Goal: Task Accomplishment & Management: Manage account settings

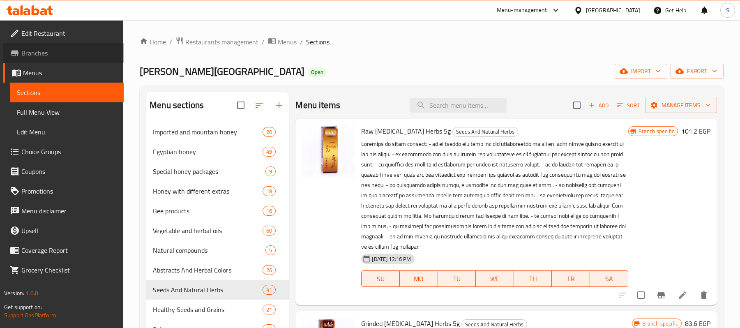
click at [40, 53] on span "Branches" at bounding box center [69, 53] width 96 height 10
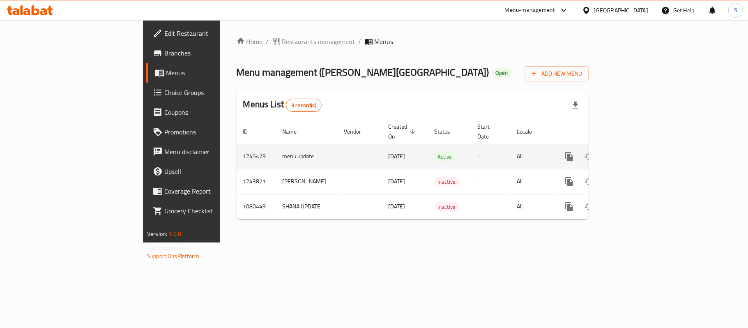
click at [632, 153] on icon "enhanced table" at bounding box center [628, 156] width 7 height 7
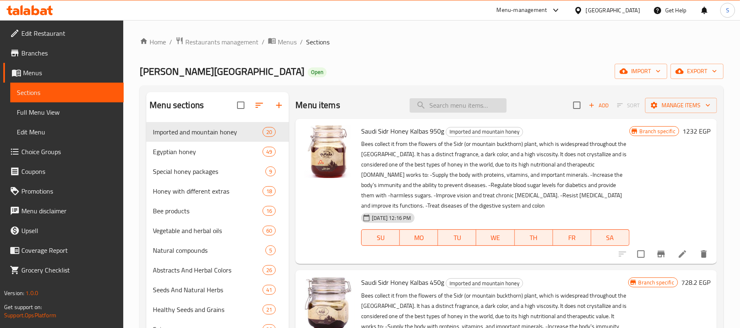
click at [458, 106] on input "search" at bounding box center [458, 105] width 97 height 14
paste input "عسل نحل سدر سعودى كلبس 950 جم"
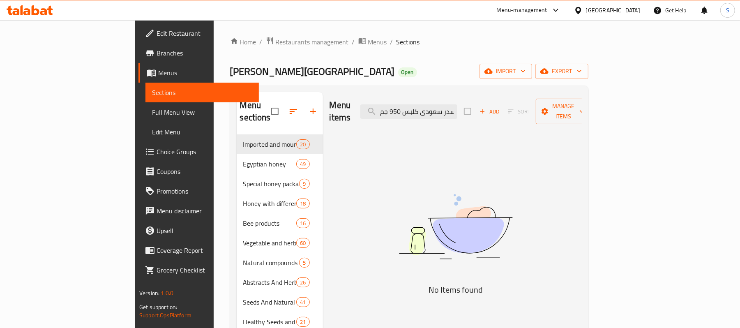
drag, startPoint x: 440, startPoint y: 106, endPoint x: 339, endPoint y: 95, distance: 102.0
click at [339, 95] on div "Menu items عسل نحل سدر سعودى كلبس 950 جم Add Sort Manage items" at bounding box center [455, 111] width 252 height 39
click at [451, 111] on input "عسل نحل سدر سعودى كلبس 950 جم" at bounding box center [408, 111] width 97 height 14
drag, startPoint x: 480, startPoint y: 109, endPoint x: 444, endPoint y: 106, distance: 35.9
click at [444, 106] on input "عسل نحل سدر سعودى كلبس 950 جم" at bounding box center [408, 111] width 97 height 14
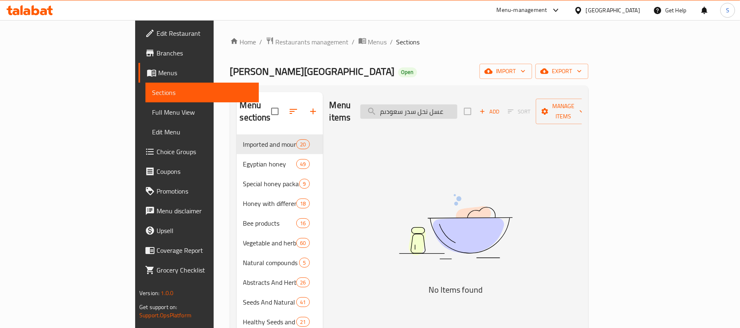
drag, startPoint x: 444, startPoint y: 106, endPoint x: 416, endPoint y: 106, distance: 27.9
click at [416, 106] on input "عسل نحل سدر سعودىم" at bounding box center [408, 111] width 97 height 14
click at [383, 99] on div "Menu items م Add Sort Manage items" at bounding box center [455, 111] width 252 height 39
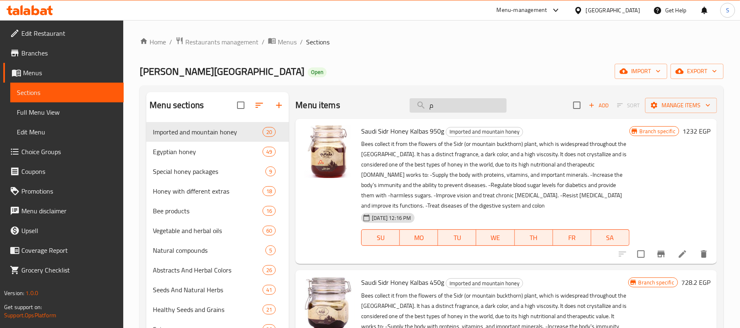
click at [452, 112] on input "م" at bounding box center [458, 105] width 97 height 14
paste input "عسل نحل سدر سعودى"
click at [658, 257] on icon "Branch-specific-item" at bounding box center [660, 254] width 7 height 7
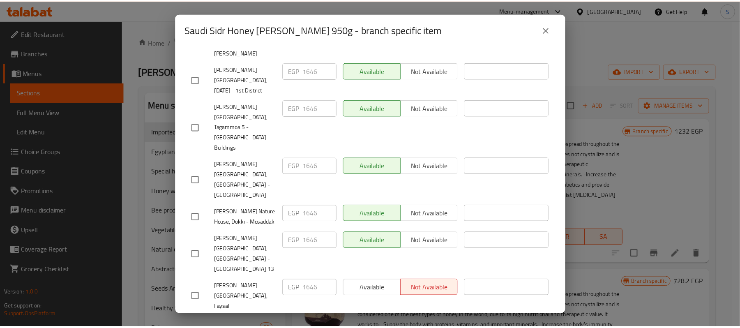
scroll to position [368, 0]
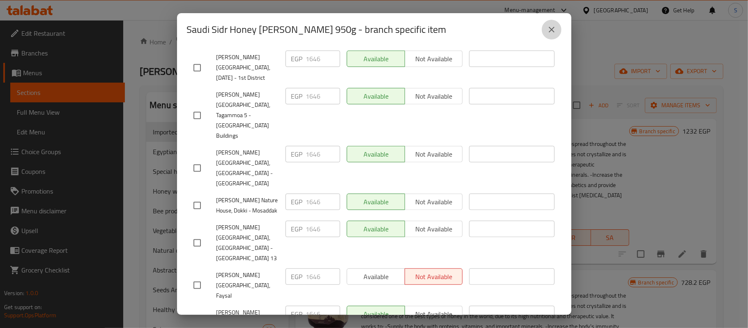
click at [549, 32] on icon "close" at bounding box center [552, 30] width 10 height 10
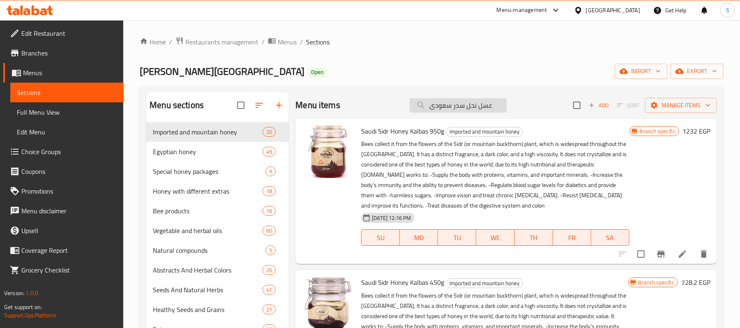
click at [467, 102] on input "عسل نحل سدر سعودى" at bounding box center [458, 105] width 97 height 14
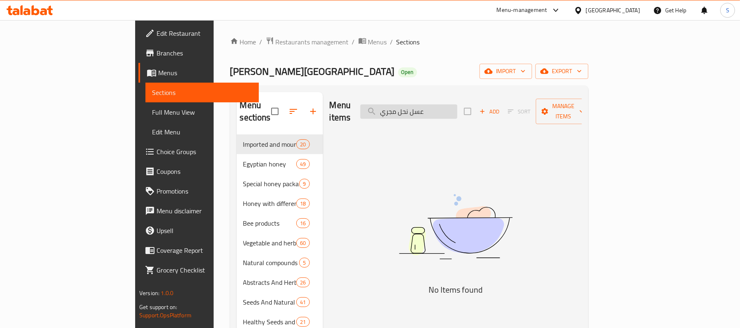
drag, startPoint x: 434, startPoint y: 108, endPoint x: 423, endPoint y: 105, distance: 11.0
click at [423, 105] on input "عسل نحل مجري" at bounding box center [408, 111] width 97 height 14
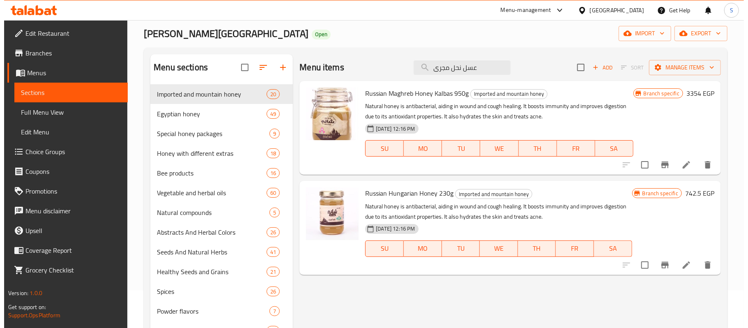
scroll to position [55, 0]
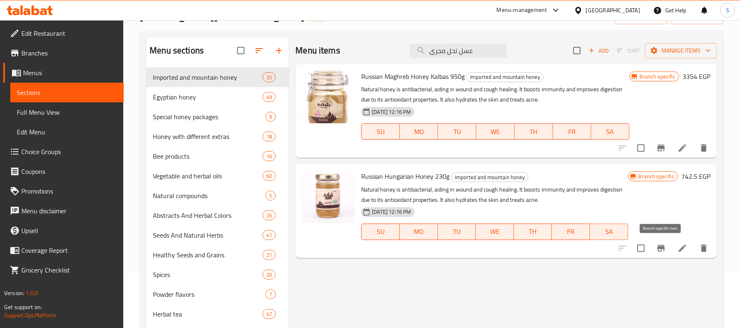
click at [659, 250] on icon "Branch-specific-item" at bounding box center [661, 248] width 10 height 10
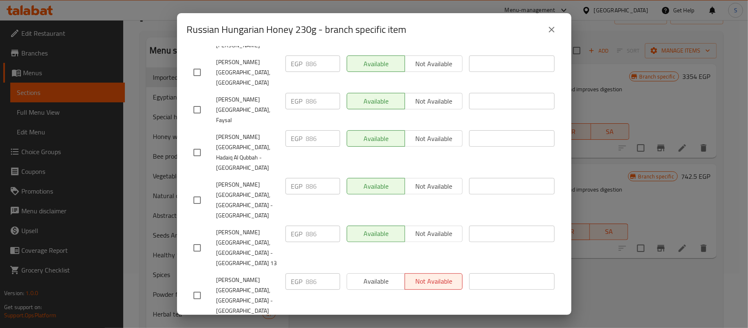
scroll to position [329, 0]
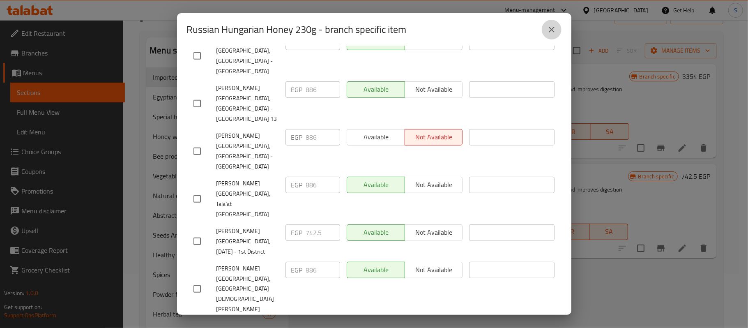
click at [554, 28] on icon "close" at bounding box center [552, 30] width 10 height 10
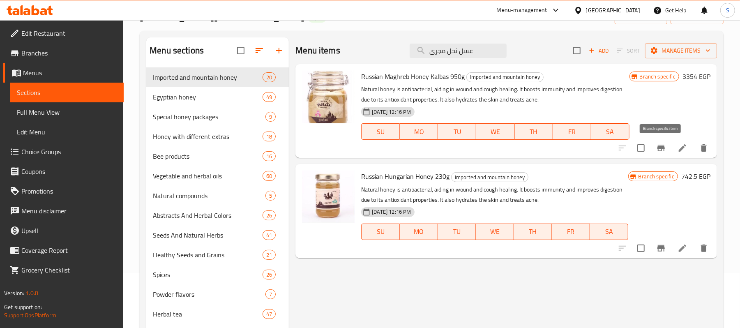
click at [661, 148] on icon "Branch-specific-item" at bounding box center [660, 148] width 7 height 7
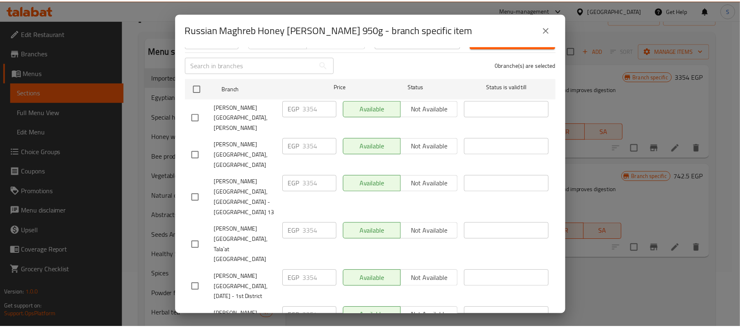
scroll to position [58, 0]
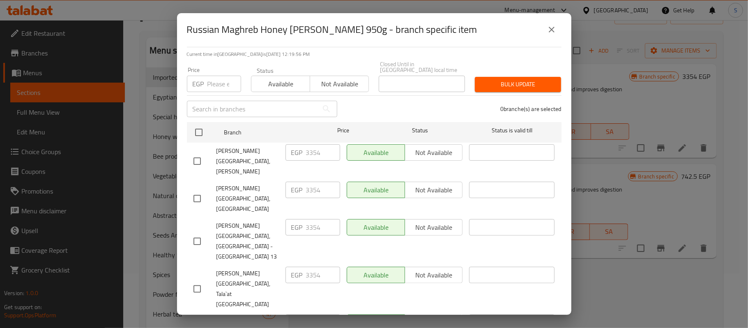
click at [552, 30] on icon "close" at bounding box center [552, 30] width 10 height 10
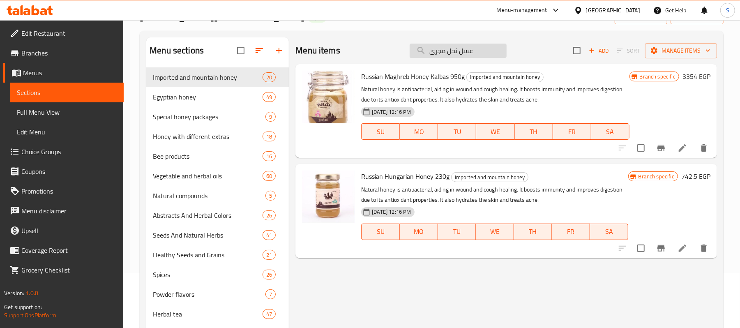
click at [450, 56] on input "عسل نحل مجرى" at bounding box center [458, 51] width 97 height 14
paste input "عسل نحل نوارة البرسيم 5 كجم"
click at [450, 56] on input "عسل عسل نحل نوارة البرسيم 5 كجم مجرى" at bounding box center [458, 51] width 97 height 14
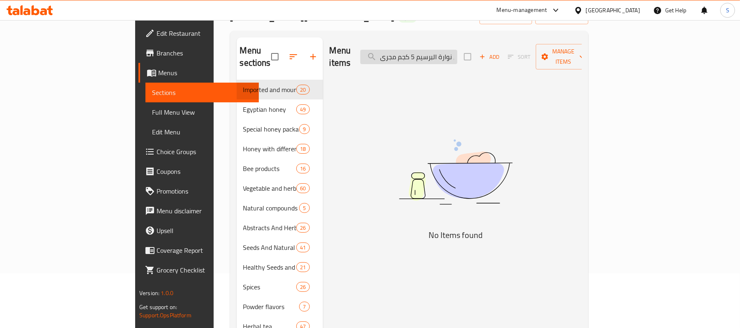
click at [450, 56] on input "عسل عسل نحل نوارة البرسيم 5 كجم مجرى" at bounding box center [408, 57] width 97 height 14
paste input "نحل نوارة البرسيم 5 كجم"
drag, startPoint x: 459, startPoint y: 48, endPoint x: 338, endPoint y: 48, distance: 120.8
click at [338, 48] on div "Menu items عسل نحل نوارة البرسيم 5 كجم Add Sort Manage items" at bounding box center [455, 56] width 252 height 39
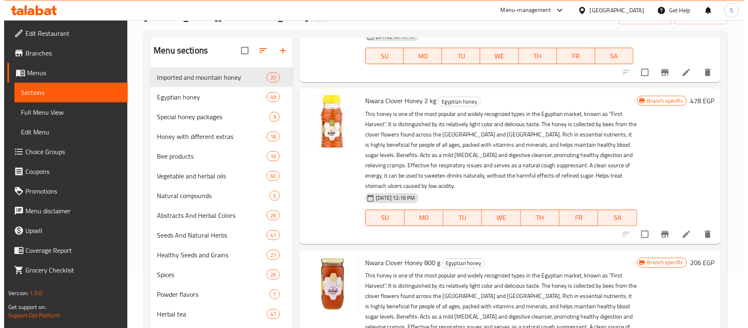
scroll to position [0, 0]
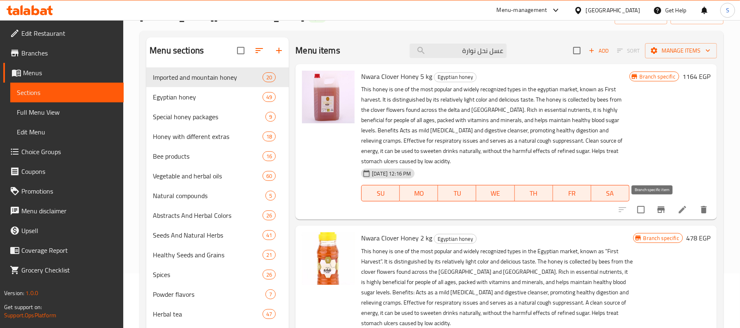
click at [656, 212] on icon "Branch-specific-item" at bounding box center [661, 210] width 10 height 10
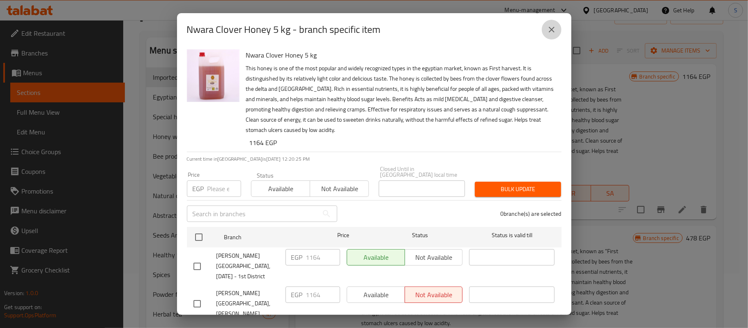
drag, startPoint x: 555, startPoint y: 32, endPoint x: 555, endPoint y: 43, distance: 10.7
click at [555, 32] on icon "close" at bounding box center [552, 30] width 10 height 10
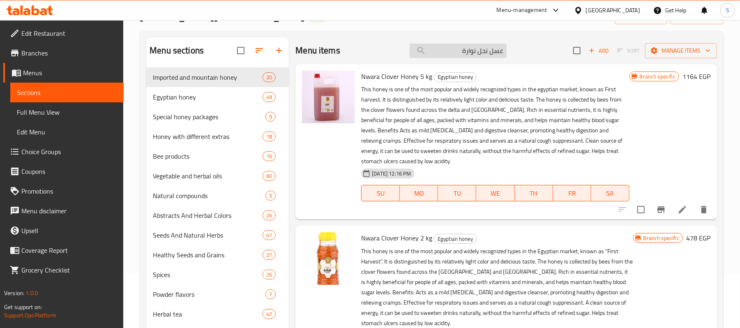
click at [477, 53] on input "عسل نحل نوارة" at bounding box center [458, 51] width 97 height 14
paste input "واره برسيم بلدى اك"
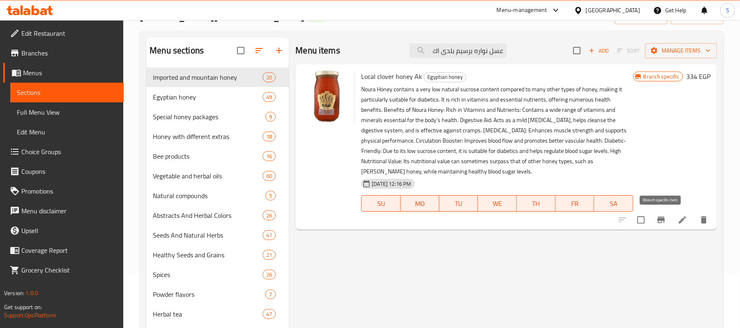
click at [656, 222] on icon "Branch-specific-item" at bounding box center [661, 220] width 10 height 10
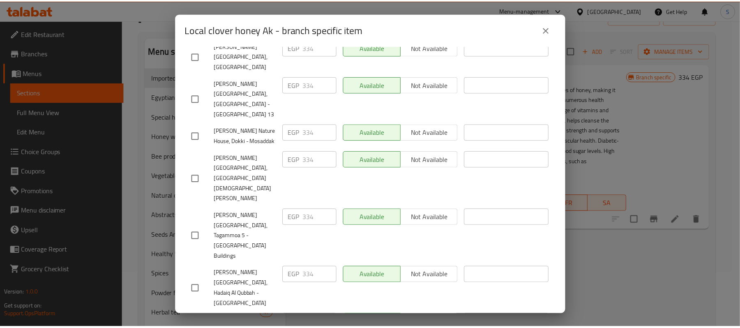
scroll to position [389, 0]
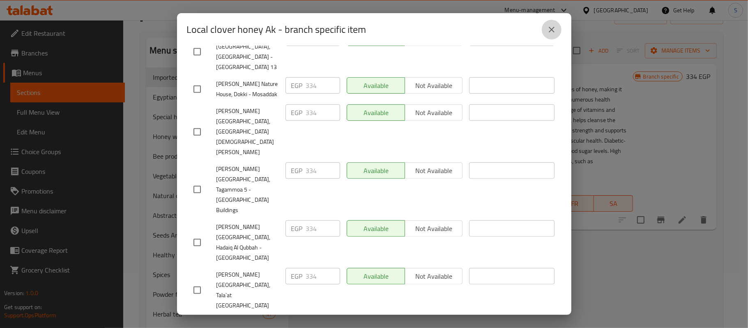
click at [553, 27] on icon "close" at bounding box center [552, 30] width 10 height 10
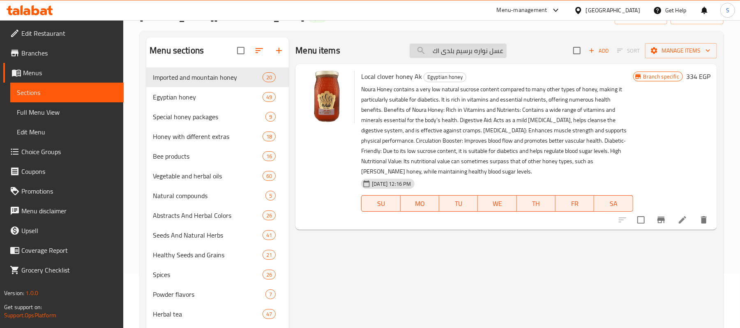
click at [483, 56] on input "عسل نواره برسيم بلدى اك" at bounding box center [458, 51] width 97 height 14
paste input "حل بالمكسرات 350جم"
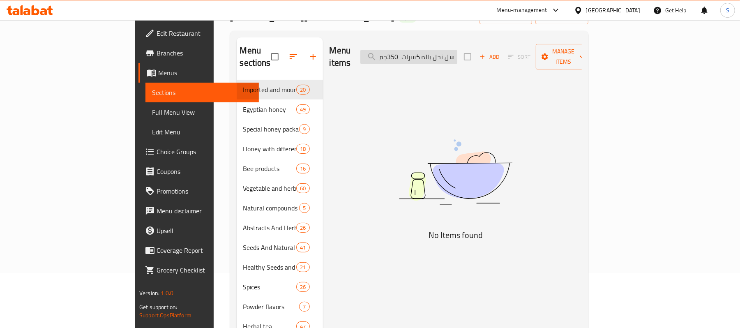
click at [436, 53] on input "عسل نحل بالمكسرات 350جم" at bounding box center [408, 57] width 97 height 14
click at [449, 52] on input "عسل نحل بالمكسرات 350جم" at bounding box center [408, 57] width 97 height 14
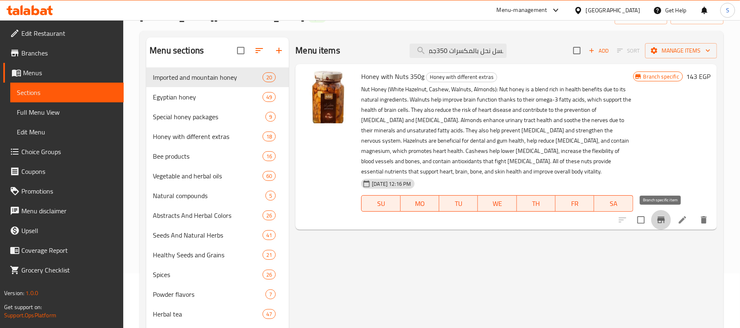
click at [663, 222] on icon "Branch-specific-item" at bounding box center [661, 220] width 10 height 10
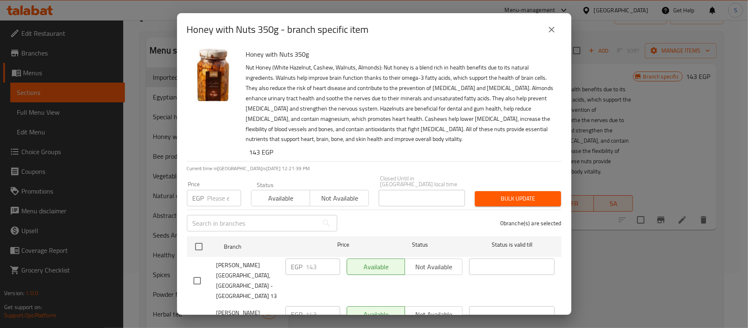
scroll to position [0, 0]
click at [557, 35] on button "close" at bounding box center [552, 30] width 20 height 20
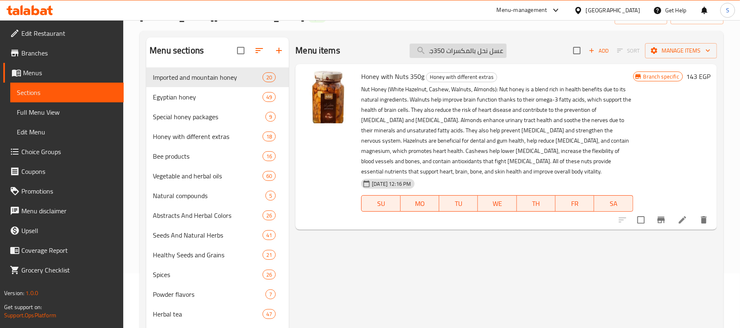
click at [475, 55] on input "عسل نحل بالمكسرات 350جم" at bounding box center [458, 51] width 97 height 14
paste input "هد النحل 33"
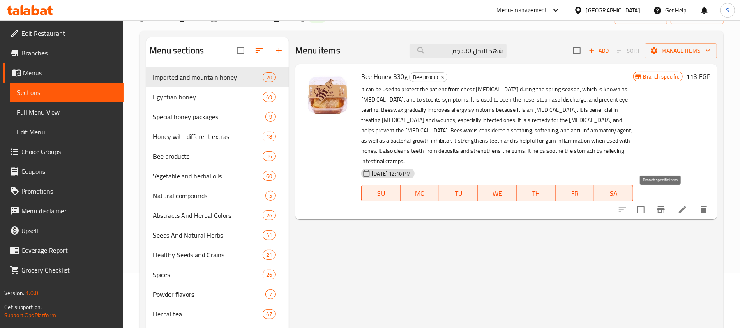
click at [659, 205] on button "Branch-specific-item" at bounding box center [661, 210] width 20 height 20
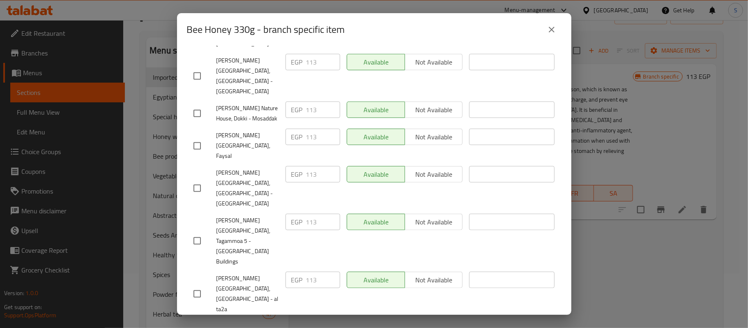
scroll to position [368, 0]
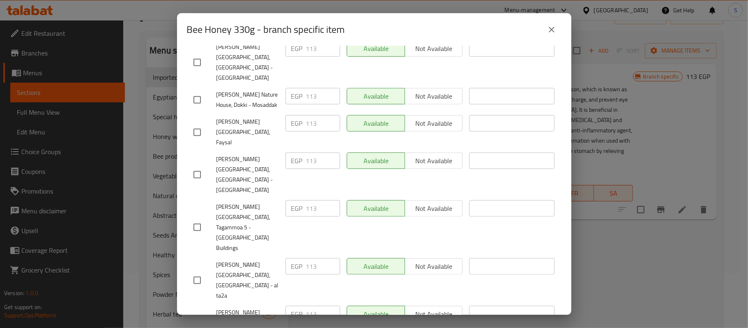
click at [544, 27] on button "close" at bounding box center [552, 30] width 20 height 20
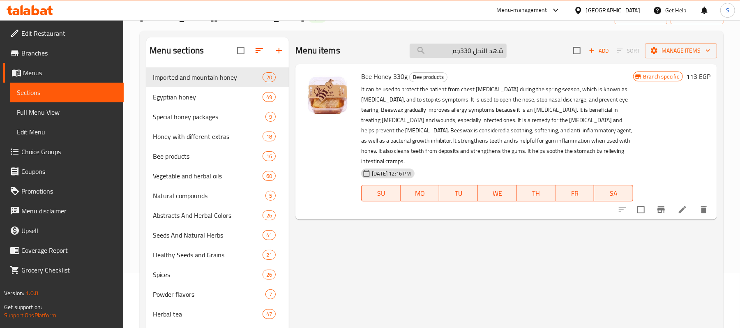
click at [453, 54] on input "شهد النحل 330جم" at bounding box center [458, 51] width 97 height 14
paste input "وزهند مجفف قطع15"
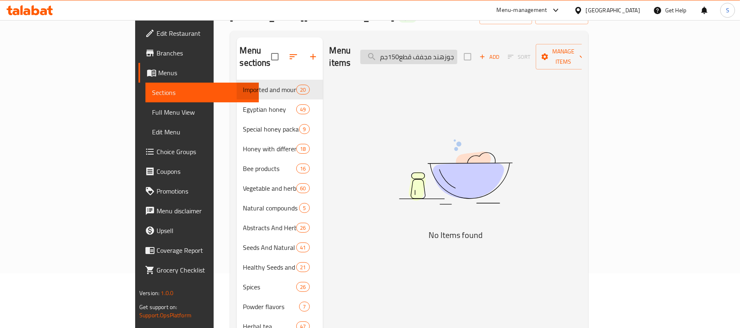
click at [448, 50] on input "جوزهند مجفف قطع150جم" at bounding box center [408, 57] width 97 height 14
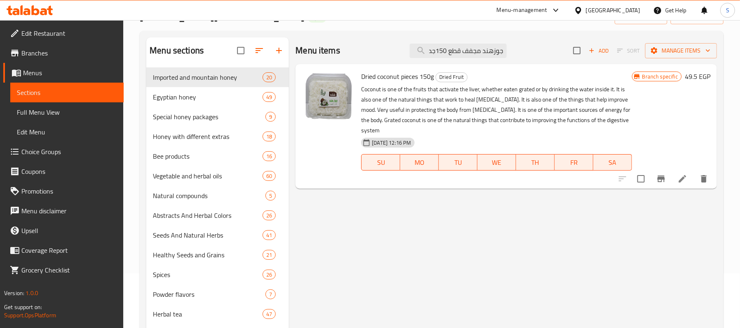
click at [664, 175] on icon "Branch-specific-item" at bounding box center [660, 178] width 7 height 7
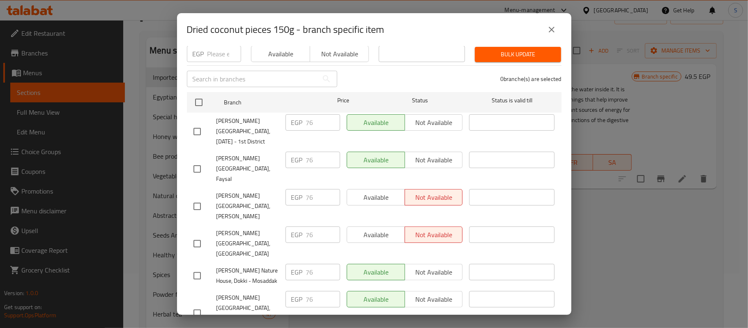
scroll to position [0, 0]
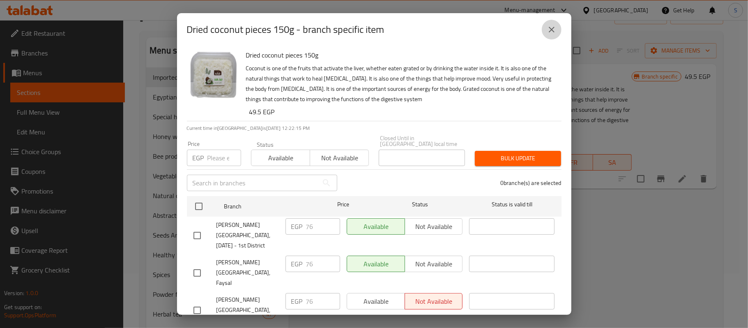
click at [551, 28] on icon "close" at bounding box center [552, 30] width 6 height 6
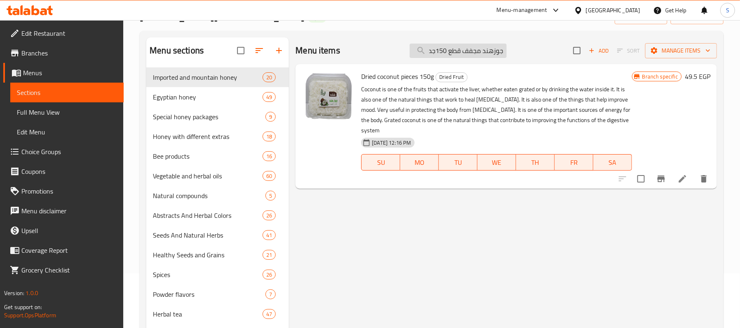
click at [464, 52] on input "جوزهند مجفف قطع 150جم" at bounding box center [458, 51] width 97 height 14
paste input "بس التمر 4"
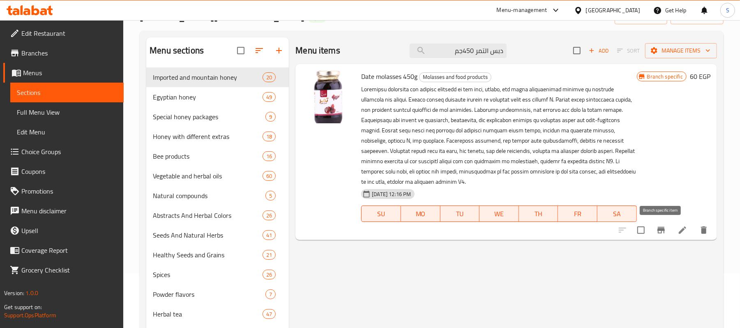
click at [663, 235] on button "Branch-specific-item" at bounding box center [661, 230] width 20 height 20
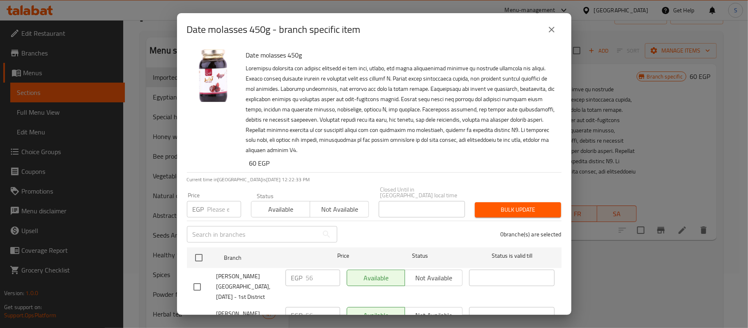
click at [556, 27] on icon "close" at bounding box center [552, 30] width 10 height 10
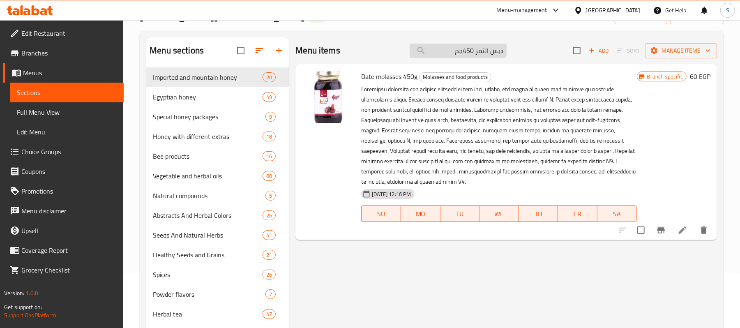
click at [483, 45] on input "دبس التمر 450جم" at bounding box center [458, 51] width 97 height 14
paste input "بالزنجبيل 350"
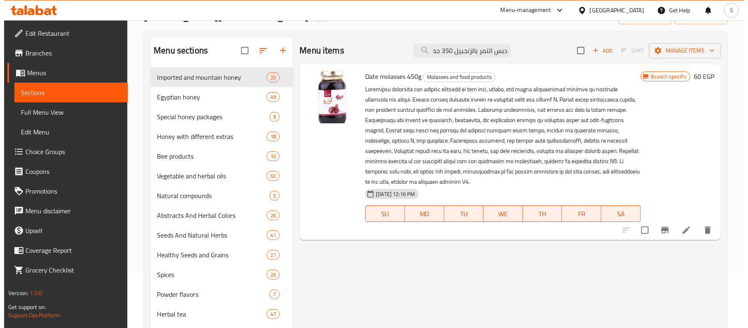
scroll to position [0, 0]
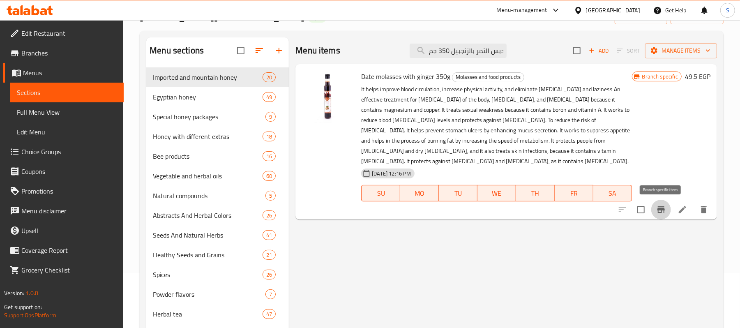
click at [664, 211] on icon "Branch-specific-item" at bounding box center [660, 209] width 7 height 7
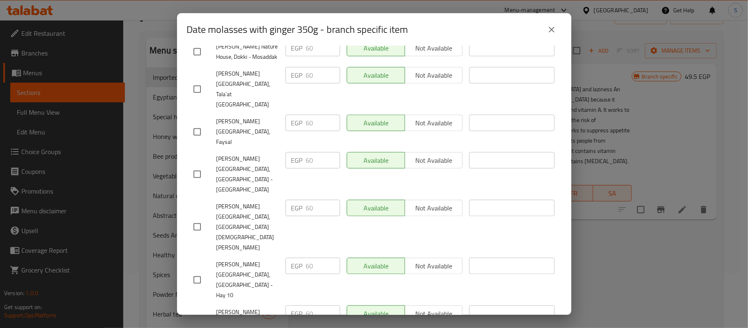
scroll to position [379, 0]
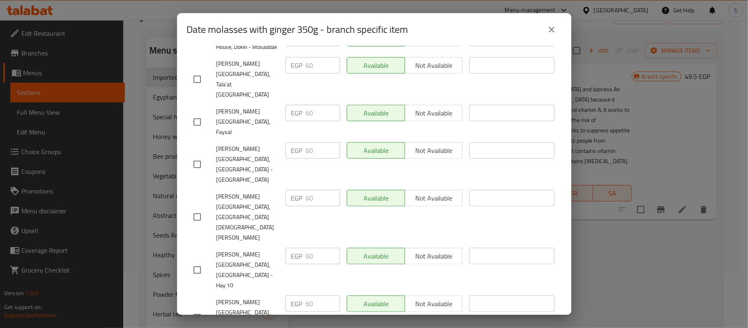
click at [552, 25] on icon "close" at bounding box center [552, 30] width 10 height 10
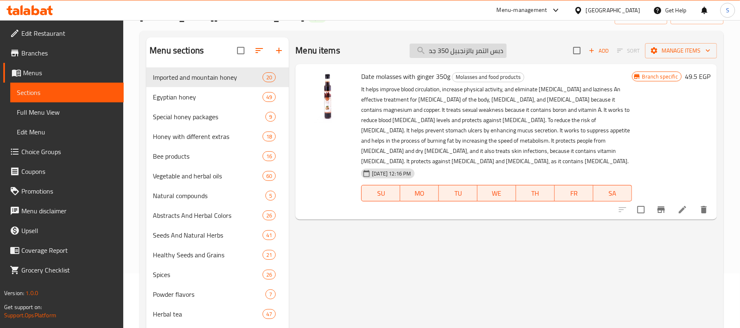
click at [480, 49] on input "دبس التمر بالزنجبيل 350 جم" at bounding box center [458, 51] width 97 height 14
paste input "كاكاو خام غامق 125 جم"
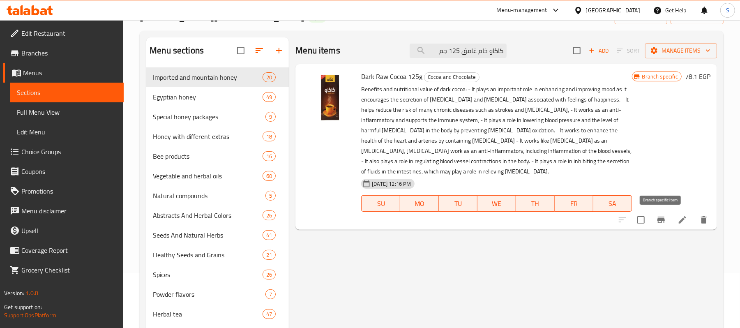
click at [666, 220] on button "Branch-specific-item" at bounding box center [661, 220] width 20 height 20
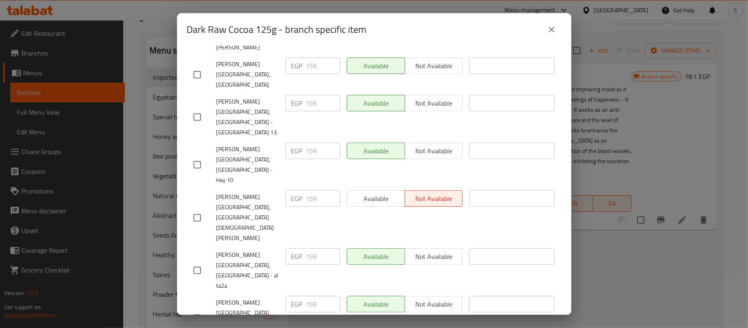
scroll to position [389, 0]
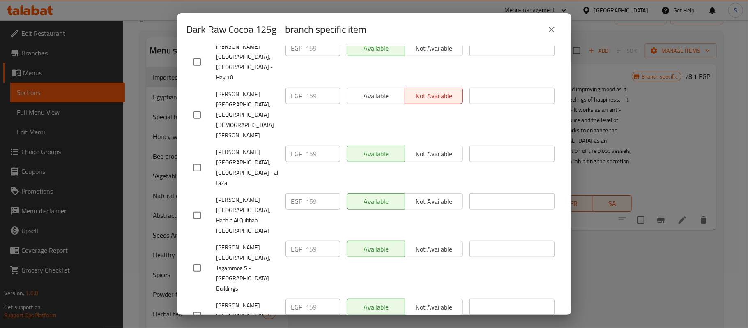
click at [549, 28] on icon "close" at bounding box center [552, 30] width 6 height 6
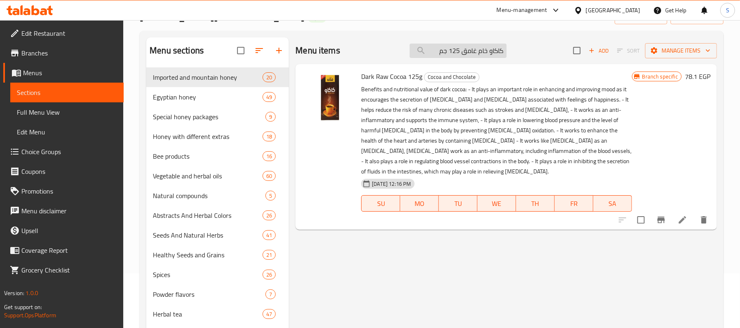
click at [481, 48] on input "كاكاو خام غامق 125 جم" at bounding box center [458, 51] width 97 height 14
paste input "فاتح"
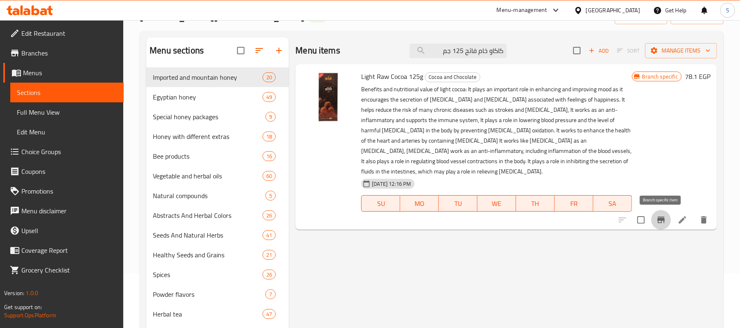
click at [661, 223] on icon "Branch-specific-item" at bounding box center [660, 219] width 7 height 7
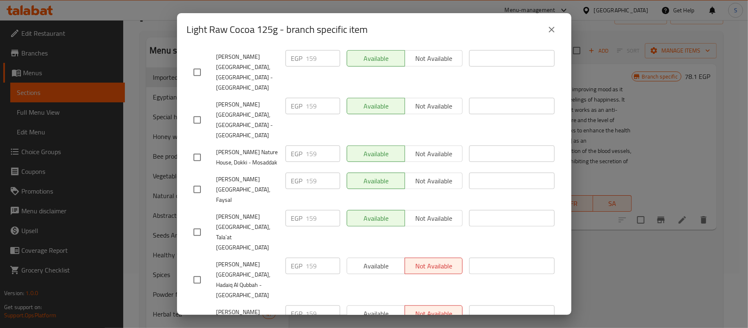
click at [552, 31] on icon "close" at bounding box center [552, 30] width 10 height 10
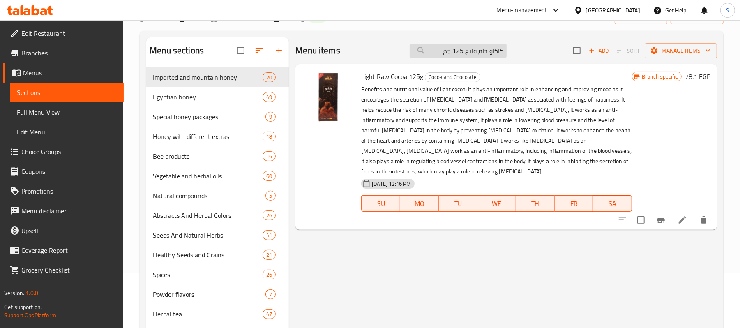
click at [474, 48] on input "كاكاو خام فاتح 125 جم" at bounding box center [458, 51] width 97 height 14
paste input "شروب كاكاو خام 250 جم"
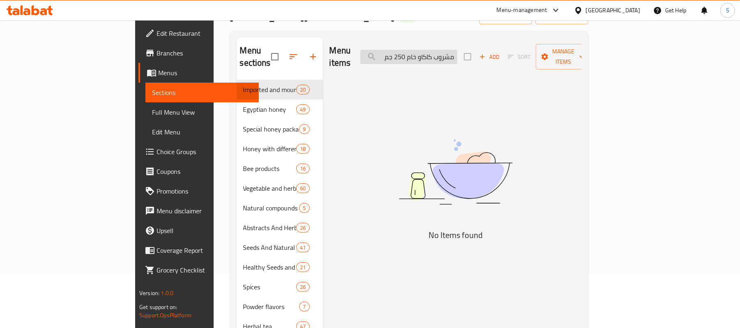
drag, startPoint x: 444, startPoint y: 53, endPoint x: 418, endPoint y: 53, distance: 25.9
click at [418, 53] on input "مشروب كاكاو خام 250 جم" at bounding box center [408, 57] width 97 height 14
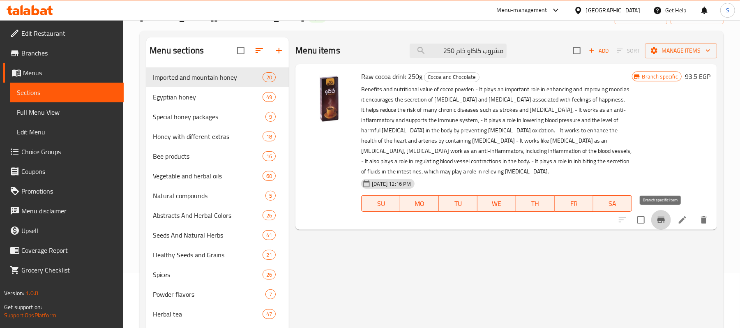
click at [659, 220] on icon "Branch-specific-item" at bounding box center [660, 219] width 7 height 7
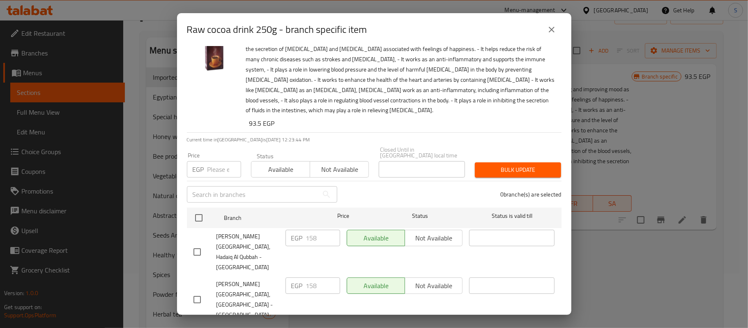
scroll to position [0, 0]
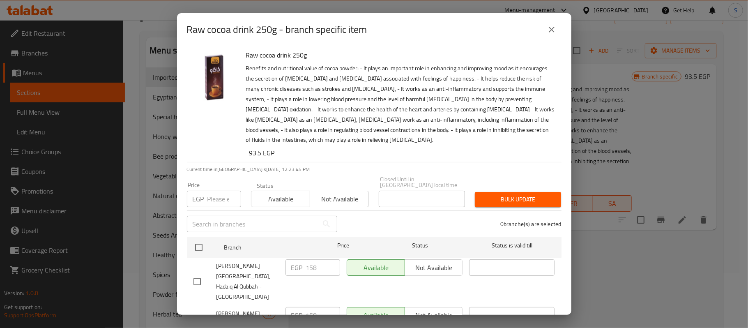
click at [548, 31] on icon "close" at bounding box center [552, 30] width 10 height 10
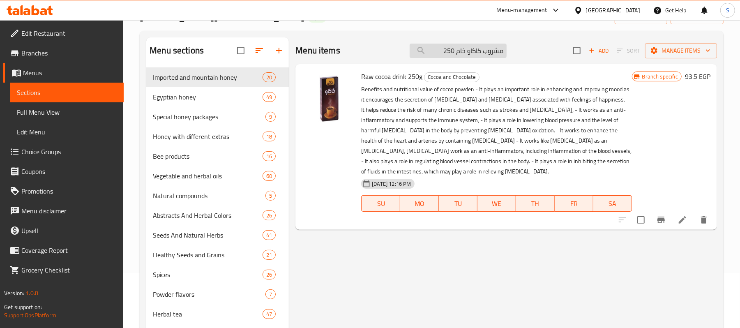
click at [485, 50] on input "مشروب كاكاو خام 250" at bounding box center [458, 51] width 97 height 14
paste input "اكاو خام غامق 250 جم"
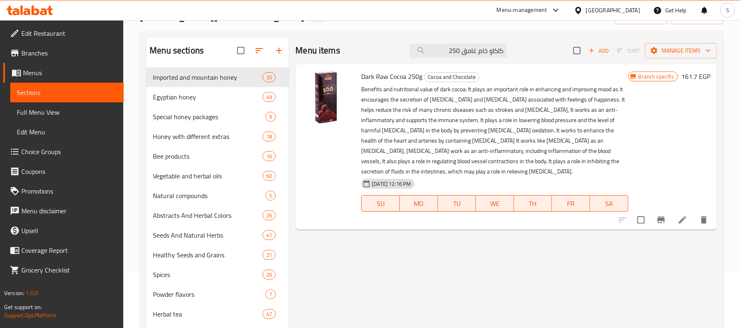
click at [659, 224] on icon "Branch-specific-item" at bounding box center [661, 220] width 10 height 10
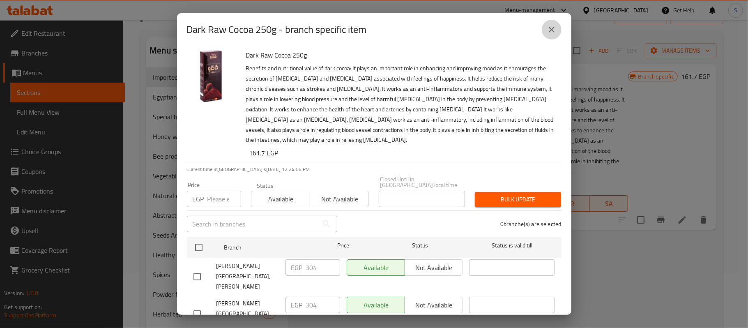
click at [551, 30] on icon "close" at bounding box center [552, 30] width 6 height 6
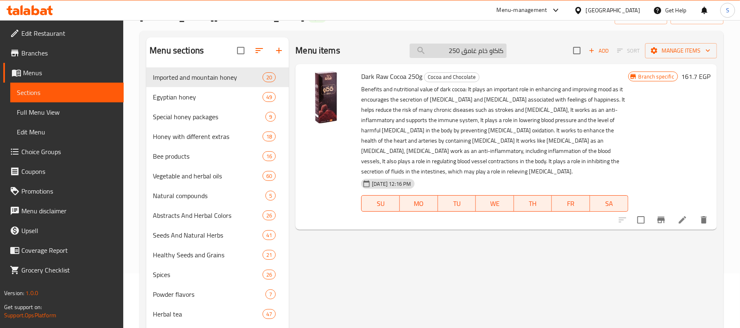
click at [493, 51] on input "كاكاو خام غامق 250" at bounding box center [458, 51] width 97 height 14
paste input "فاتح 250 جم"
click at [452, 53] on input "كاكاو خام فاتح 250 جم" at bounding box center [458, 51] width 97 height 14
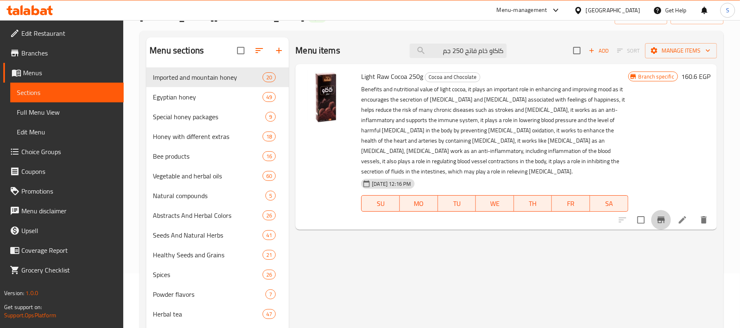
click at [659, 218] on icon "Branch-specific-item" at bounding box center [661, 220] width 10 height 10
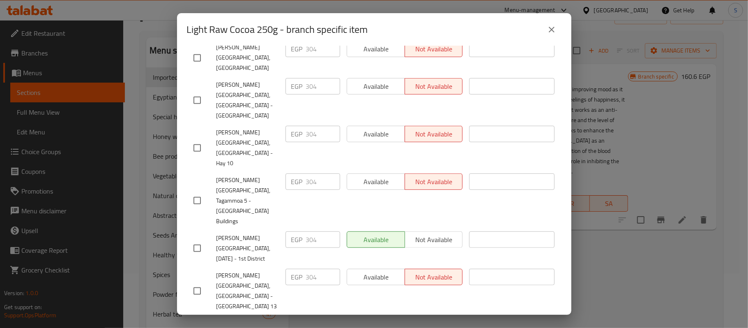
scroll to position [389, 0]
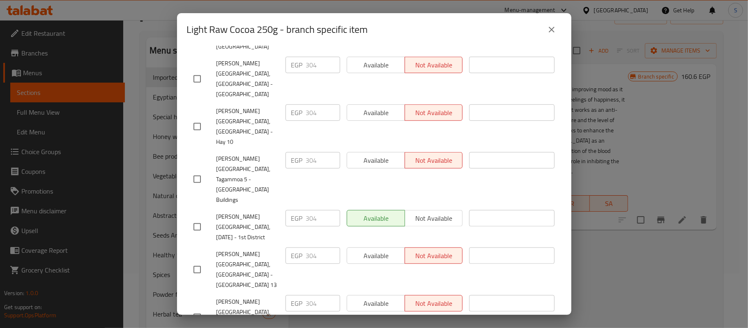
click at [546, 31] on button "close" at bounding box center [552, 30] width 20 height 20
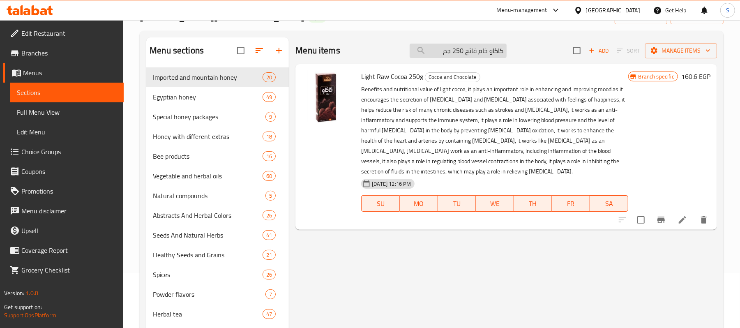
click at [480, 53] on input "كاكاو خام فاتح 250 جم" at bounding box center [458, 51] width 97 height 14
paste input "فتقة طيب مصر 47"
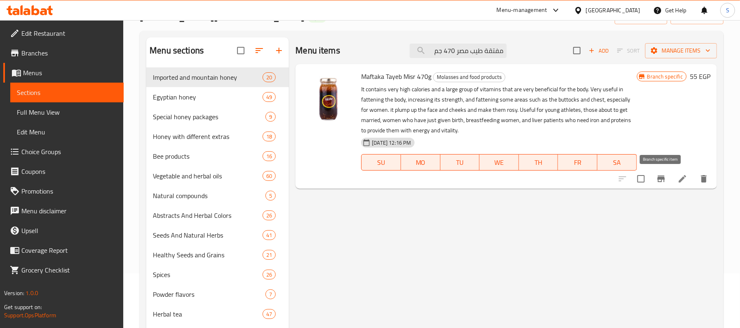
click at [662, 179] on icon "Branch-specific-item" at bounding box center [660, 178] width 7 height 7
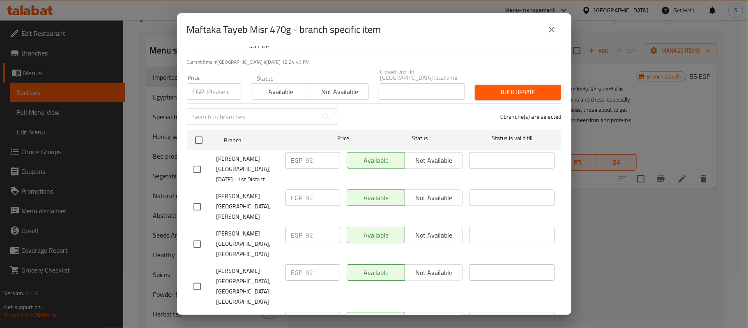
scroll to position [0, 0]
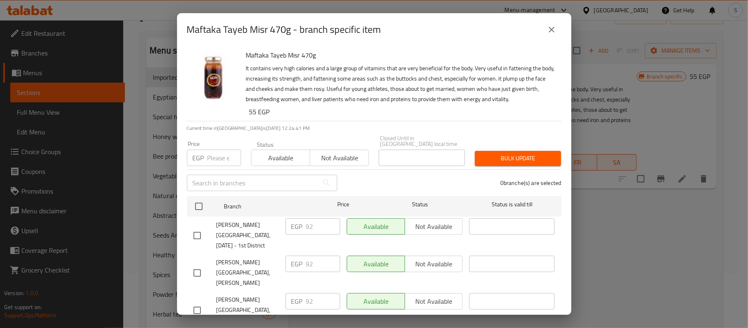
click at [559, 30] on button "close" at bounding box center [552, 30] width 20 height 20
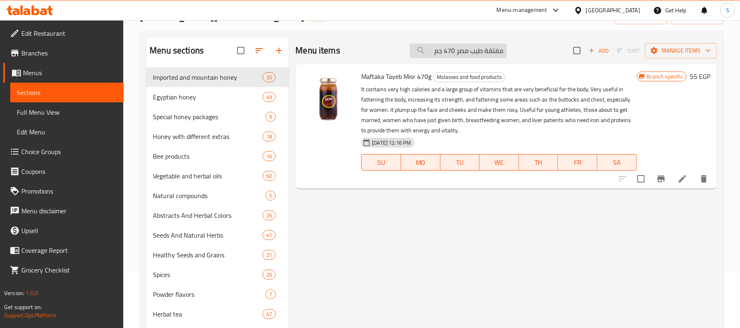
click at [487, 52] on input "مفتقة طيب مصر 470 جم" at bounding box center [458, 51] width 97 height 14
paste input "عشب الحسك 5"
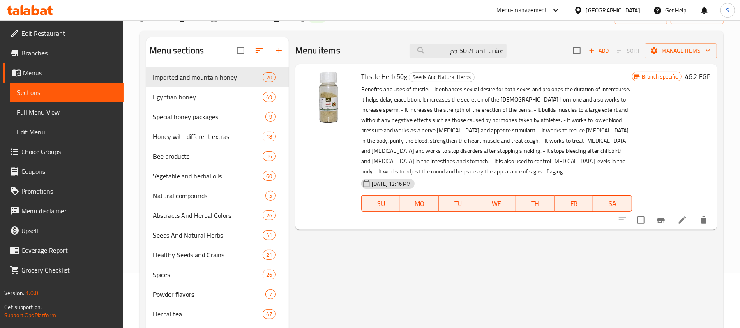
type input "عشب الحسك 50 جم"
click at [660, 218] on icon "Branch-specific-item" at bounding box center [661, 220] width 10 height 10
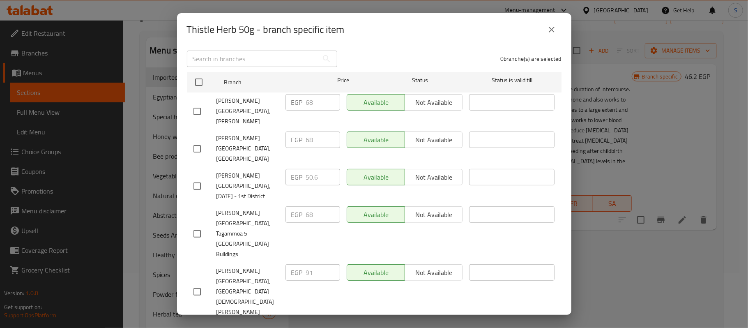
scroll to position [170, 0]
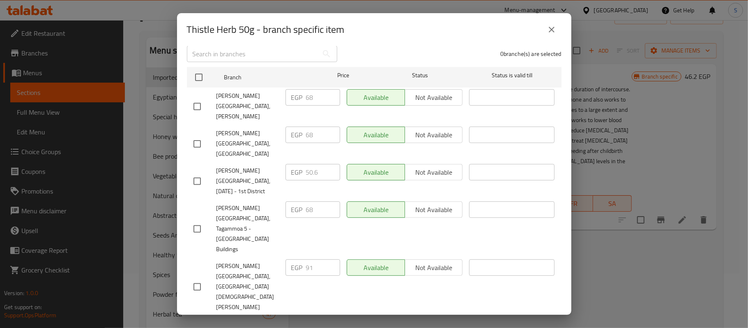
click at [196, 220] on input "checkbox" at bounding box center [197, 228] width 17 height 17
checkbox input "true"
click at [196, 173] on input "checkbox" at bounding box center [197, 181] width 17 height 17
checkbox input "true"
click at [196, 135] on input "checkbox" at bounding box center [197, 143] width 17 height 17
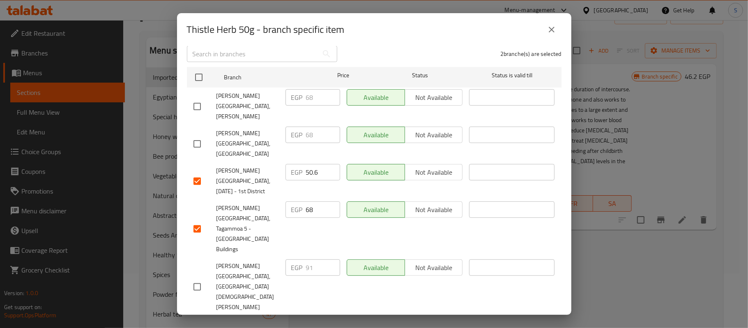
checkbox input "true"
click at [197, 98] on input "checkbox" at bounding box center [197, 106] width 17 height 17
checkbox input "true"
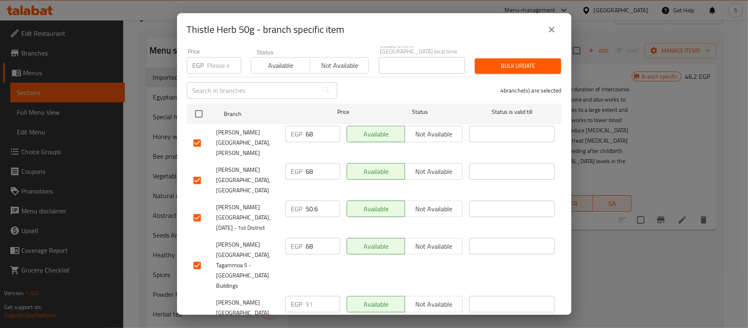
scroll to position [115, 0]
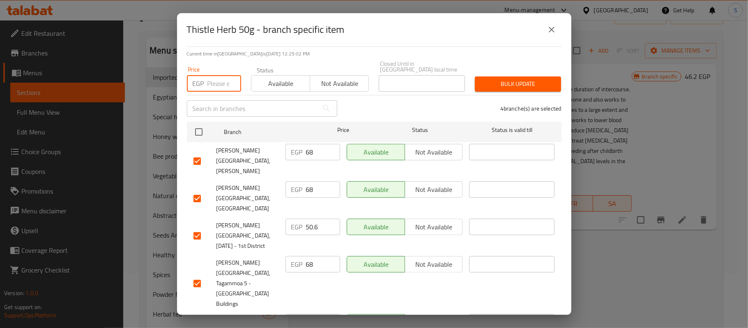
click at [209, 75] on input "number" at bounding box center [224, 83] width 34 height 16
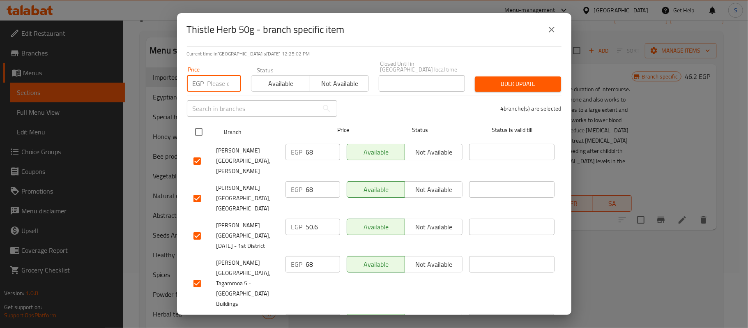
paste input "91"
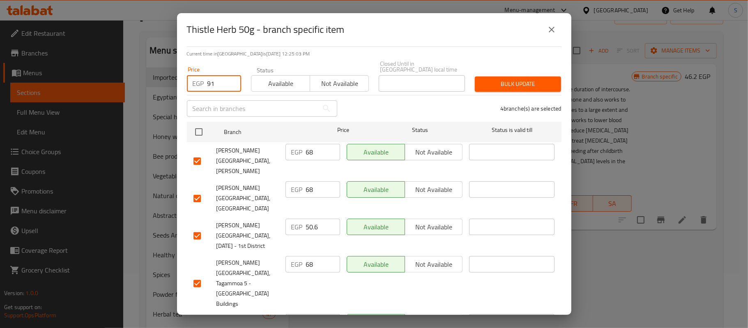
type input "91"
click at [508, 83] on span "Bulk update" at bounding box center [517, 84] width 73 height 10
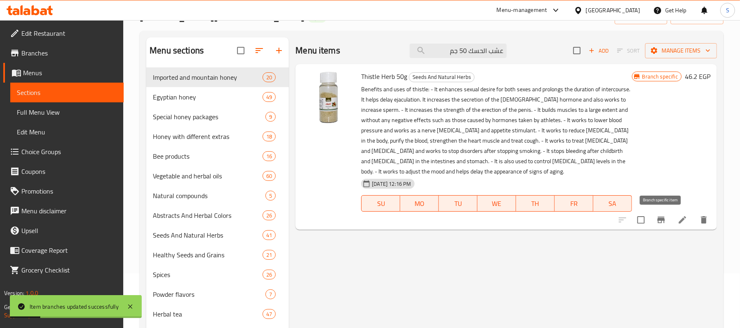
click at [656, 221] on icon "Branch-specific-item" at bounding box center [661, 220] width 10 height 10
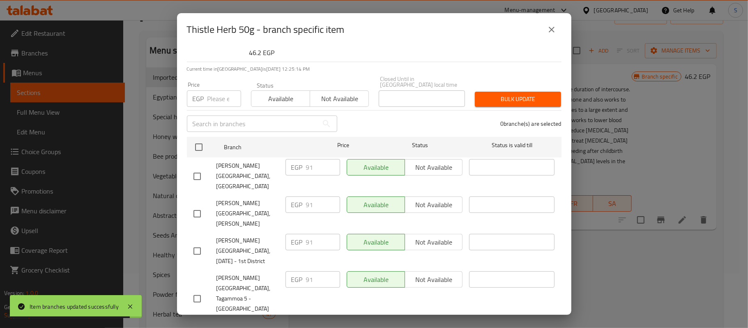
scroll to position [6, 0]
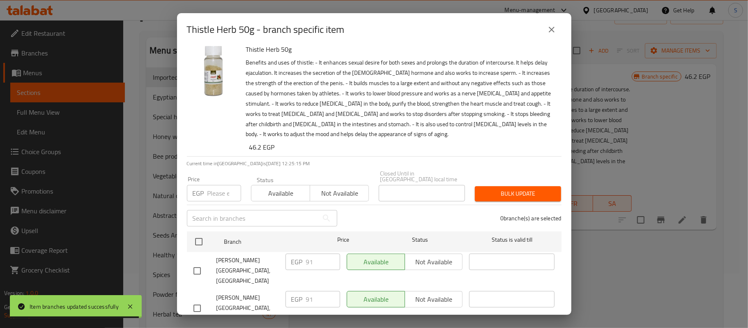
click at [551, 28] on icon "close" at bounding box center [552, 30] width 10 height 10
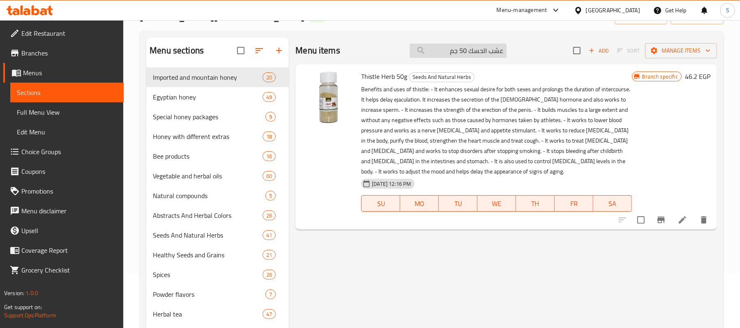
click at [459, 48] on input "عشب الحسك 50 جم" at bounding box center [458, 51] width 97 height 14
paste input "اى كرفس وبقدونس"
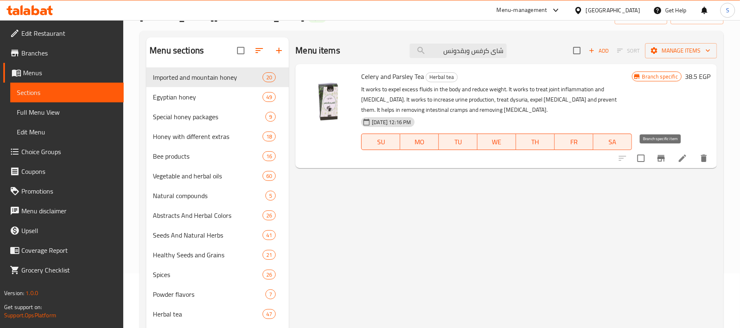
click at [661, 161] on icon "Branch-specific-item" at bounding box center [660, 158] width 7 height 7
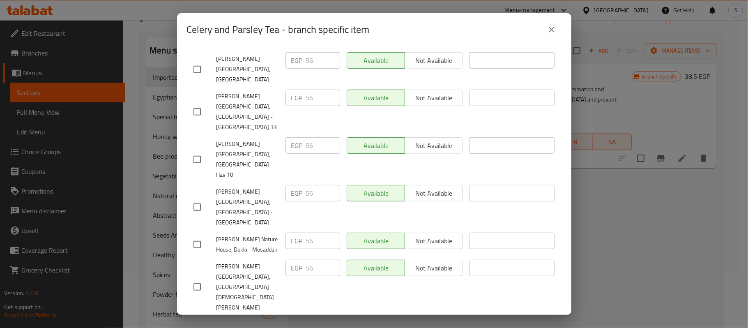
scroll to position [338, 0]
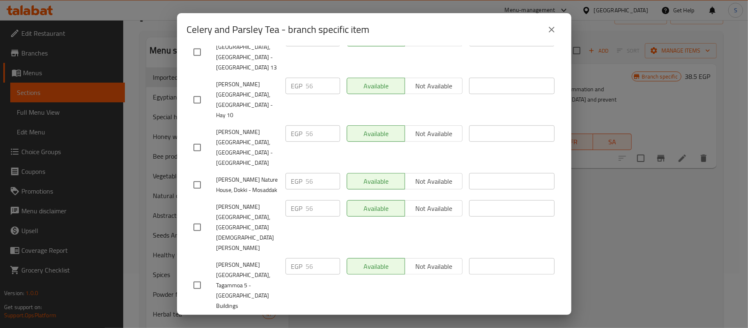
click at [551, 30] on icon "close" at bounding box center [552, 30] width 6 height 6
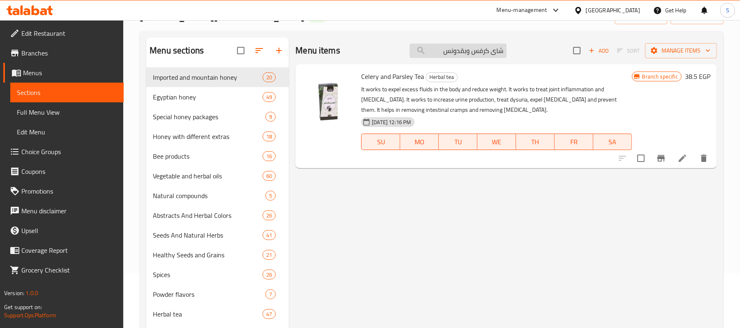
click at [481, 52] on input "شاى كرفس وبقدونس" at bounding box center [458, 51] width 97 height 14
paste input "شب هندباء 35 جم"
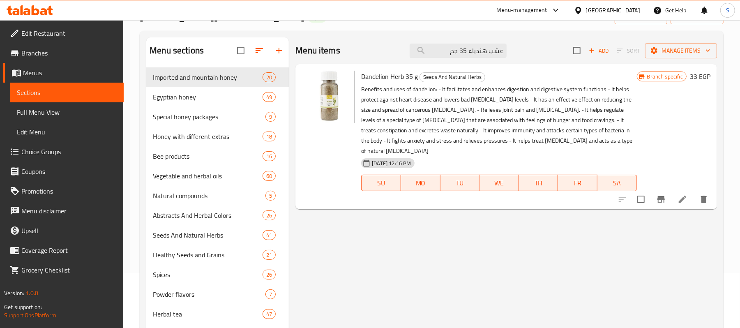
type input "عشب هندباء 35 جم"
click at [659, 194] on icon "Branch-specific-item" at bounding box center [661, 199] width 10 height 10
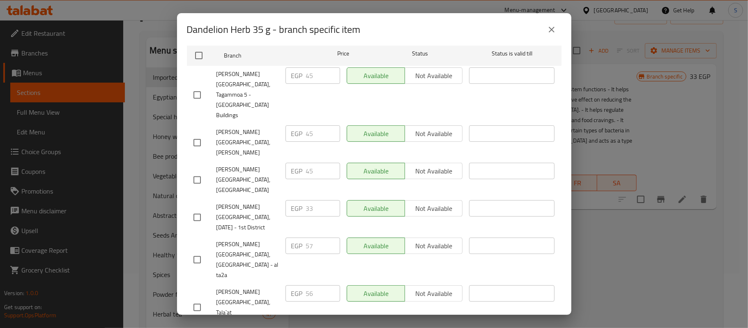
scroll to position [107, 0]
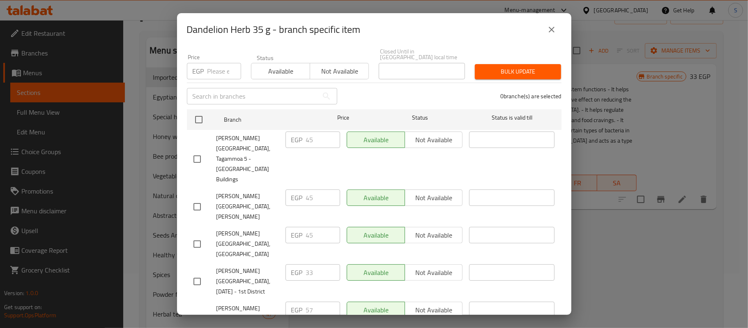
click at [199, 150] on input "checkbox" at bounding box center [197, 158] width 17 height 17
checkbox input "true"
click at [194, 198] on input "checkbox" at bounding box center [197, 206] width 17 height 17
checkbox input "true"
click at [199, 235] on input "checkbox" at bounding box center [197, 243] width 17 height 17
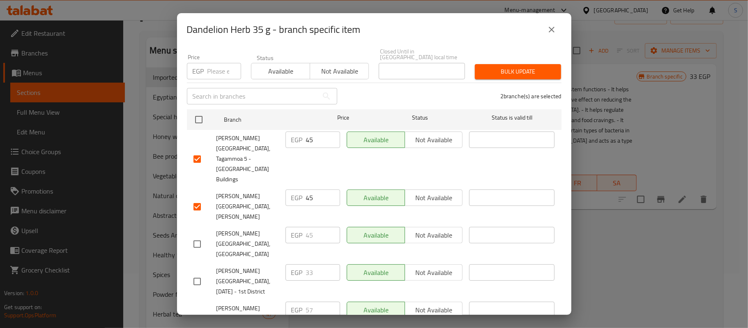
checkbox input "true"
click at [196, 273] on input "checkbox" at bounding box center [197, 281] width 17 height 17
checkbox input "true"
click at [197, 315] on input "checkbox" at bounding box center [197, 323] width 17 height 17
click at [199, 315] on input "checkbox" at bounding box center [197, 323] width 17 height 17
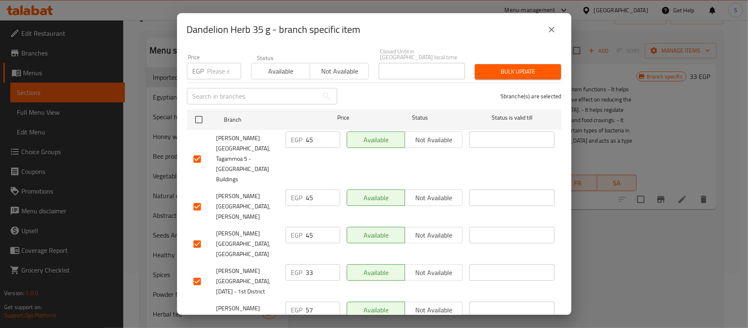
checkbox input "false"
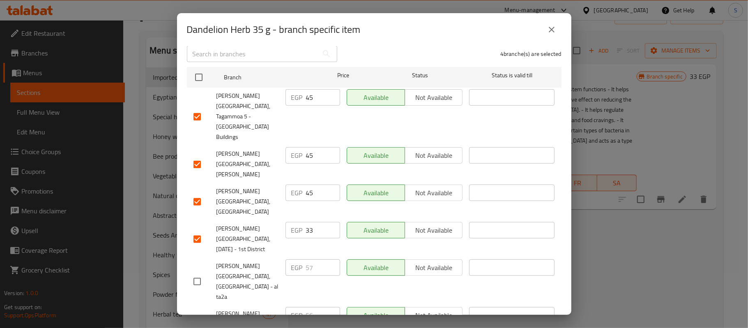
scroll to position [94, 0]
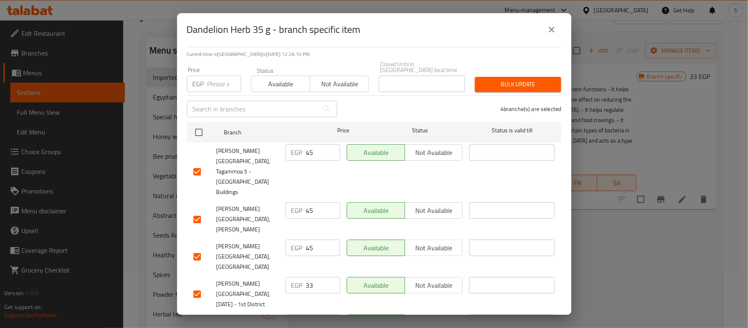
click at [196, 211] on input "checkbox" at bounding box center [197, 219] width 17 height 17
checkbox input "false"
click at [197, 248] on input "checkbox" at bounding box center [197, 256] width 17 height 17
checkbox input "false"
click at [198, 285] on input "checkbox" at bounding box center [197, 293] width 17 height 17
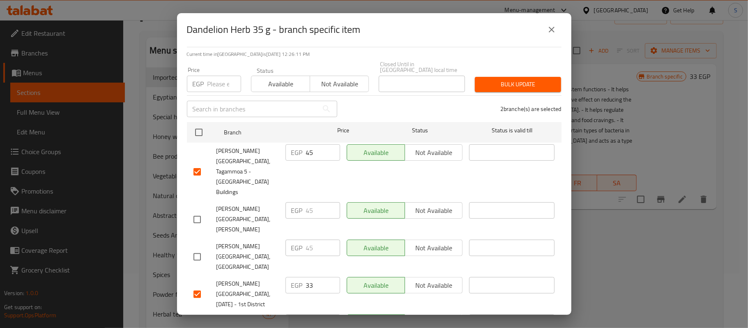
checkbox input "false"
drag, startPoint x: 217, startPoint y: 168, endPoint x: 262, endPoint y: 168, distance: 44.8
click at [262, 168] on span "Shana Nature House, Tagammoa 5 - El Banafseg Buildings" at bounding box center [247, 171] width 62 height 51
copy span "Banafseg Buildings"
drag, startPoint x: 314, startPoint y: 146, endPoint x: 299, endPoint y: 145, distance: 14.8
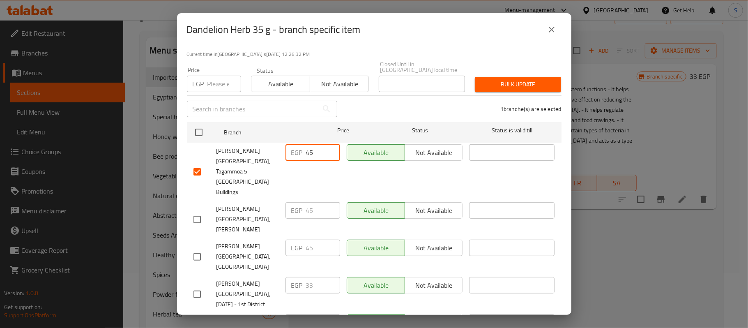
click at [299, 145] on div "EGP 45 ​" at bounding box center [312, 152] width 55 height 16
paste input "56"
type input "56"
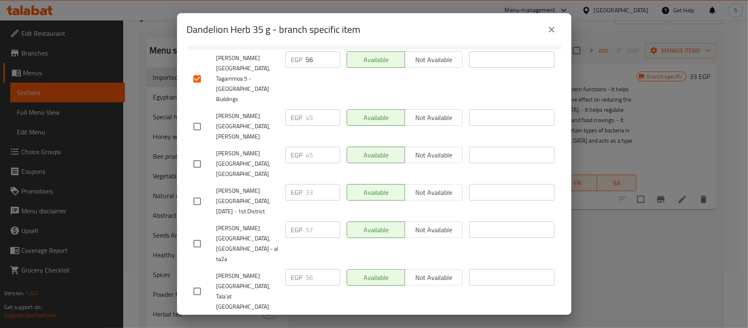
scroll to position [368, 0]
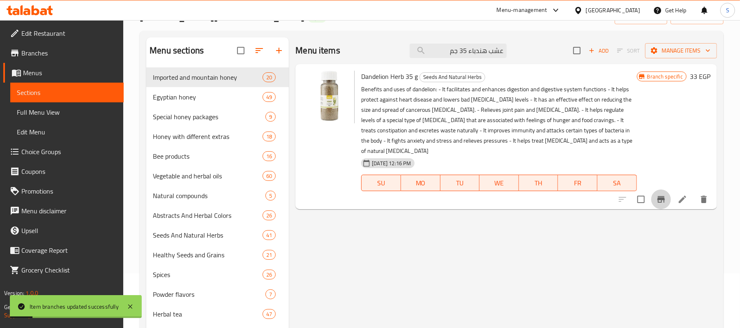
click at [658, 196] on icon "Branch-specific-item" at bounding box center [660, 199] width 7 height 7
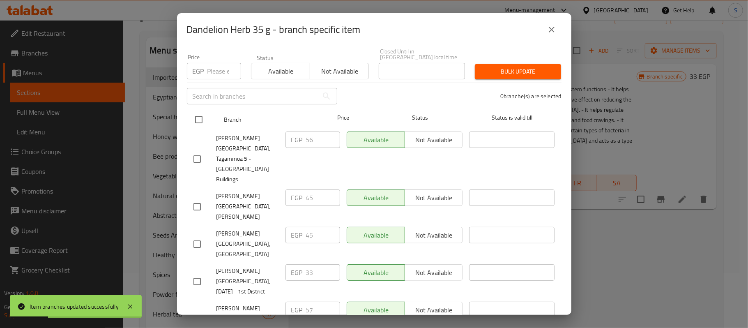
scroll to position [109, 0]
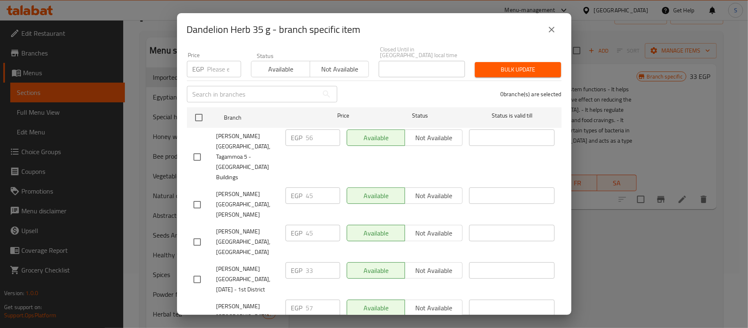
click at [199, 271] on input "checkbox" at bounding box center [197, 279] width 17 height 17
checkbox input "true"
click at [301, 262] on div "EGP 33 ​" at bounding box center [312, 270] width 55 height 16
click at [301, 132] on div "EGP 56 ​" at bounding box center [312, 137] width 55 height 16
drag, startPoint x: 313, startPoint y: 223, endPoint x: 304, endPoint y: 223, distance: 8.6
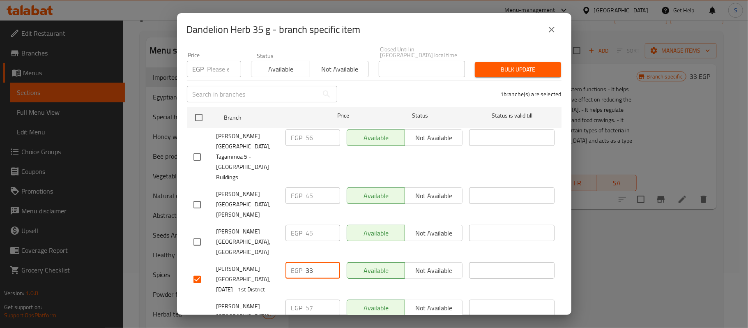
click at [306, 262] on input "33" at bounding box center [323, 270] width 34 height 16
paste input "56"
type input "56"
click at [556, 211] on div "Dandelion Herb 35 g Benefits and uses of dandelion: - It facilitates and enhanc…" at bounding box center [374, 180] width 394 height 269
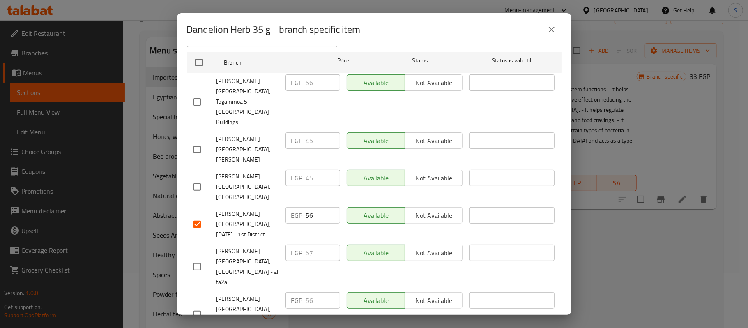
scroll to position [368, 0]
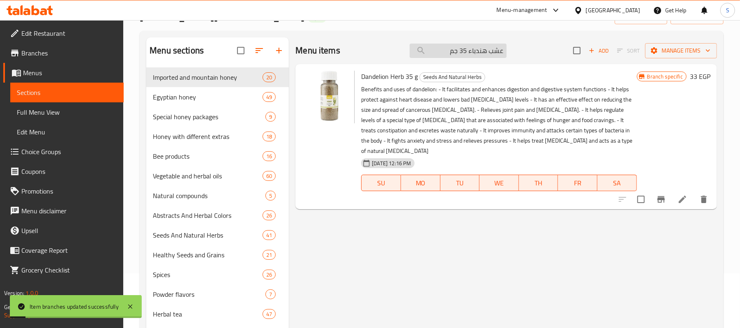
click at [472, 46] on input "عشب هندباء 35 جم" at bounding box center [458, 51] width 97 height 14
paste input "يت النعناع 30مل"
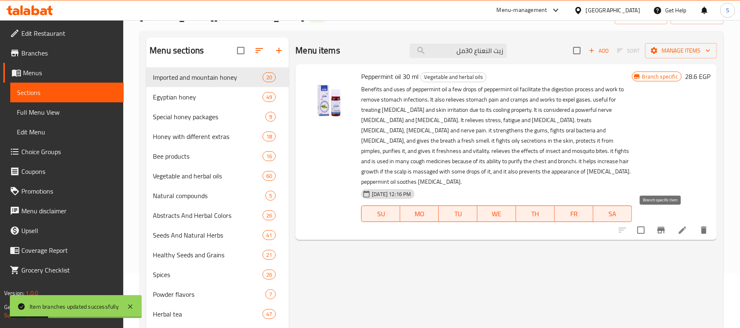
type input "زيت النعناع 30مل"
click at [658, 225] on icon "Branch-specific-item" at bounding box center [661, 230] width 10 height 10
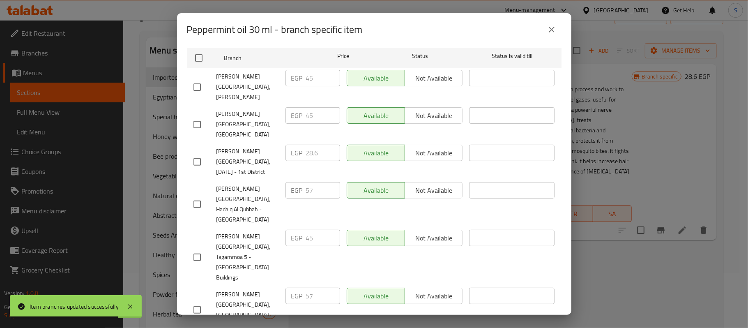
scroll to position [170, 0]
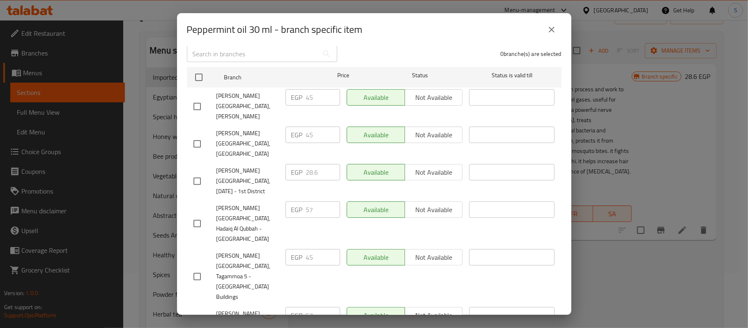
click at [198, 268] on input "checkbox" at bounding box center [197, 276] width 17 height 17
checkbox input "true"
drag, startPoint x: 311, startPoint y: 222, endPoint x: 294, endPoint y: 217, distance: 17.9
click at [294, 249] on div "EGP 45 ​" at bounding box center [312, 257] width 55 height 16
paste input "57"
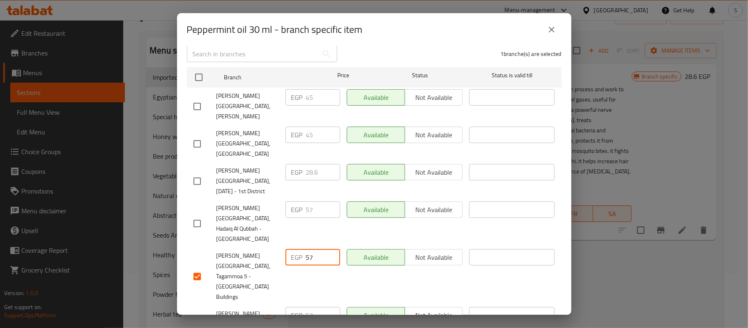
type input "57"
click at [198, 173] on input "checkbox" at bounding box center [197, 181] width 17 height 17
checkbox input "true"
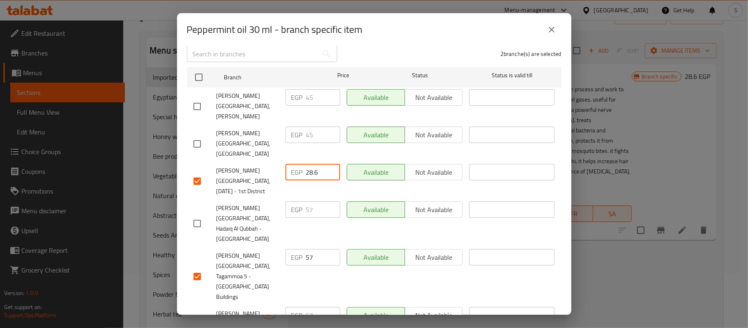
drag, startPoint x: 315, startPoint y: 145, endPoint x: 299, endPoint y: 142, distance: 16.0
click at [299, 164] on div "EGP 28.6 ​" at bounding box center [312, 172] width 55 height 16
paste input "57"
type input "57"
click at [551, 163] on li "Shana Nature House, 6th of October - 1st District EGP 57 ​ Available Not availa…" at bounding box center [374, 180] width 375 height 37
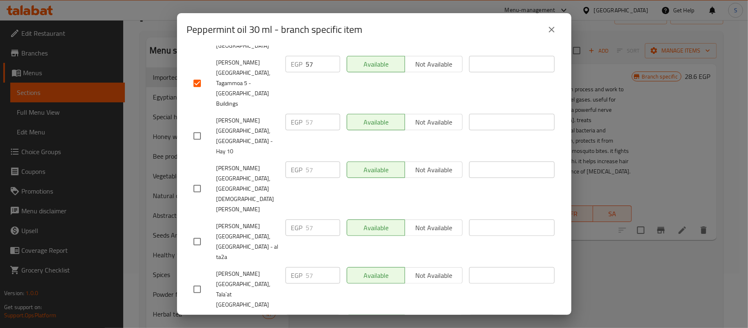
scroll to position [389, 0]
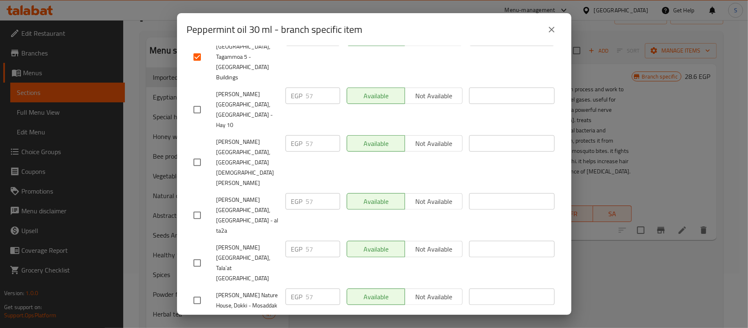
click at [352, 314] on div "Peppermint oil 30 ml Benefits and uses of peppermint oil a few drops of pepperm…" at bounding box center [374, 180] width 394 height 269
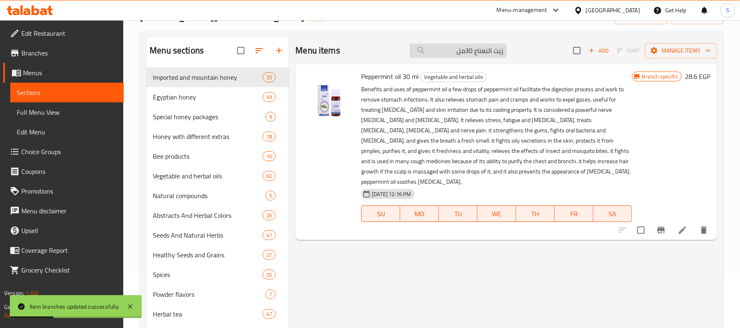
click at [475, 51] on input "زيت النعناع 30مل" at bounding box center [458, 51] width 97 height 14
paste input "اى ملطف كحه"
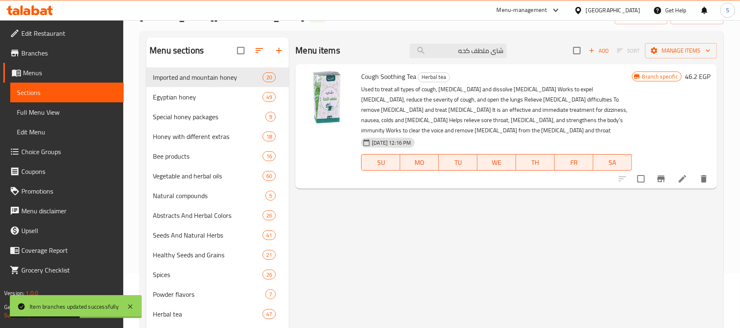
click at [661, 181] on icon "Branch-specific-item" at bounding box center [660, 178] width 7 height 7
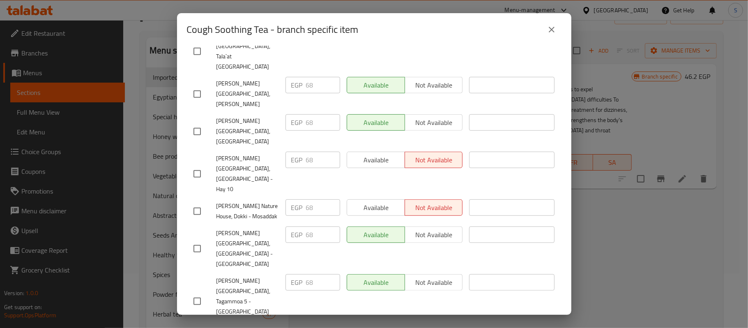
scroll to position [348, 0]
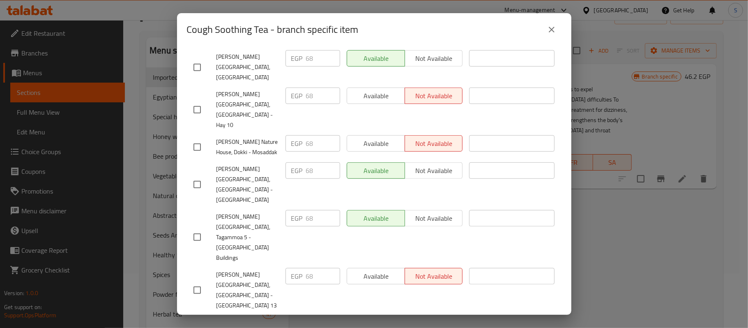
click at [554, 31] on icon "close" at bounding box center [552, 30] width 10 height 10
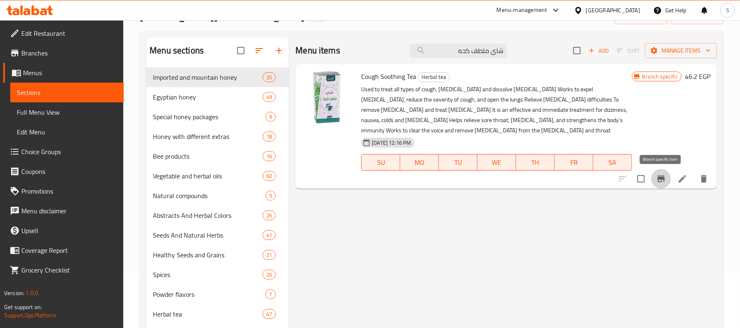
click at [659, 175] on icon "Branch-specific-item" at bounding box center [661, 179] width 10 height 10
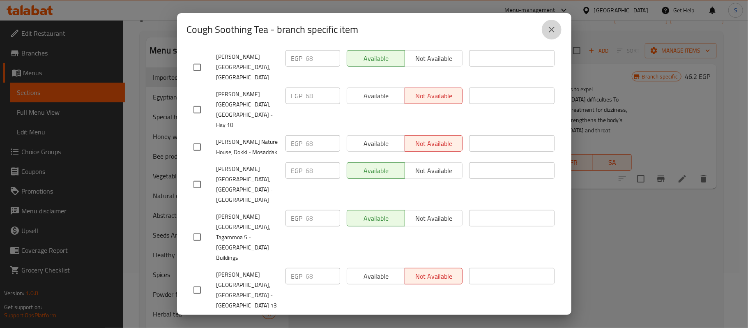
click at [550, 27] on icon "close" at bounding box center [552, 30] width 10 height 10
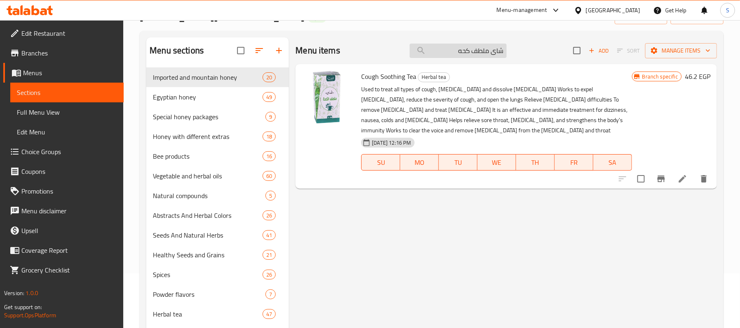
click at [464, 56] on input "شاى ملطف كحه" at bounding box center [458, 51] width 97 height 14
paste input "مشروب كاكاو خام 125 جم"
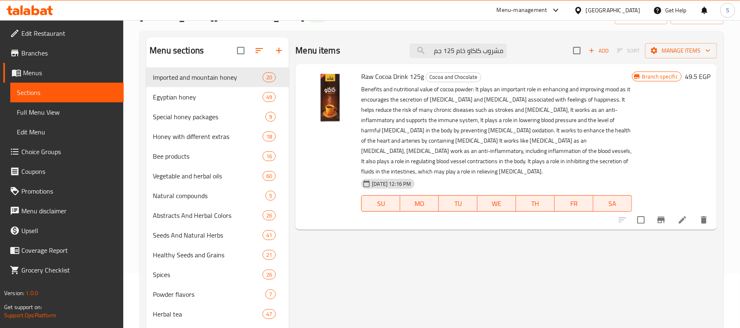
click at [659, 223] on icon "Branch-specific-item" at bounding box center [660, 219] width 7 height 7
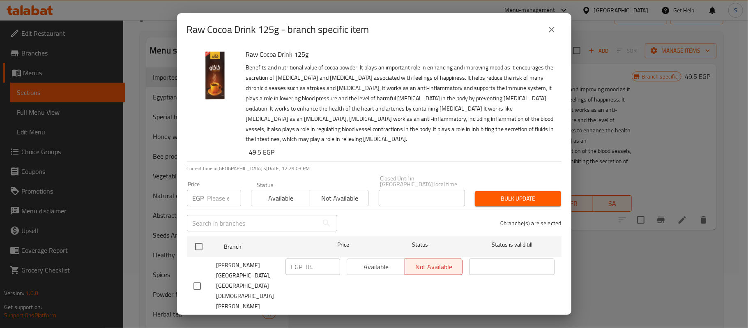
scroll to position [0, 0]
click at [552, 28] on icon "close" at bounding box center [552, 30] width 6 height 6
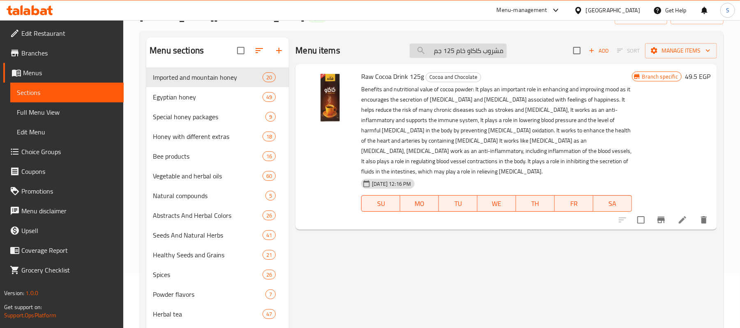
click at [470, 49] on input "مشروب كاكاو خام 125 جم" at bounding box center [458, 51] width 97 height 14
paste input "زيت السعد 30مل"
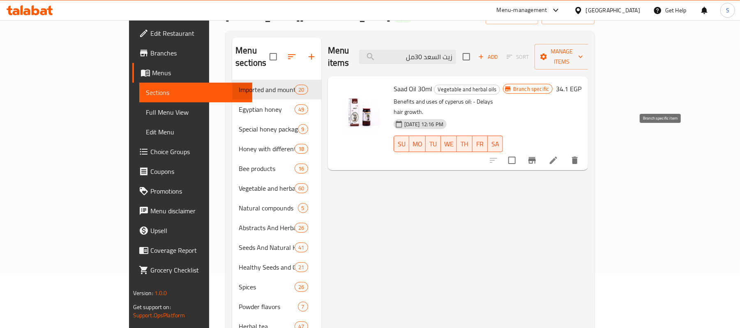
type input "زيت السعد 30مل"
click at [536, 157] on icon "Branch-specific-item" at bounding box center [531, 160] width 7 height 7
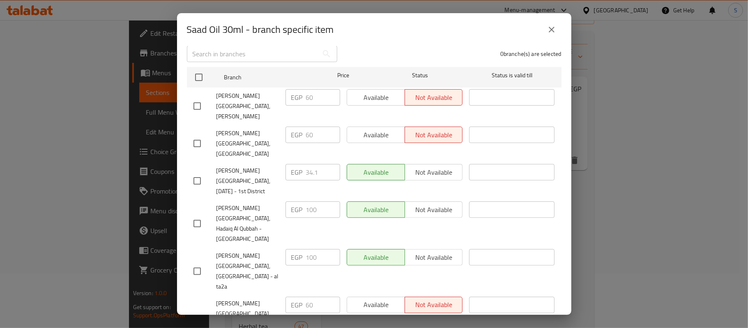
scroll to position [58, 0]
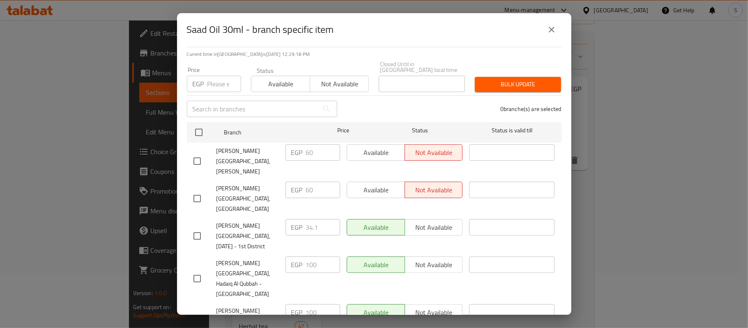
click at [197, 227] on input "checkbox" at bounding box center [197, 235] width 17 height 17
checkbox input "true"
drag, startPoint x: 315, startPoint y: 202, endPoint x: 301, endPoint y: 199, distance: 14.4
click at [301, 219] on div "EGP 34.1 ​" at bounding box center [312, 227] width 55 height 16
paste input "100"
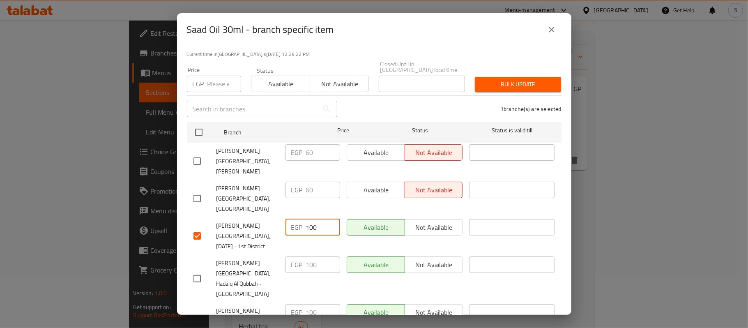
type input "100"
click at [556, 204] on div "Saad Oil 30ml Benefits and uses of cyperus oil: - Delays hair growth. 34.1 EGP …" at bounding box center [374, 180] width 394 height 269
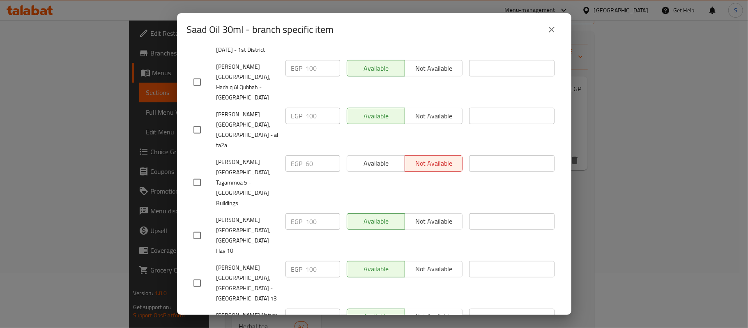
scroll to position [168, 0]
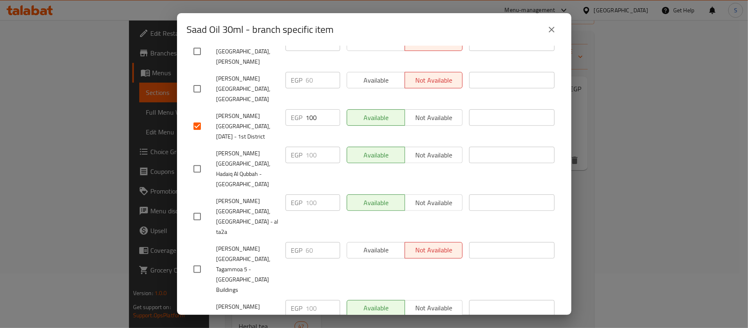
click at [194, 260] on input "checkbox" at bounding box center [197, 268] width 17 height 17
checkbox input "true"
click at [310, 242] on input "60" at bounding box center [323, 250] width 34 height 16
click at [292, 242] on div "EGP 60 ​" at bounding box center [312, 250] width 55 height 16
paste input "10"
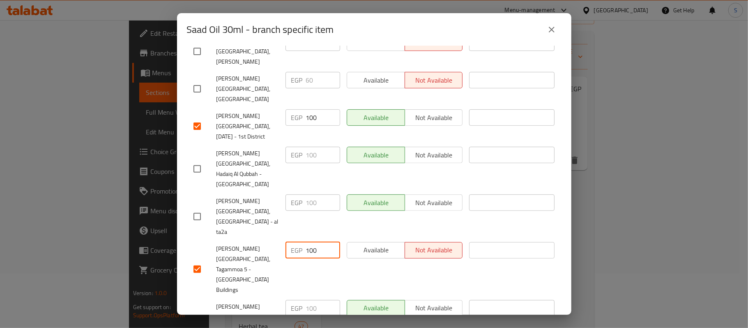
type input "100"
click at [555, 201] on div "Saad Oil 30ml Benefits and uses of cyperus oil: - Delays hair growth. 34.1 EGP …" at bounding box center [374, 180] width 394 height 269
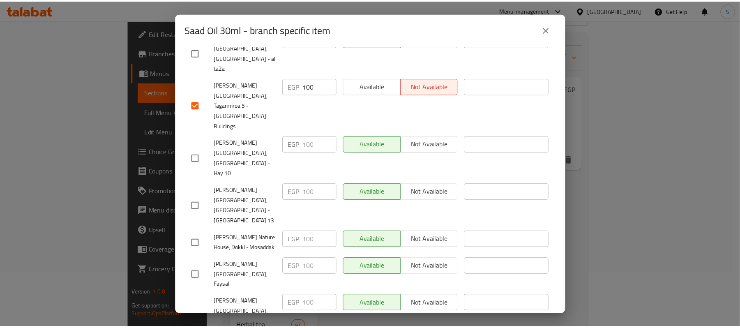
scroll to position [332, 0]
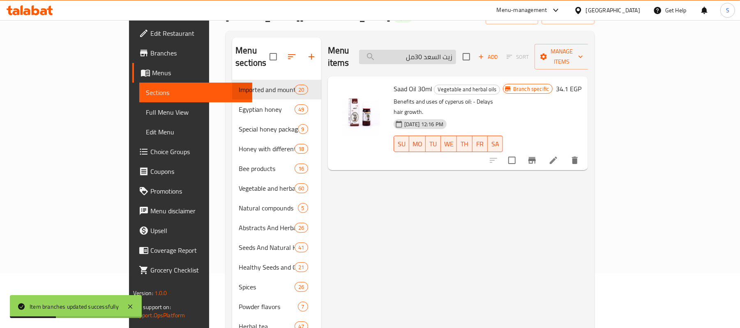
click at [456, 50] on input "زيت السعد 30مل" at bounding box center [407, 57] width 97 height 14
paste input "سل نحل بخلاصة الاخناسيا النحل 400جم"
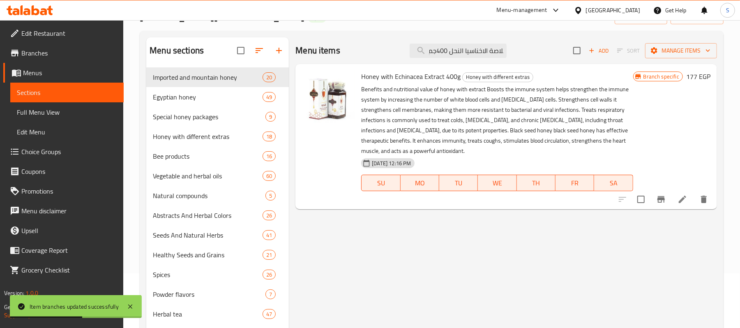
click at [663, 204] on icon "Branch-specific-item" at bounding box center [661, 199] width 10 height 10
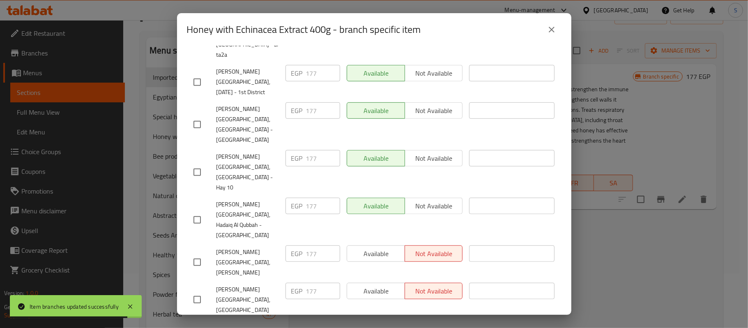
scroll to position [368, 0]
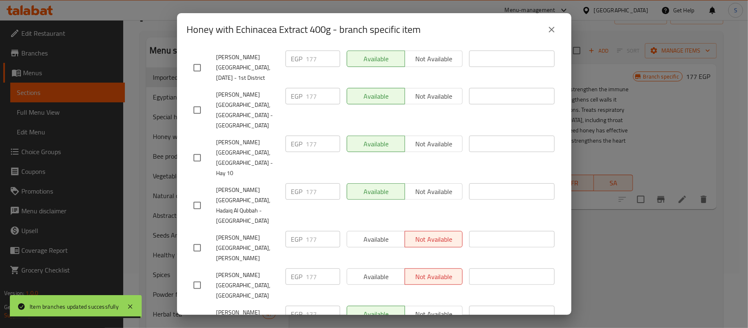
click at [550, 32] on icon "close" at bounding box center [552, 30] width 10 height 10
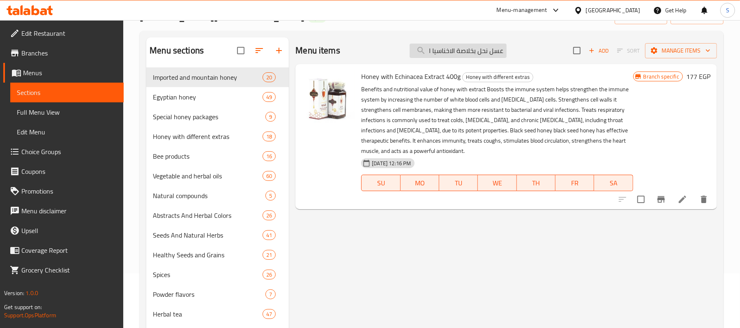
click at [472, 53] on input "عسل نحل بخلاصة الاخناسيا النحل 400جم" at bounding box center [458, 51] width 97 height 14
paste input "لشوفان 470"
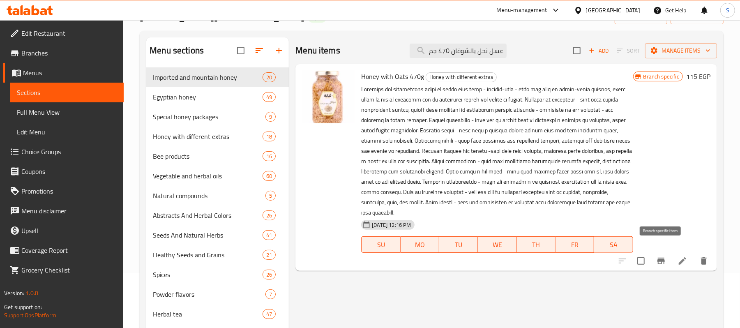
click at [662, 256] on icon "Branch-specific-item" at bounding box center [661, 261] width 10 height 10
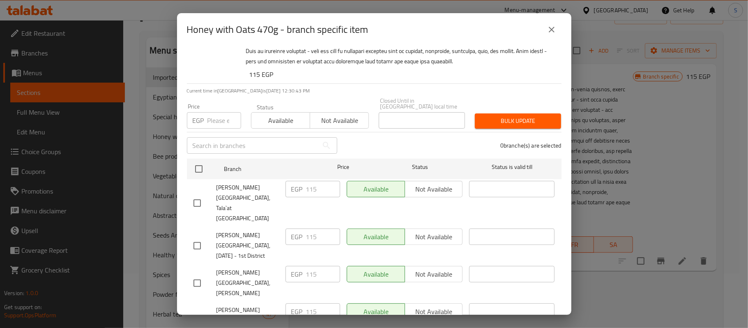
scroll to position [420, 0]
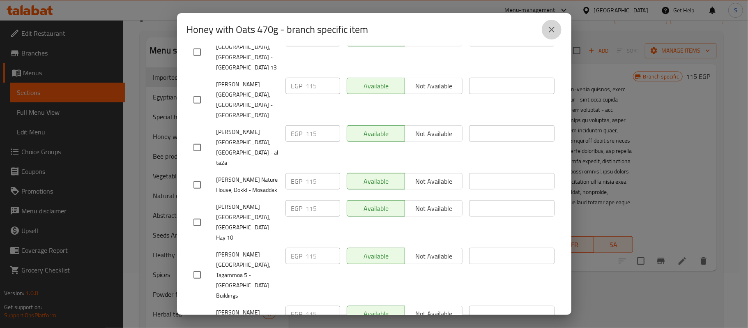
click at [554, 31] on icon "close" at bounding box center [552, 30] width 10 height 10
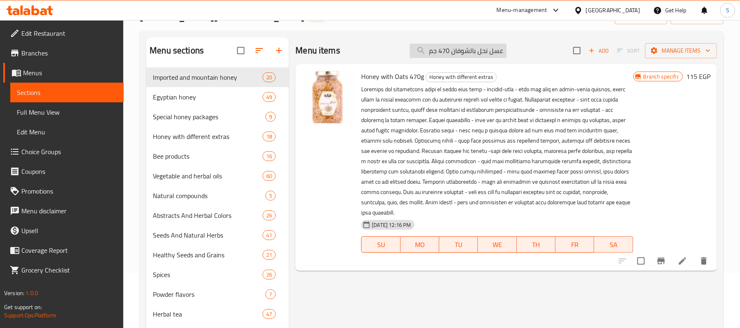
click at [466, 54] on input "عسل نحل بالشوفان 470 جم" at bounding box center [458, 51] width 97 height 14
paste input "يت شجره الشاى 30 مل"
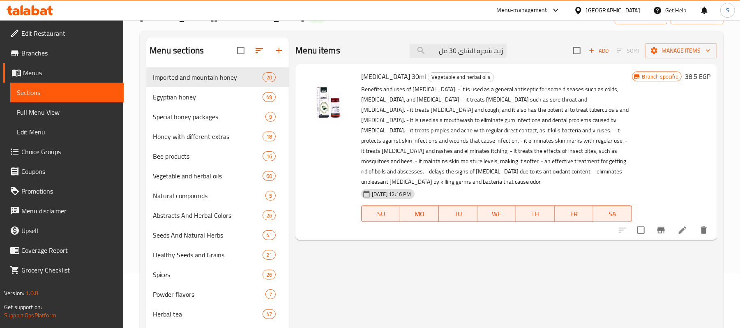
type input "زيت شجره الشاى 30 مل"
click at [657, 225] on icon "Branch-specific-item" at bounding box center [661, 230] width 10 height 10
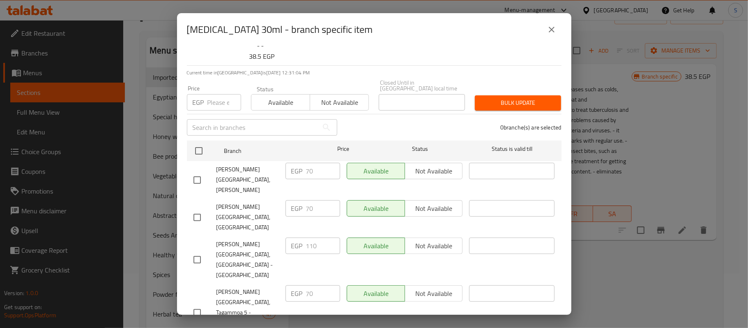
scroll to position [115, 0]
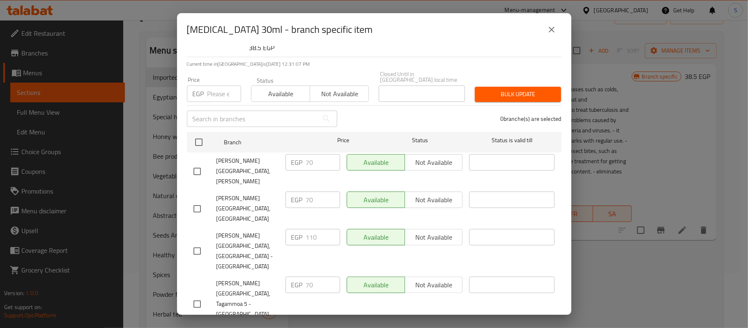
click at [196, 242] on input "checkbox" at bounding box center [197, 250] width 17 height 17
click at [201, 242] on input "checkbox" at bounding box center [197, 250] width 17 height 17
checkbox input "false"
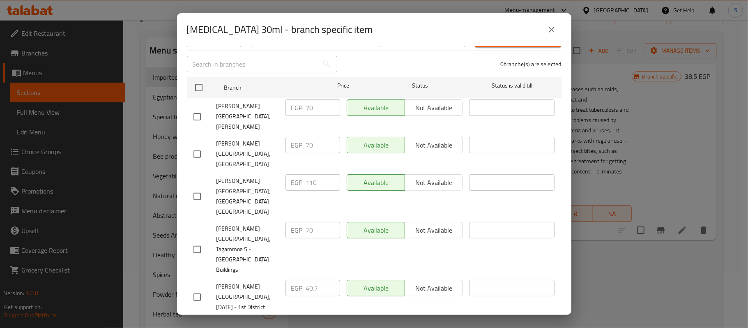
click at [198, 241] on input "checkbox" at bounding box center [197, 249] width 17 height 17
checkbox input "true"
click at [196, 288] on input "checkbox" at bounding box center [197, 296] width 17 height 17
checkbox input "true"
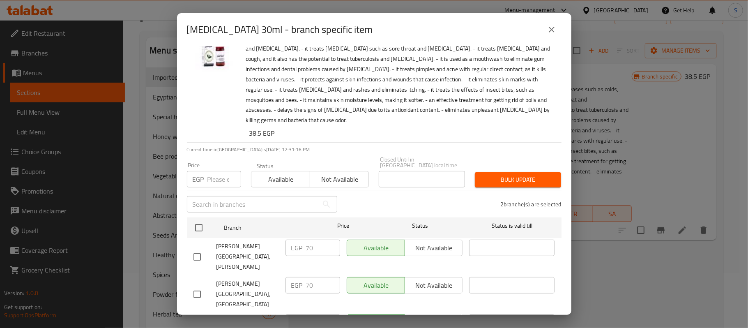
scroll to position [6, 0]
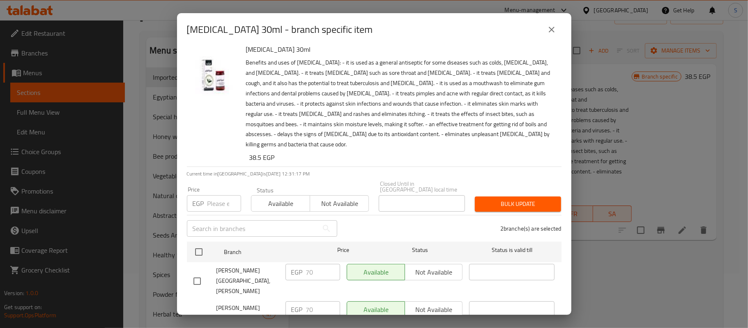
click at [217, 195] on input "number" at bounding box center [224, 203] width 34 height 16
paste input "110"
type input "110"
click at [486, 199] on span "Bulk update" at bounding box center [517, 204] width 73 height 10
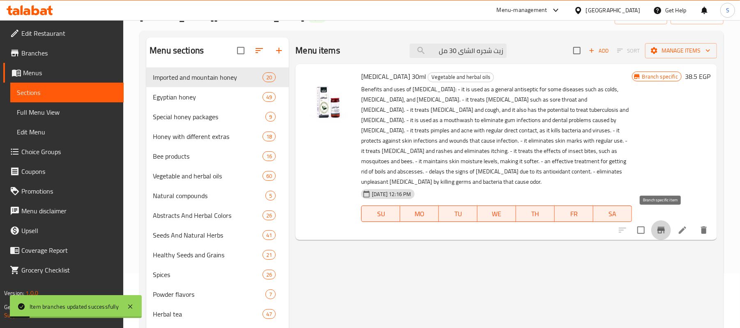
click at [667, 220] on button "Branch-specific-item" at bounding box center [661, 230] width 20 height 20
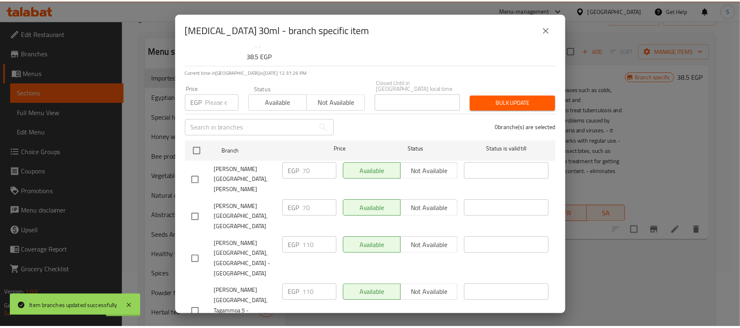
scroll to position [61, 0]
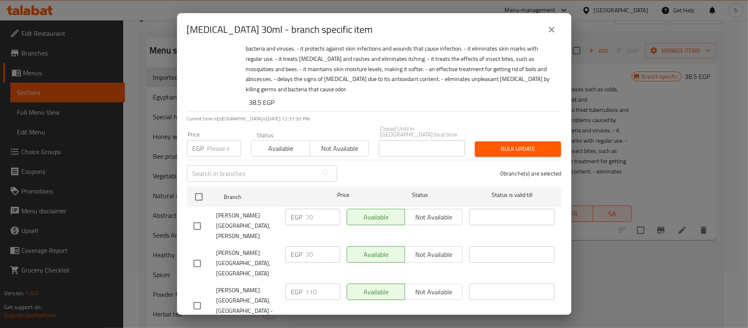
click at [544, 31] on button "close" at bounding box center [552, 30] width 20 height 20
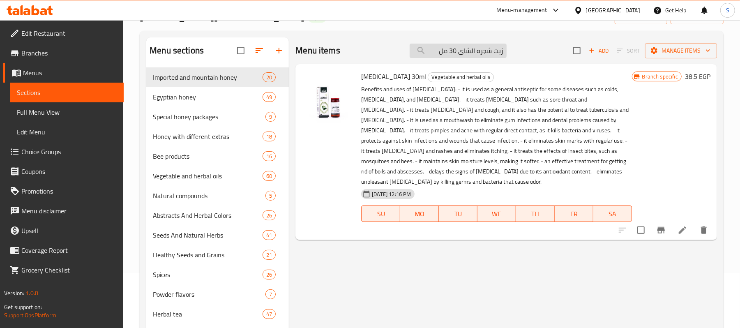
click at [449, 48] on input "زيت شجره الشاى 30 مل" at bounding box center [458, 51] width 97 height 14
paste input "للوز المر 30"
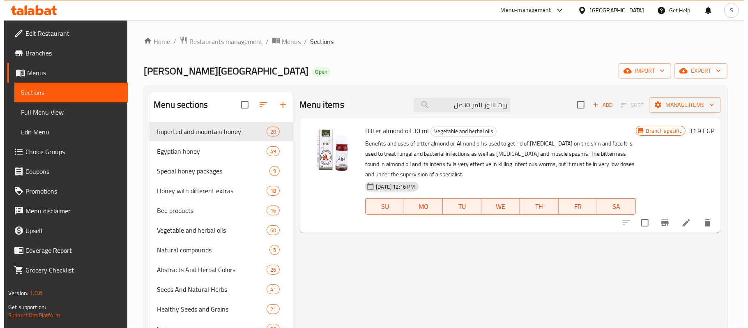
scroll to position [0, 0]
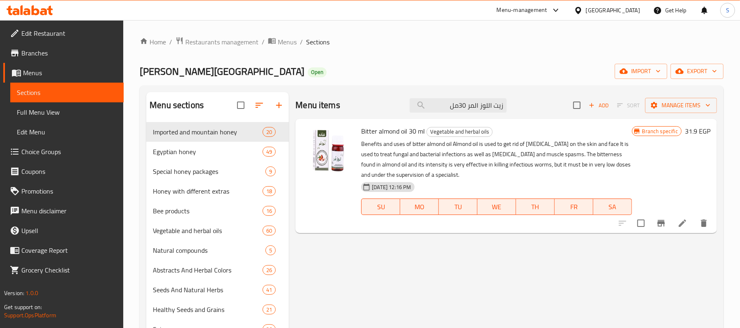
type input "زيت اللوز المر 30مل"
click at [661, 222] on icon "Branch-specific-item" at bounding box center [660, 223] width 7 height 7
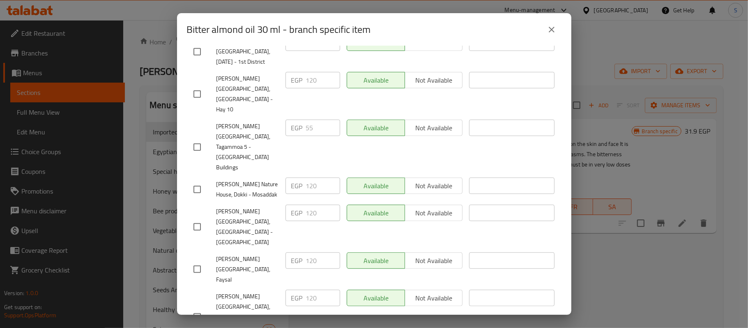
scroll to position [173, 0]
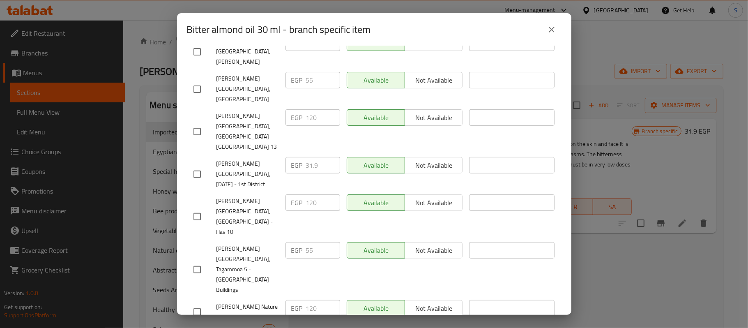
click at [198, 261] on input "checkbox" at bounding box center [197, 269] width 17 height 17
checkbox input "true"
click at [196, 166] on input "checkbox" at bounding box center [197, 174] width 17 height 17
checkbox input "true"
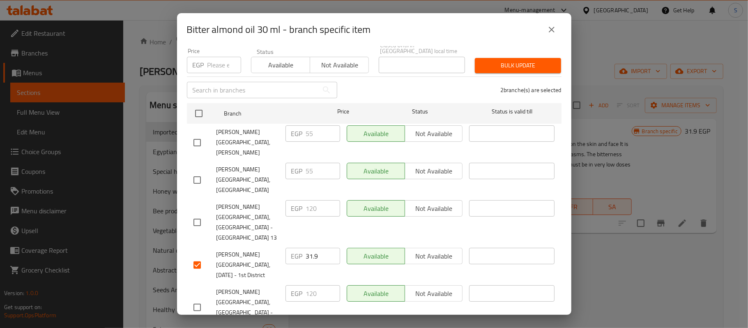
scroll to position [64, 0]
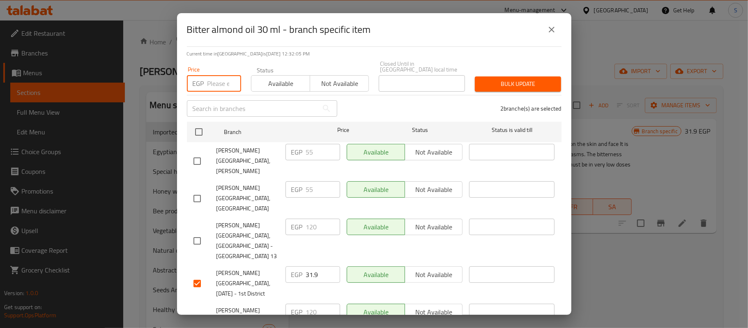
click at [213, 79] on input "number" at bounding box center [224, 83] width 34 height 16
paste input "120"
type input "120"
click at [493, 79] on span "Bulk update" at bounding box center [517, 84] width 73 height 10
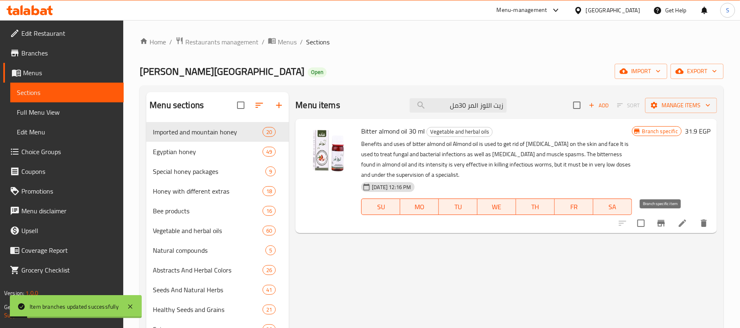
click at [660, 223] on icon "Branch-specific-item" at bounding box center [660, 223] width 7 height 7
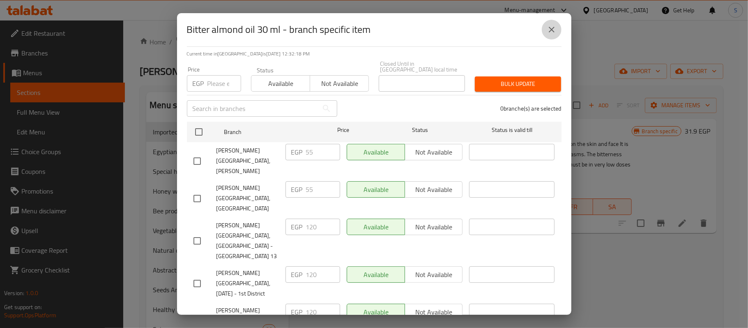
click at [552, 30] on icon "close" at bounding box center [552, 30] width 6 height 6
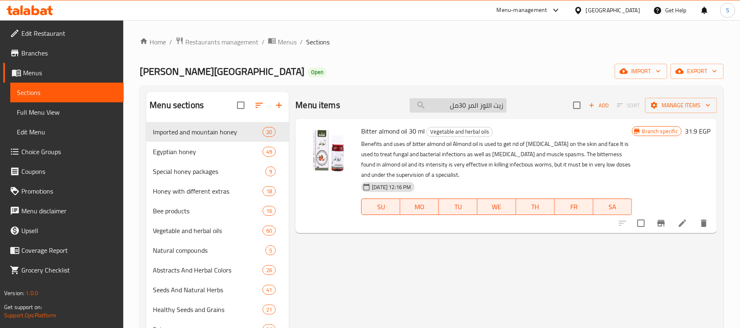
click at [456, 112] on input "زيت اللوز المر 30مل" at bounding box center [458, 105] width 97 height 14
paste input "لبان دكر30"
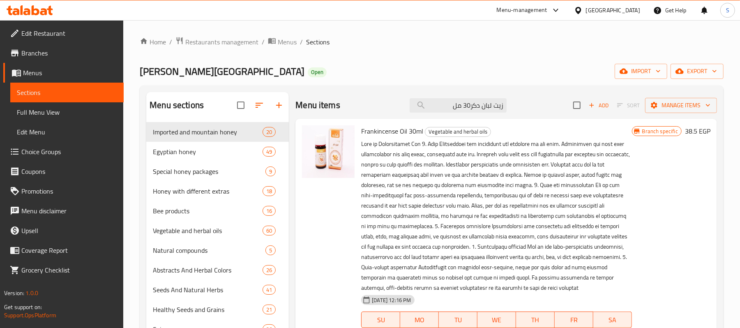
type input "زيت لبان دكر30 مل"
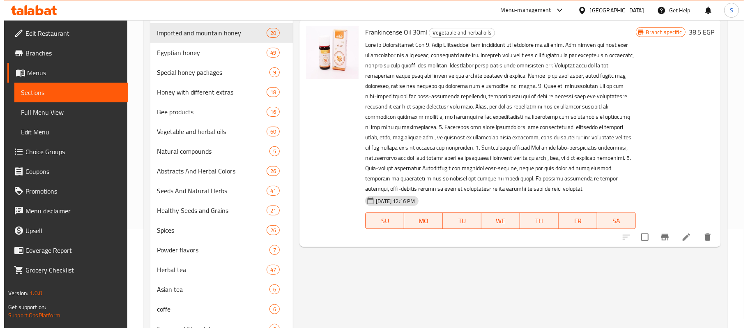
scroll to position [109, 0]
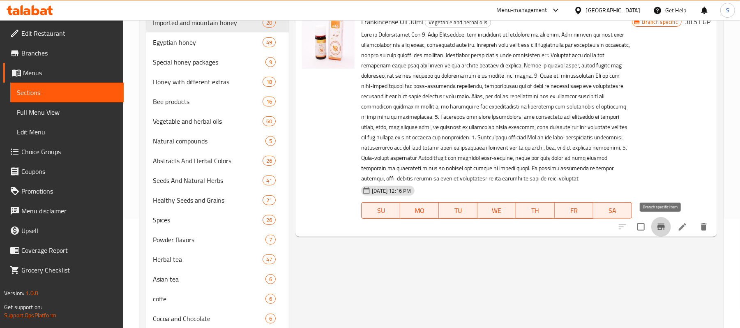
click at [661, 229] on icon "Branch-specific-item" at bounding box center [660, 226] width 7 height 7
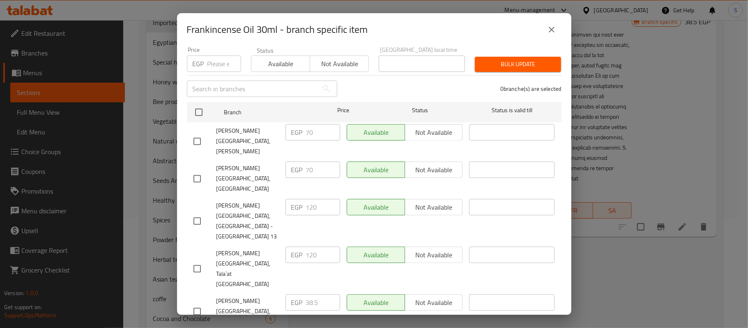
scroll to position [242, 0]
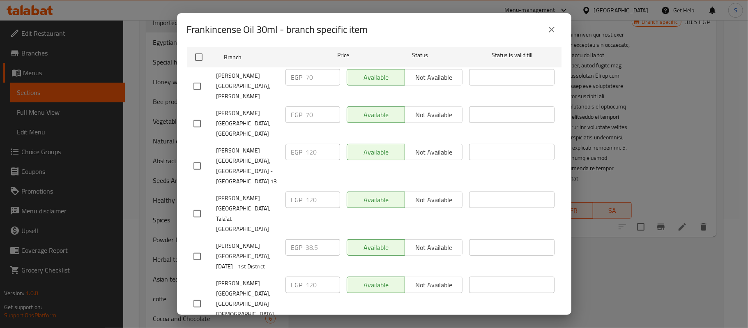
click at [196, 248] on input "checkbox" at bounding box center [197, 256] width 17 height 17
checkbox input "true"
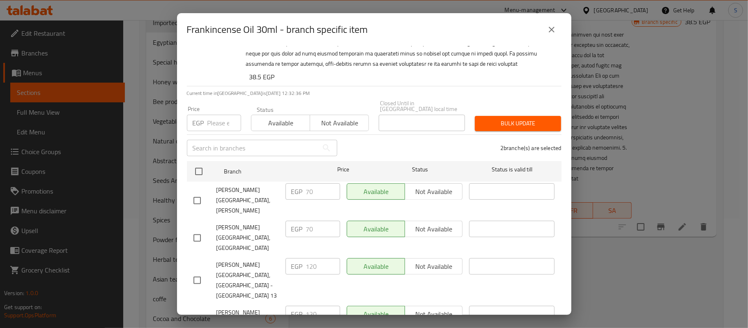
scroll to position [112, 0]
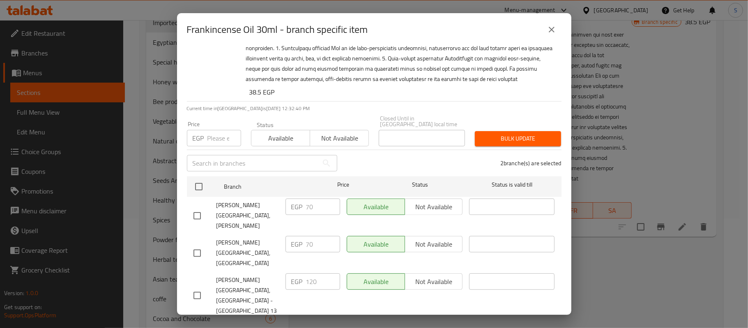
click at [214, 130] on input "number" at bounding box center [224, 138] width 34 height 16
paste input "120"
type input "120"
click at [504, 131] on button "Bulk update" at bounding box center [518, 138] width 86 height 15
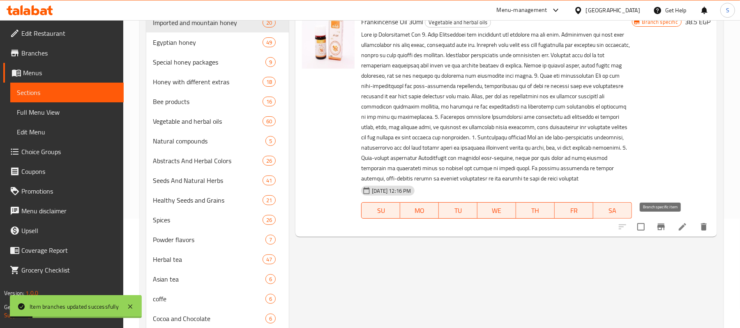
click at [660, 229] on icon "Branch-specific-item" at bounding box center [660, 226] width 7 height 7
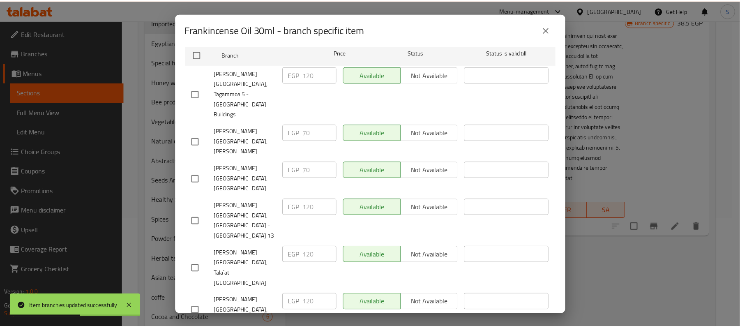
scroll to position [222, 0]
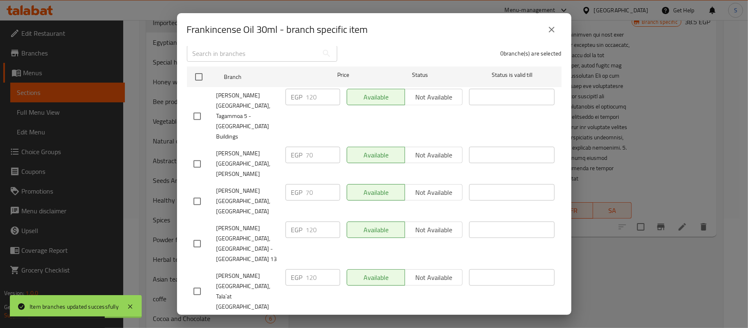
drag, startPoint x: 554, startPoint y: 33, endPoint x: 554, endPoint y: 28, distance: 4.5
click at [554, 32] on icon "close" at bounding box center [552, 30] width 10 height 10
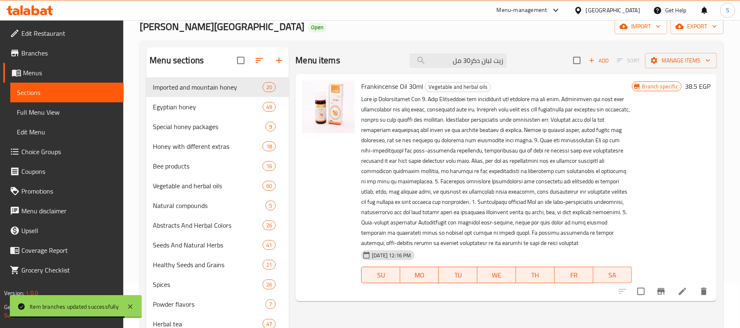
scroll to position [0, 0]
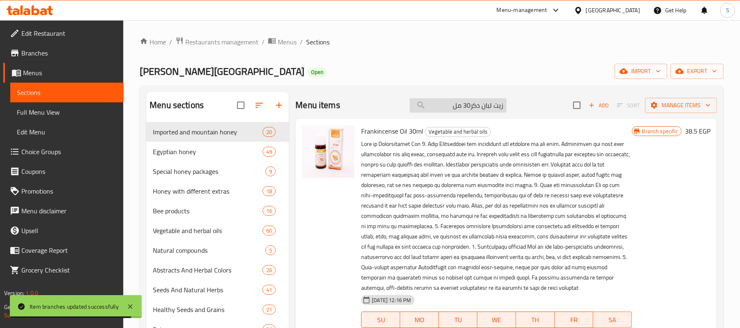
click at [467, 107] on input "زيت لبان دكر30 مل" at bounding box center [458, 105] width 97 height 14
paste input "افوكادو30"
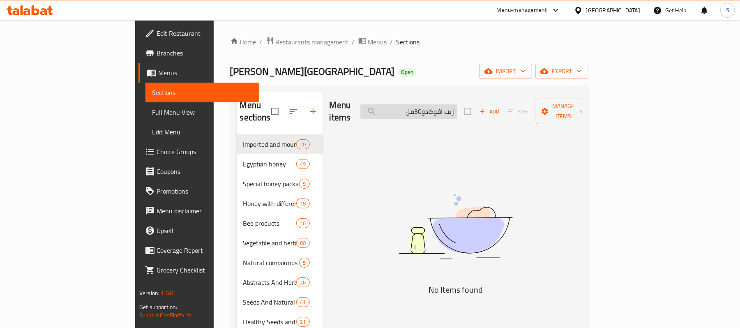
click at [457, 104] on input "زيت افوكادو30مل" at bounding box center [408, 111] width 97 height 14
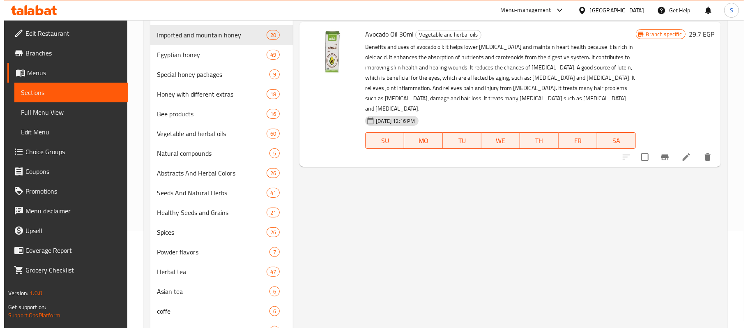
scroll to position [109, 0]
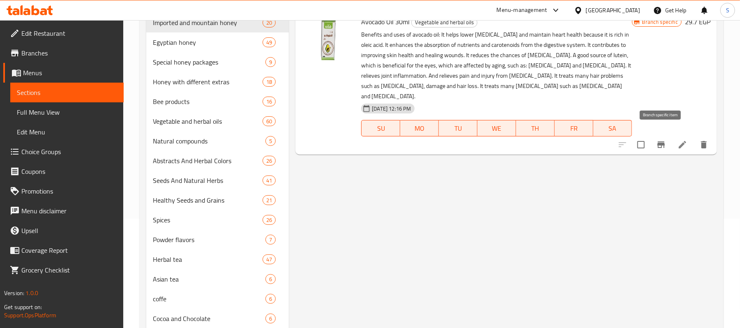
type input "زيت افوكادو 30مل"
click at [660, 140] on icon "Branch-specific-item" at bounding box center [661, 145] width 10 height 10
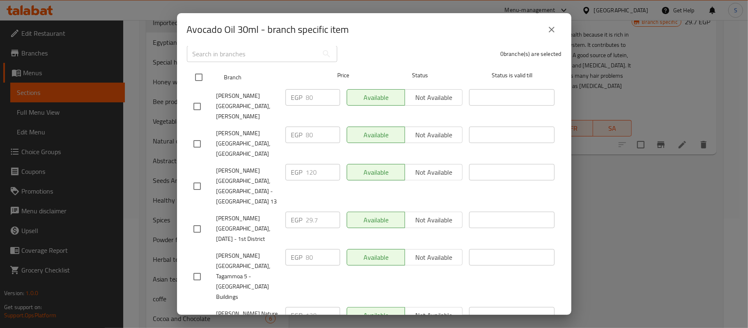
scroll to position [164, 0]
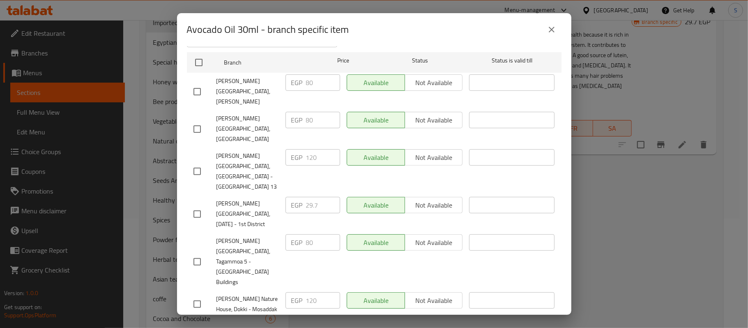
click at [196, 205] on input "checkbox" at bounding box center [197, 213] width 17 height 17
checkbox input "true"
click at [195, 253] on input "checkbox" at bounding box center [197, 261] width 17 height 17
checkbox input "true"
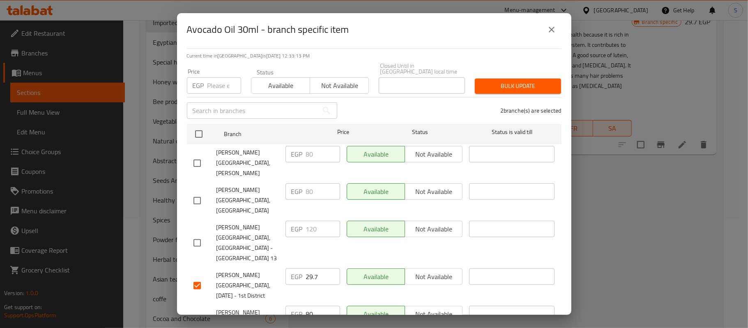
scroll to position [0, 0]
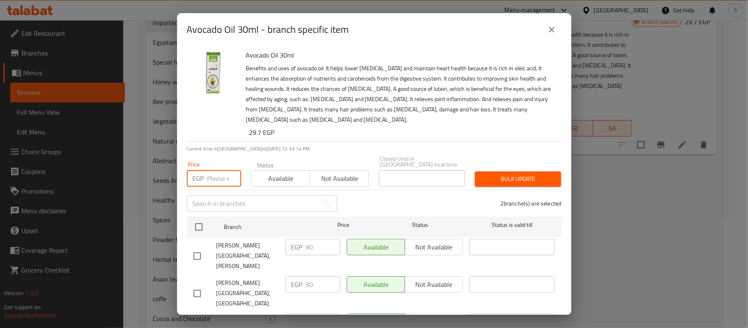
click at [214, 173] on input "number" at bounding box center [224, 178] width 34 height 16
paste input "120"
type input "120"
click at [491, 174] on span "Bulk update" at bounding box center [517, 179] width 73 height 10
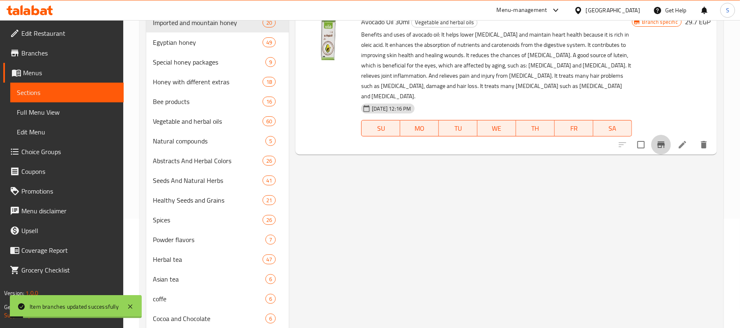
click at [664, 141] on icon "Branch-specific-item" at bounding box center [660, 144] width 7 height 7
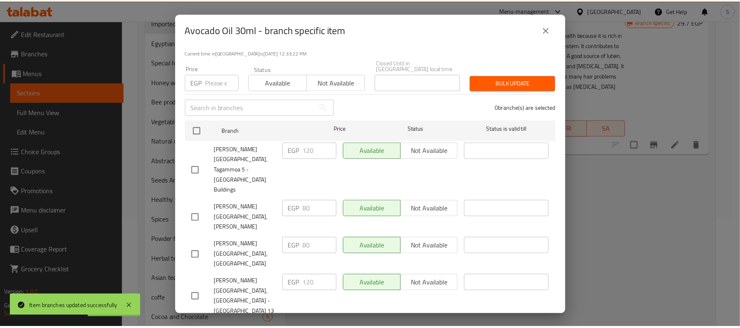
scroll to position [94, 0]
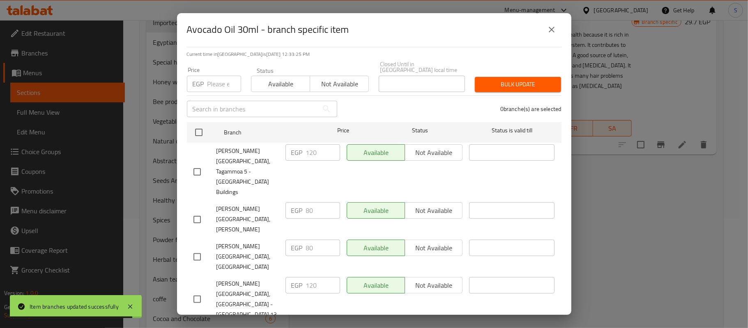
click at [548, 29] on icon "close" at bounding box center [552, 30] width 10 height 10
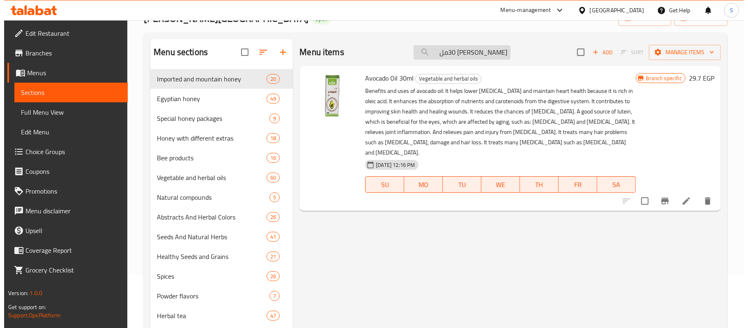
scroll to position [0, 0]
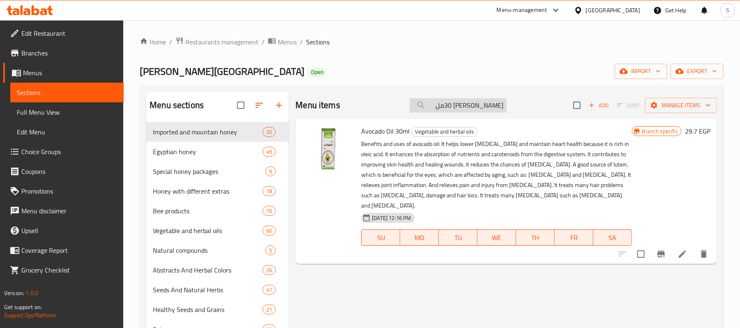
click at [467, 108] on input "زيت افوكادو 30مل" at bounding box center [458, 105] width 97 height 14
paste input "قهوة"
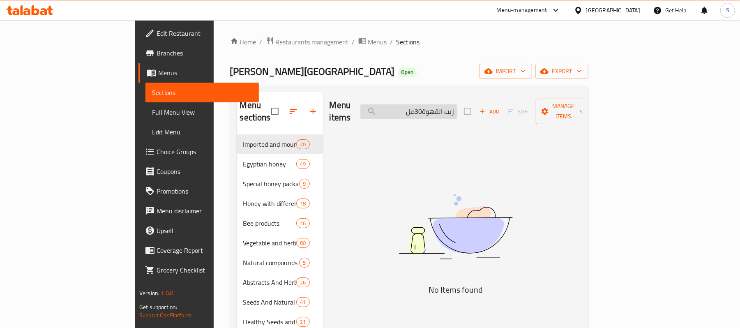
click at [457, 106] on input "زيت القهوة30مل" at bounding box center [408, 111] width 97 height 14
click at [457, 108] on input "زيت القهوة30مل" at bounding box center [408, 111] width 97 height 14
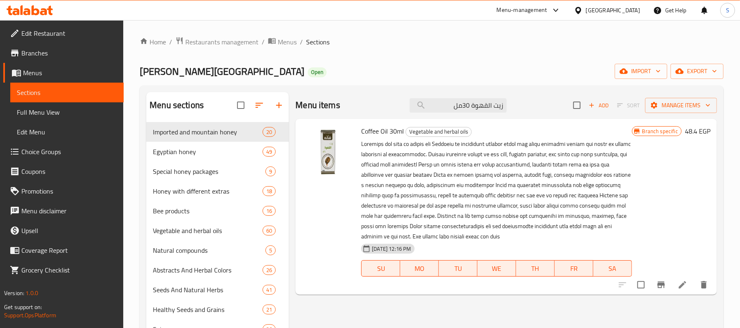
type input "زيت القهوة 30مل"
click at [658, 287] on icon "Branch-specific-item" at bounding box center [660, 284] width 7 height 7
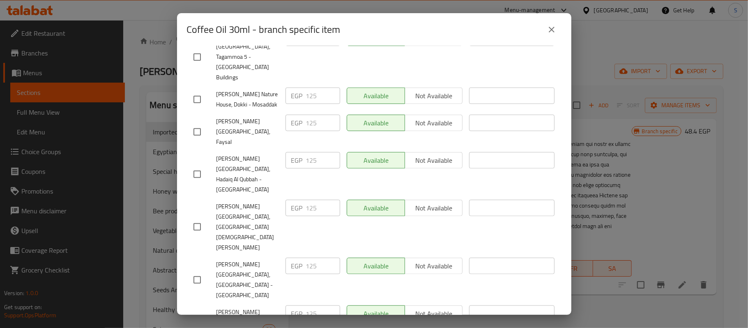
scroll to position [235, 0]
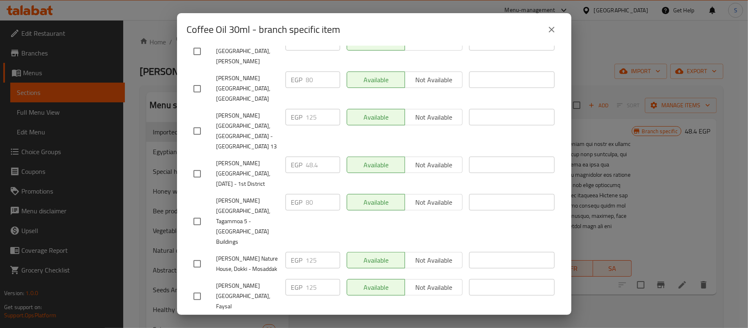
click at [196, 165] on input "checkbox" at bounding box center [197, 173] width 17 height 17
checkbox input "true"
click at [194, 213] on input "checkbox" at bounding box center [197, 221] width 17 height 17
checkbox input "true"
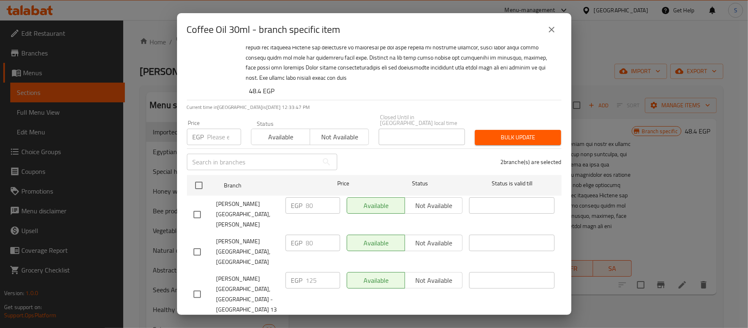
scroll to position [71, 0]
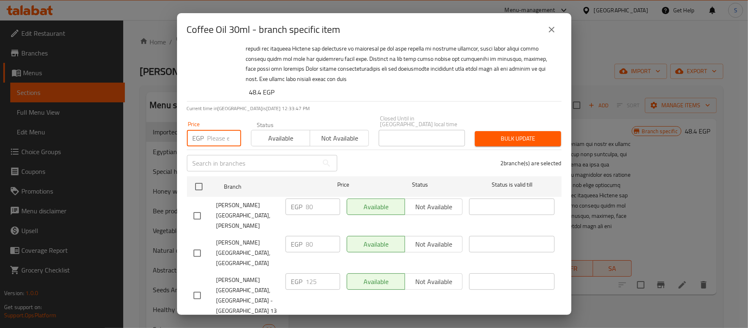
click at [216, 130] on input "number" at bounding box center [224, 138] width 34 height 16
paste input "125"
type input "125"
click at [482, 133] on span "Bulk update" at bounding box center [517, 138] width 73 height 10
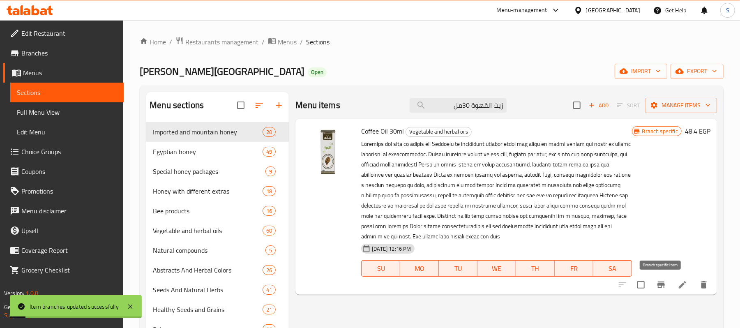
click at [658, 283] on icon "Branch-specific-item" at bounding box center [660, 284] width 7 height 7
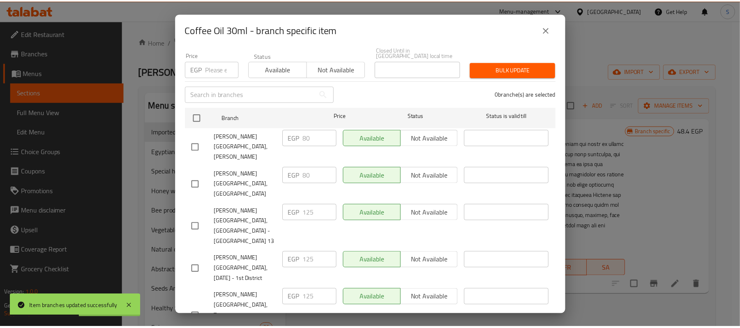
scroll to position [126, 0]
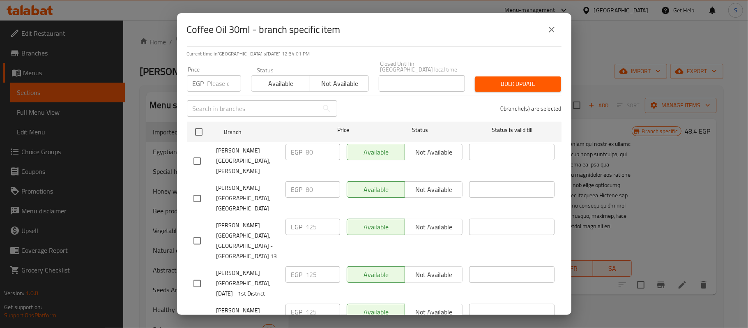
click at [553, 30] on icon "close" at bounding box center [552, 30] width 10 height 10
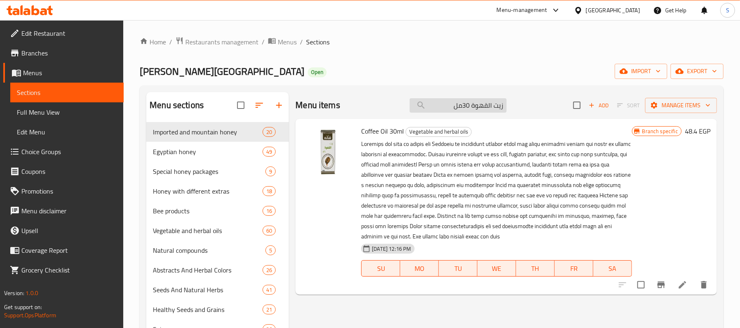
click at [466, 110] on input "زيت القهوة 30مل" at bounding box center [458, 105] width 97 height 14
click at [467, 110] on input "زيت القهوة 30مل" at bounding box center [458, 105] width 97 height 14
paste input "عشاب الجينسينج ( خام ) 5 جم"
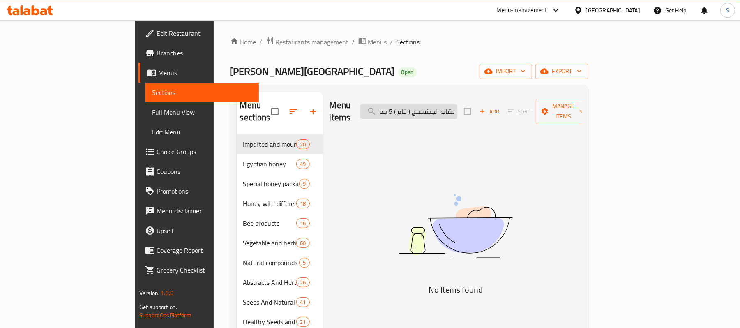
click at [457, 107] on input "أعشاب الجينسينج ( خام ) 5 جم" at bounding box center [408, 111] width 97 height 14
drag, startPoint x: 445, startPoint y: 106, endPoint x: 448, endPoint y: 112, distance: 6.3
click at [446, 106] on input "أعشاب الجينسينج (خام ) 5 جم" at bounding box center [408, 111] width 97 height 14
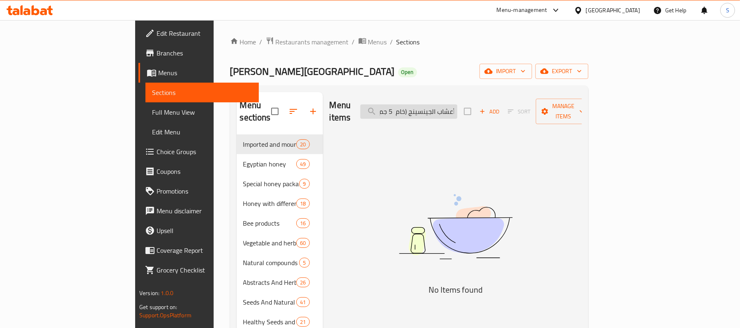
click at [454, 107] on input "أعشاب الجينسينج (خام 5 جم" at bounding box center [408, 111] width 97 height 14
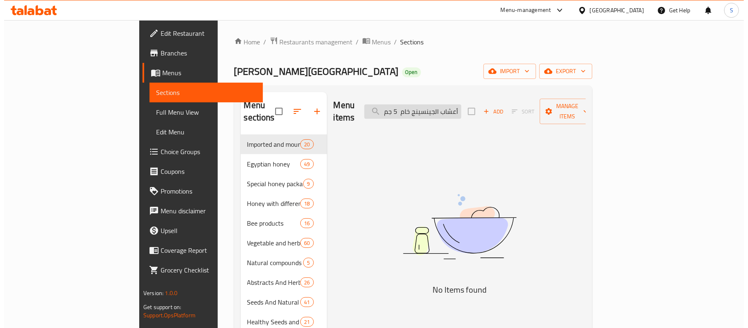
scroll to position [0, 0]
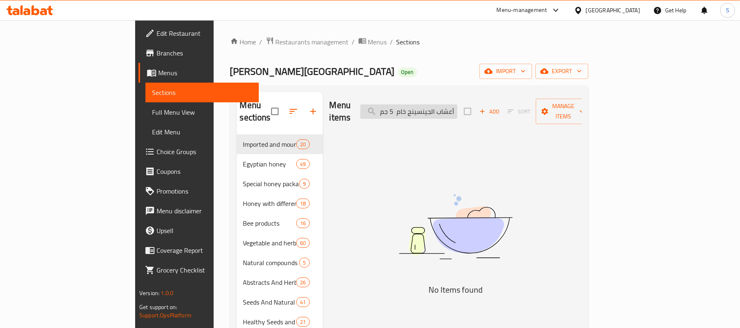
click at [442, 105] on input "أعشاب الجينسينج خام 5 جم" at bounding box center [408, 111] width 97 height 14
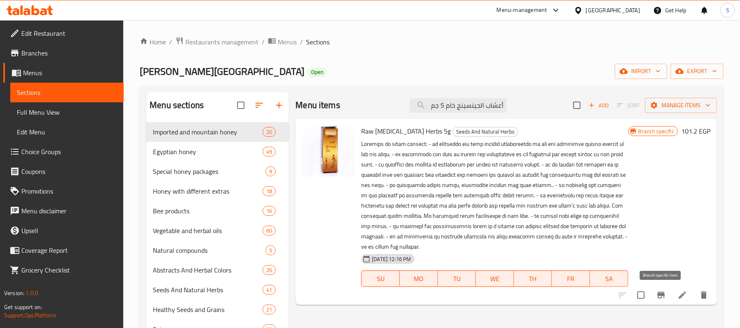
type input "أعشاب الجينسينج خام 5 جم"
click at [655, 294] on button "Branch-specific-item" at bounding box center [661, 295] width 20 height 20
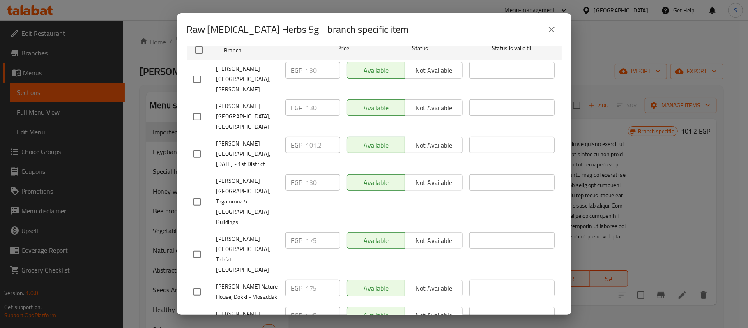
scroll to position [191, 0]
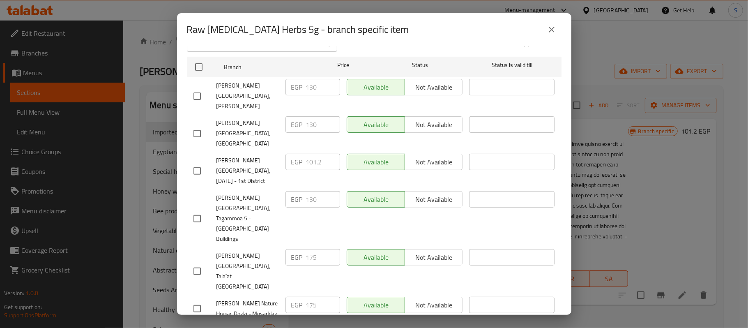
click at [199, 210] on input "checkbox" at bounding box center [197, 218] width 17 height 17
checkbox input "true"
click at [196, 162] on input "checkbox" at bounding box center [197, 170] width 17 height 17
checkbox input "true"
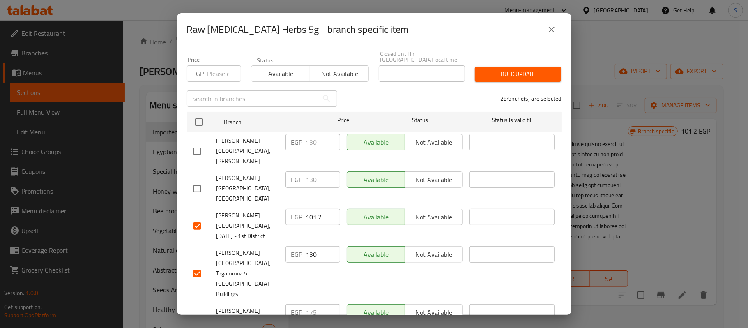
click at [214, 76] on input "number" at bounding box center [224, 73] width 34 height 16
paste input "175"
type input "175"
click at [518, 78] on span "Bulk update" at bounding box center [517, 74] width 73 height 10
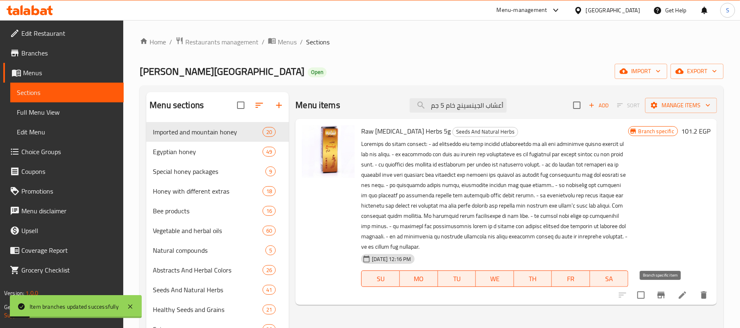
click at [661, 297] on icon "Branch-specific-item" at bounding box center [660, 295] width 7 height 7
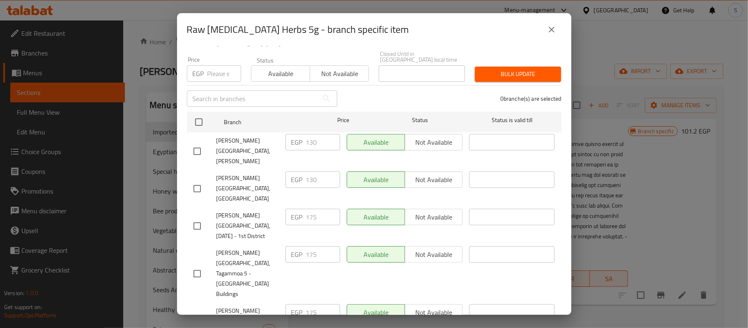
click at [554, 30] on icon "close" at bounding box center [552, 30] width 10 height 10
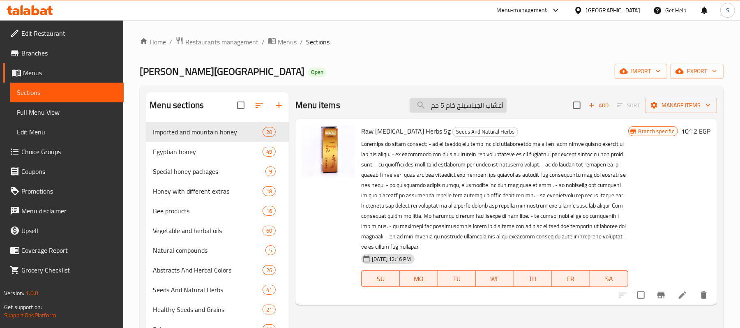
click at [452, 105] on input "أعشاب الجينسينج خام 5 جم" at bounding box center [458, 105] width 97 height 14
click at [453, 106] on input "أعشاب الجينسينج خام 5 جم" at bounding box center [458, 105] width 97 height 14
paste input "سل نحل زهور سنط(اكاسيا) اك"
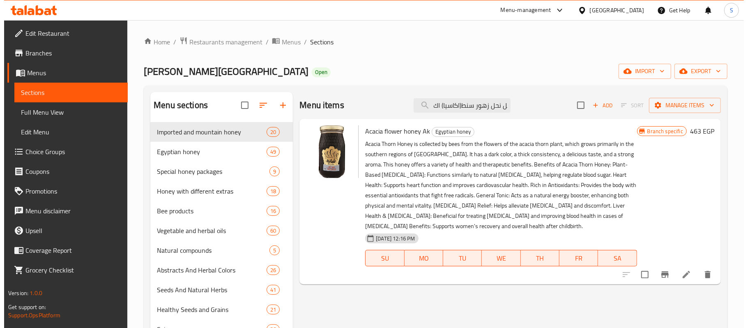
scroll to position [0, 0]
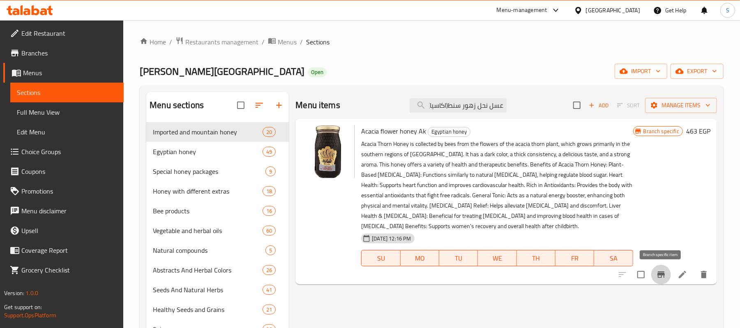
click at [663, 275] on icon "Branch-specific-item" at bounding box center [660, 274] width 7 height 7
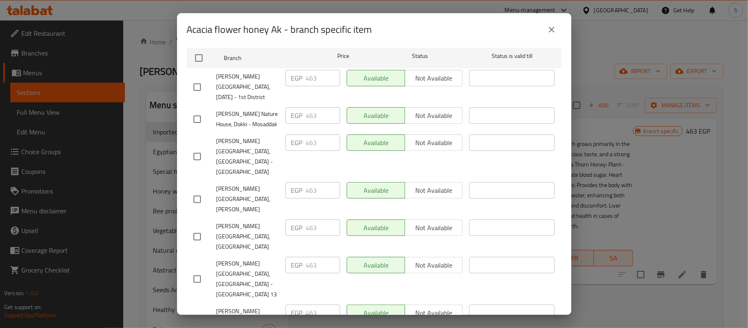
scroll to position [6, 0]
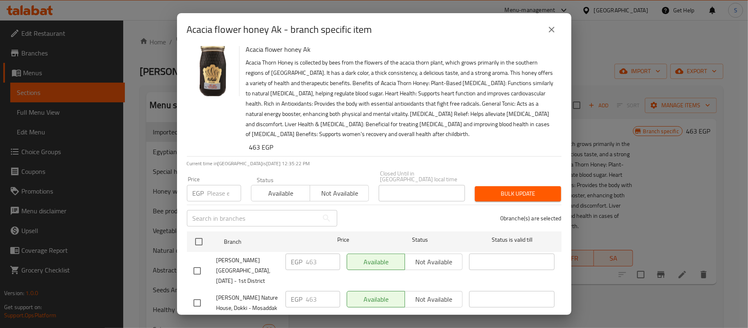
click at [545, 26] on button "close" at bounding box center [552, 30] width 20 height 20
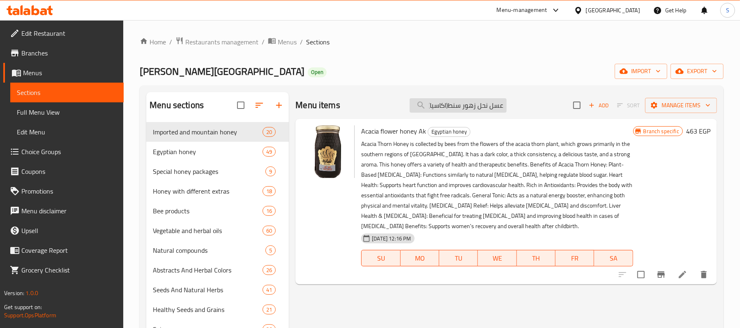
click at [489, 103] on input "عسل نحل زهور سنط(اكاسيا) اك" at bounding box center [458, 105] width 97 height 14
paste input "ب هندباء 35 جم"
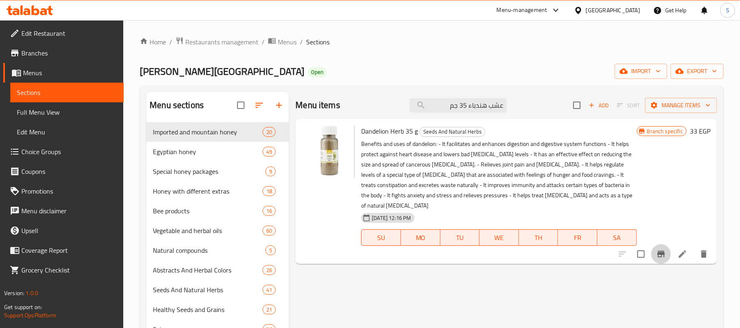
click at [660, 251] on icon "Branch-specific-item" at bounding box center [660, 254] width 7 height 7
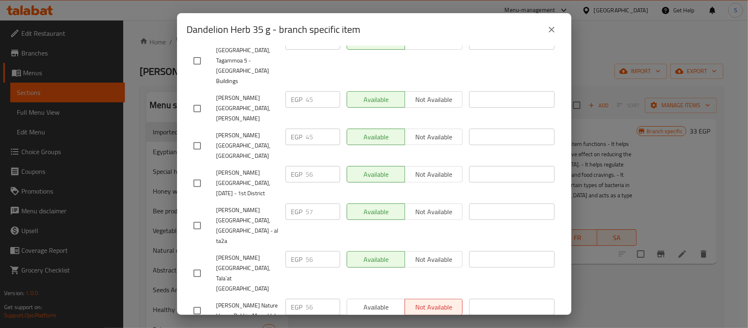
scroll to position [204, 0]
click at [550, 29] on icon "close" at bounding box center [552, 30] width 10 height 10
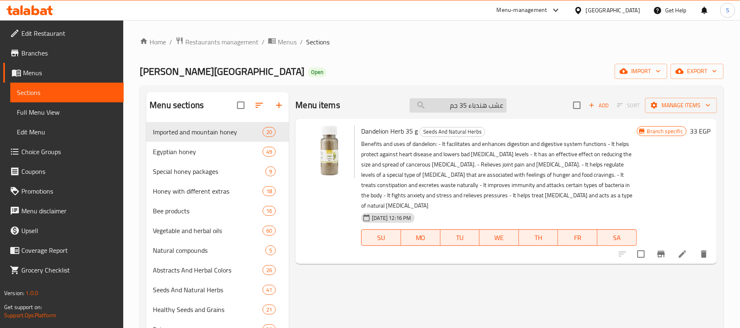
click at [474, 106] on input "عشب هندباء 35 جم" at bounding box center [458, 105] width 97 height 14
paste input "يت النعناع 30مل"
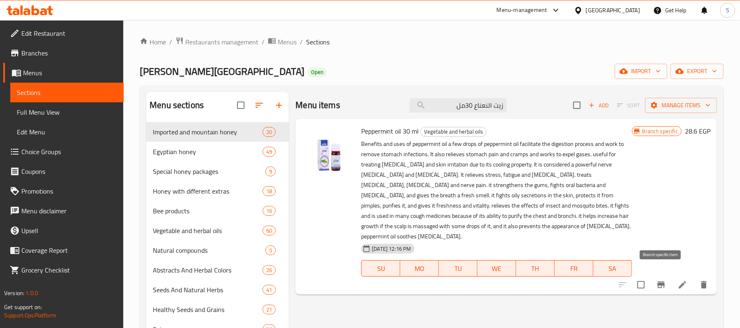
click at [659, 280] on icon "Branch-specific-item" at bounding box center [661, 285] width 10 height 10
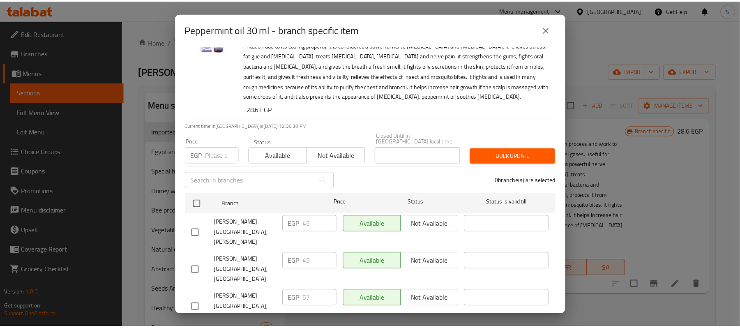
scroll to position [0, 0]
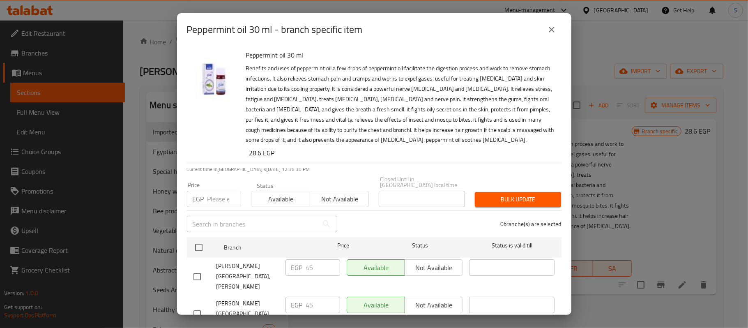
click at [555, 34] on icon "close" at bounding box center [552, 30] width 10 height 10
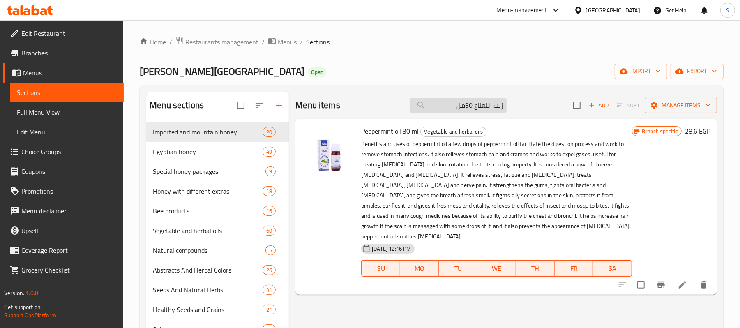
click at [470, 108] on input "زيت النعناع 30مل" at bounding box center [458, 105] width 97 height 14
paste input "سل نحل بالمكسرات 350جم"
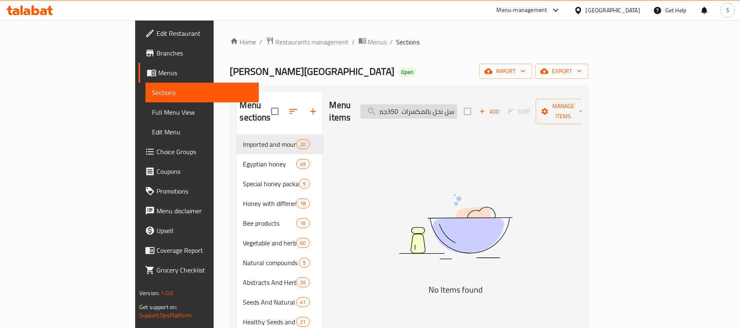
click at [451, 107] on input "عسل نحل بالمكسرات 350جم" at bounding box center [408, 111] width 97 height 14
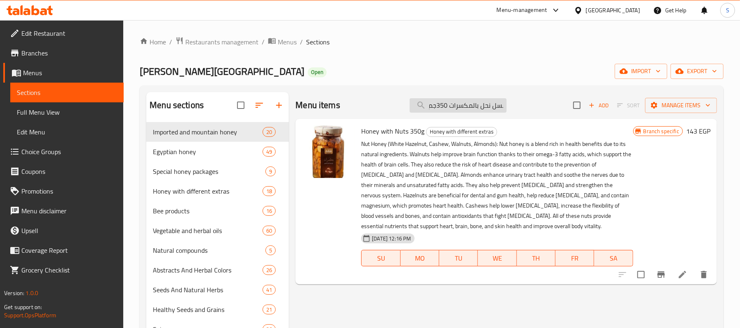
click at [437, 102] on input "عسل نحل بالمكسرات 350جم" at bounding box center [458, 105] width 97 height 14
type input "عسل نحل بالمكسرات 350جم"
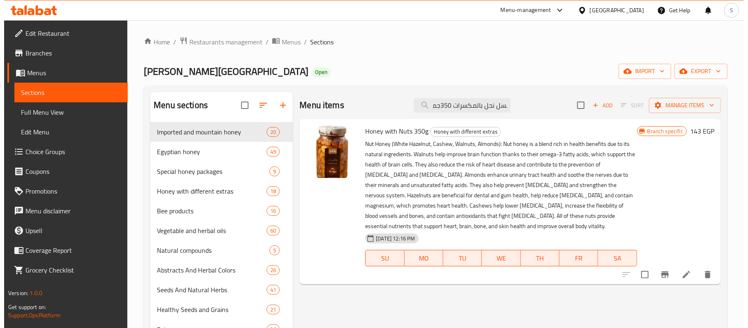
scroll to position [0, 0]
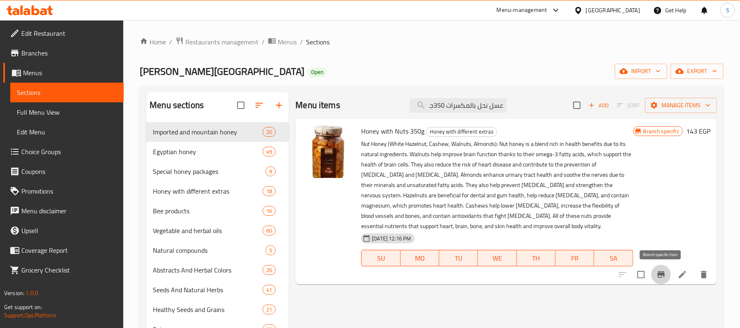
click at [659, 276] on icon "Branch-specific-item" at bounding box center [661, 274] width 10 height 10
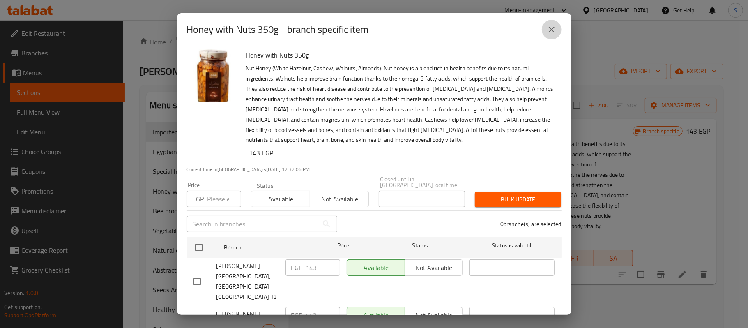
click at [551, 25] on icon "close" at bounding box center [552, 30] width 10 height 10
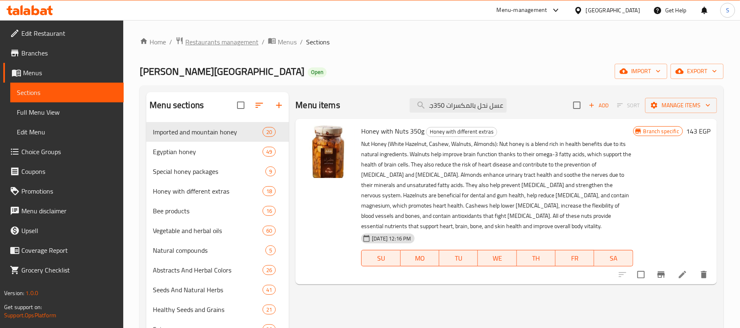
click at [233, 43] on span "Restaurants management" at bounding box center [221, 42] width 73 height 10
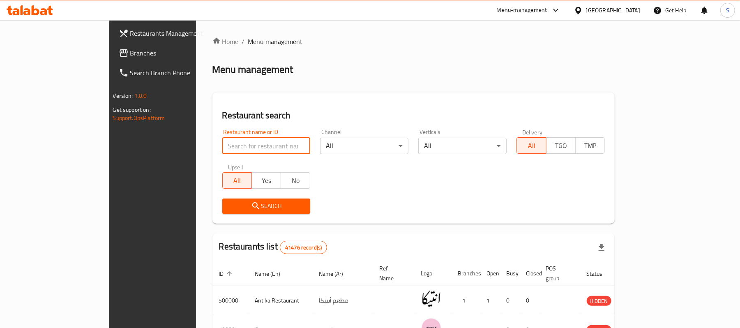
click at [222, 143] on input "search" at bounding box center [266, 146] width 88 height 16
paste input "503536"
type input "503536"
click button "Search" at bounding box center [266, 205] width 88 height 15
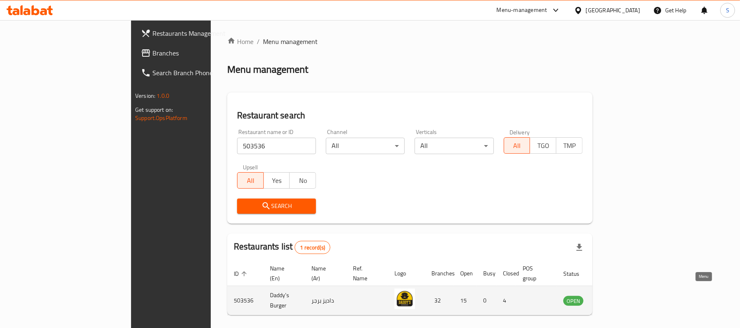
click at [616, 297] on icon "enhanced table" at bounding box center [611, 300] width 9 height 7
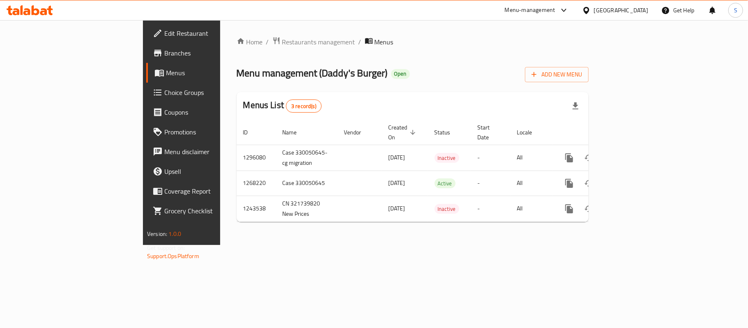
click at [164, 51] on span "Branches" at bounding box center [212, 53] width 97 height 10
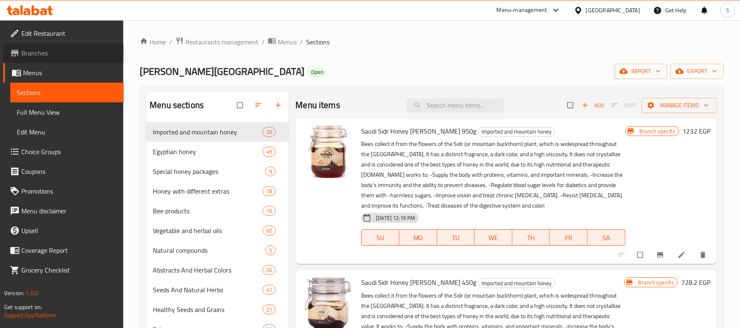
click at [48, 51] on span "Branches" at bounding box center [69, 53] width 96 height 10
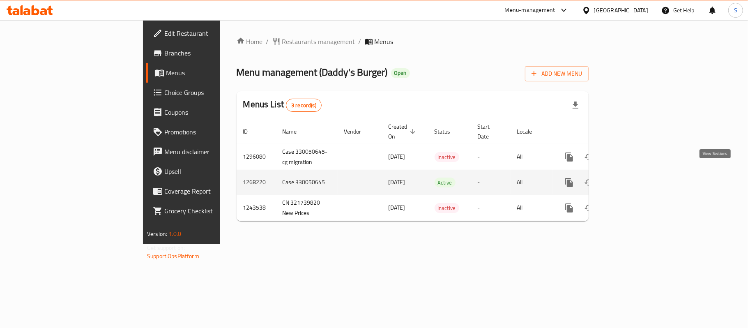
click at [633, 177] on icon "enhanced table" at bounding box center [628, 182] width 10 height 10
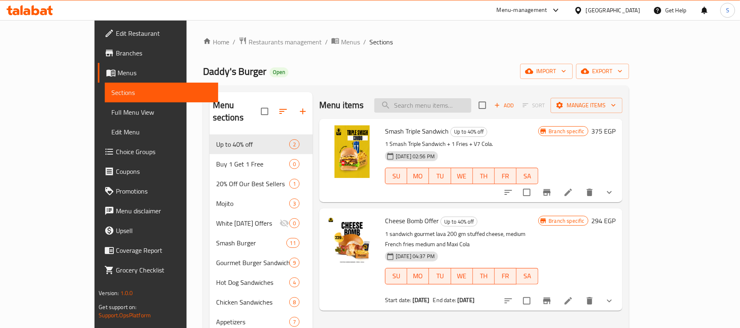
click at [453, 104] on input "search" at bounding box center [422, 105] width 97 height 14
paste input "Chicky Meal"
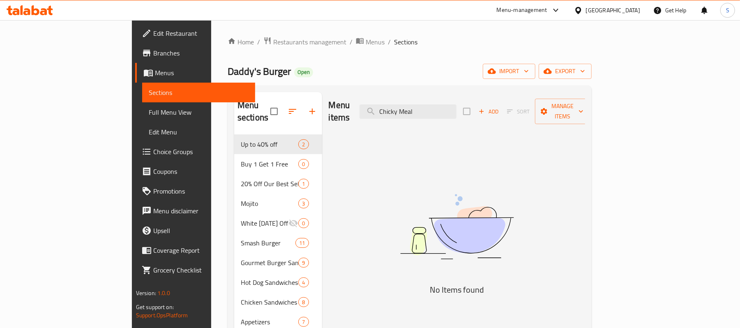
drag, startPoint x: 449, startPoint y: 104, endPoint x: 367, endPoint y: 103, distance: 82.2
click at [381, 103] on div "Menu items Chicky Meal Add Sort Manage items" at bounding box center [457, 111] width 257 height 39
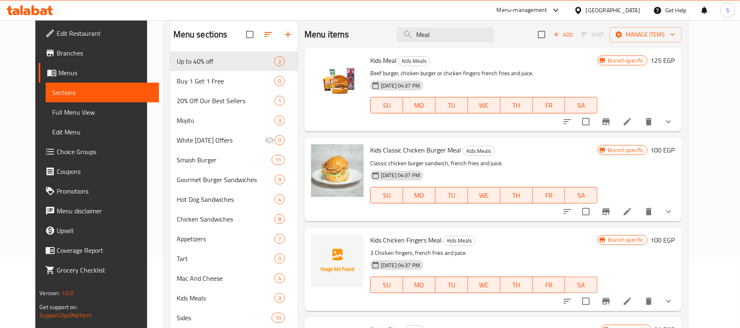
scroll to position [16, 0]
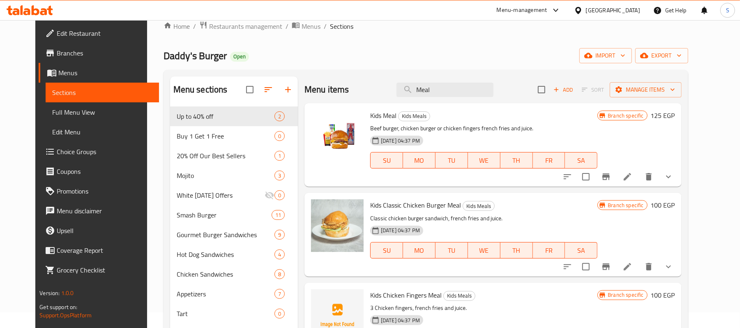
type input "Meal"
click at [401, 41] on div "Home / Restaurants management / Menus / Sections Daddy's Burger Open import exp…" at bounding box center [425, 275] width 525 height 509
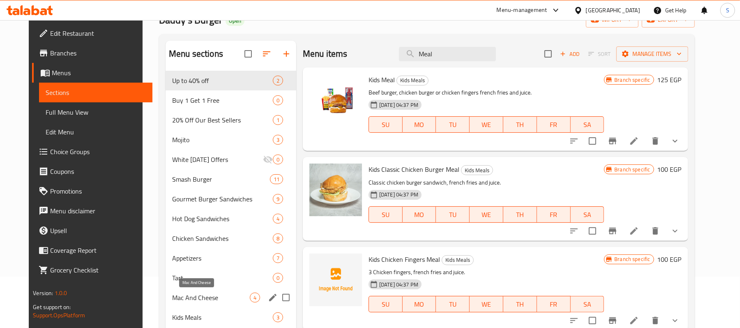
scroll to position [71, 0]
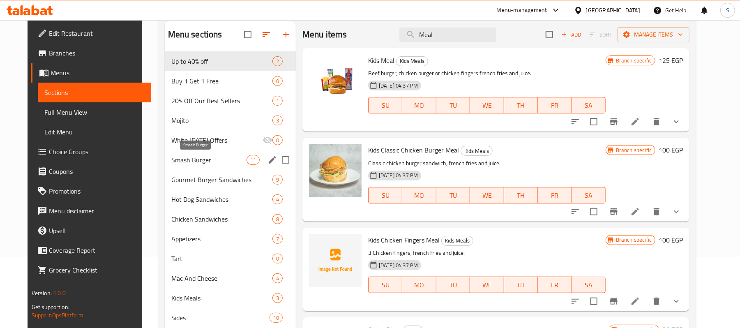
click at [189, 154] on div "Smash Burger 11" at bounding box center [230, 160] width 131 height 20
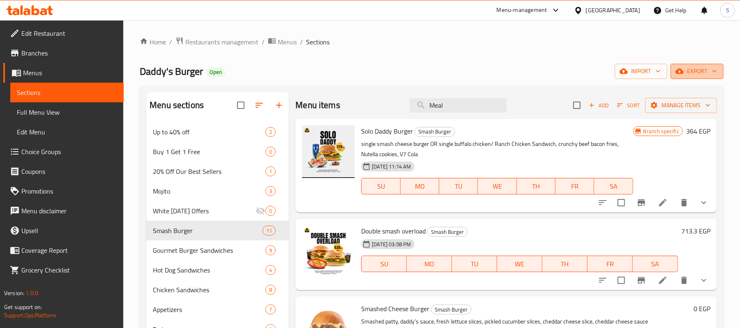
click at [702, 73] on span "export" at bounding box center [697, 71] width 40 height 10
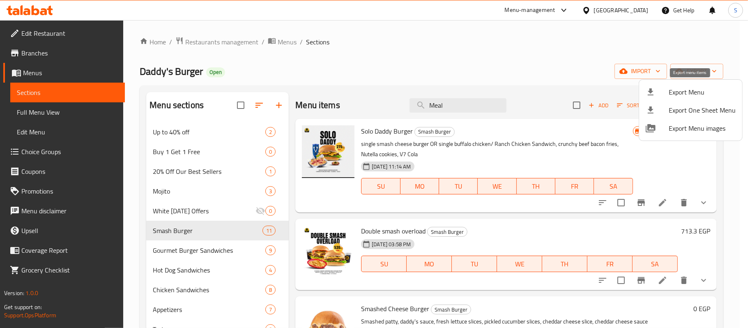
click at [683, 91] on span "Export Menu" at bounding box center [702, 92] width 67 height 10
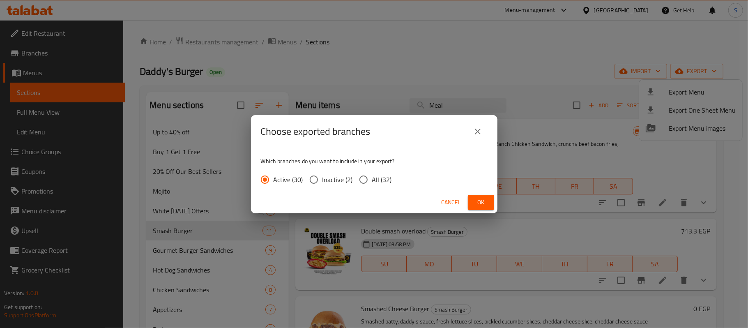
click at [376, 177] on span "All (32)" at bounding box center [382, 180] width 20 height 10
click at [372, 177] on input "All (32)" at bounding box center [363, 179] width 17 height 17
radio input "true"
click at [485, 202] on span "Ok" at bounding box center [480, 202] width 13 height 10
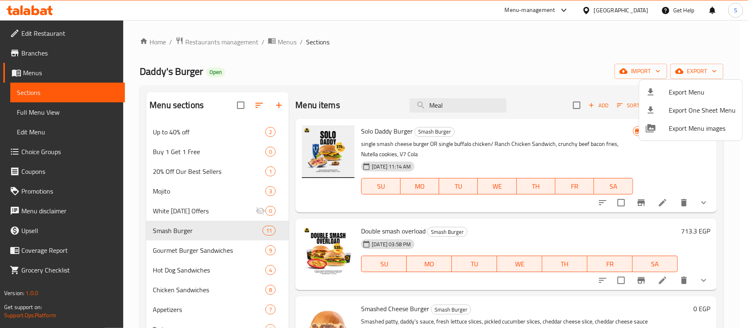
click at [229, 43] on div at bounding box center [374, 164] width 748 height 328
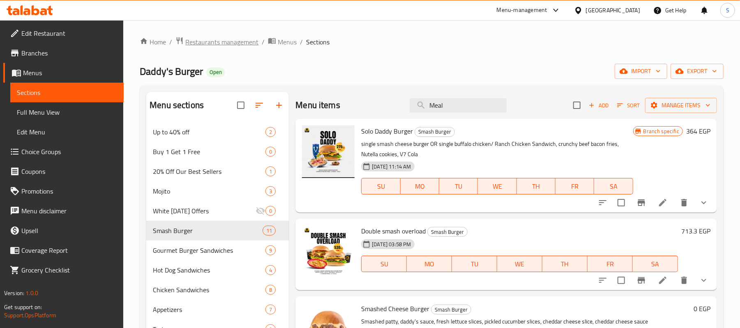
click at [217, 43] on span "Restaurants management" at bounding box center [221, 42] width 73 height 10
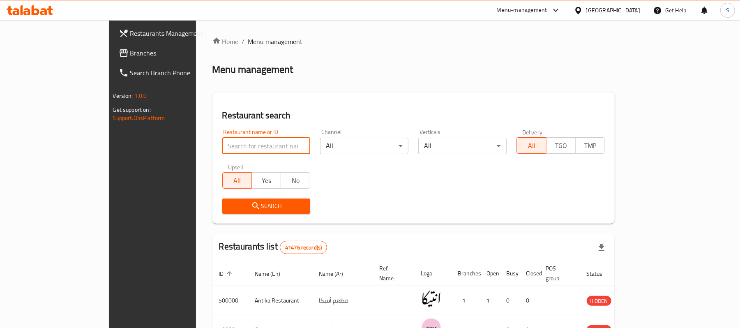
click at [222, 148] on input "search" at bounding box center [266, 146] width 88 height 16
paste input "613386"
type input "613386"
click button "Search" at bounding box center [266, 205] width 88 height 15
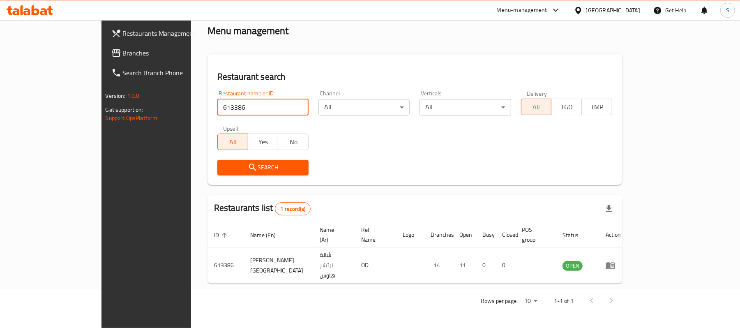
scroll to position [23, 0]
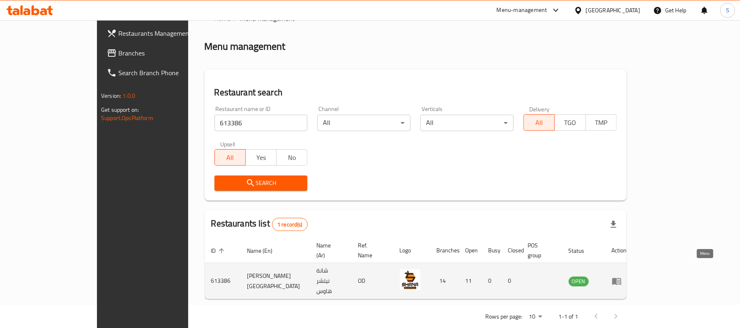
click at [621, 276] on icon "enhanced table" at bounding box center [617, 281] width 10 height 10
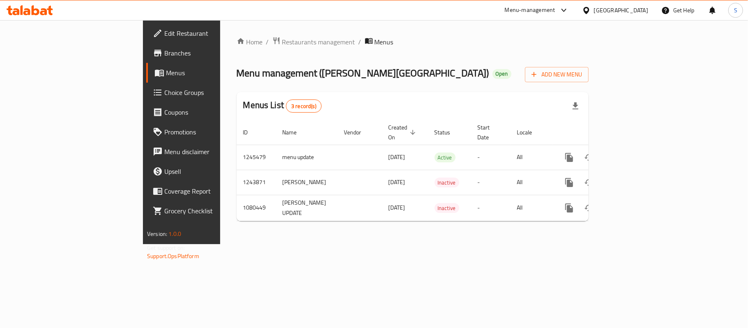
click at [164, 48] on span "Branches" at bounding box center [212, 53] width 97 height 10
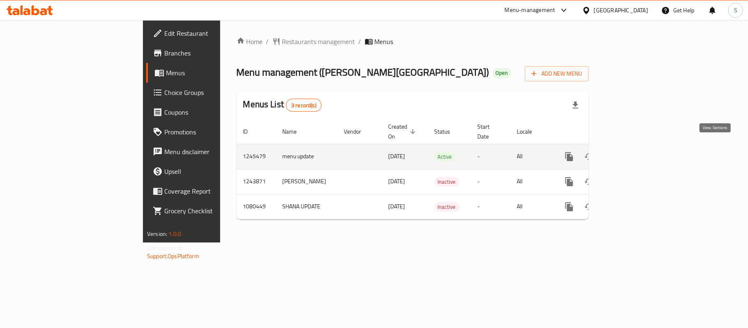
click at [633, 152] on icon "enhanced table" at bounding box center [628, 157] width 10 height 10
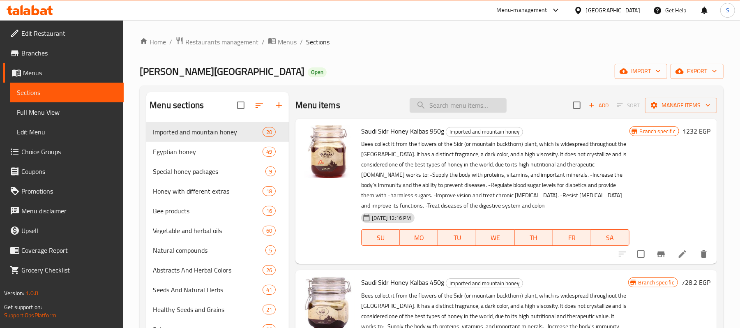
click at [450, 103] on input "search" at bounding box center [458, 105] width 97 height 14
paste input "شاى كرفس وبقدونس"
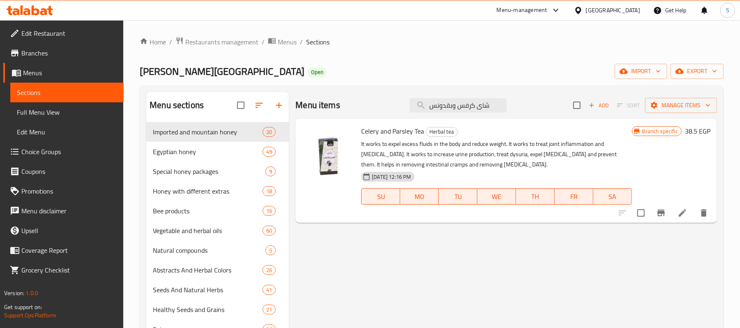
type input "شاى كرفس وبقدونس"
drag, startPoint x: 361, startPoint y: 131, endPoint x: 424, endPoint y: 133, distance: 62.9
click at [424, 133] on h6 "Celery and Parsley Tea Herbal tea" at bounding box center [496, 131] width 270 height 12
copy h6 "Celery and Parsley Tea"
click at [244, 41] on span "Restaurants management" at bounding box center [221, 42] width 73 height 10
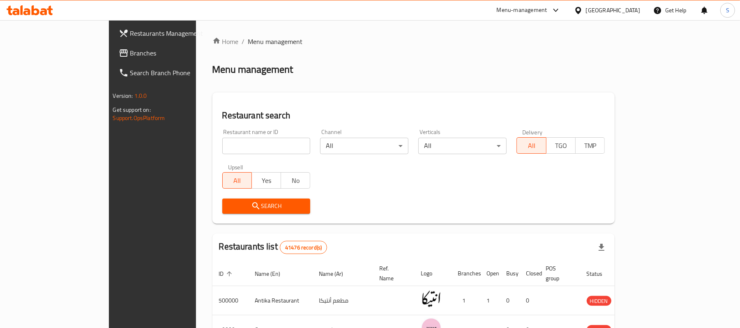
click at [222, 149] on input "search" at bounding box center [266, 146] width 88 height 16
paste input "503536"
type input "503536"
click button "Search" at bounding box center [266, 205] width 88 height 15
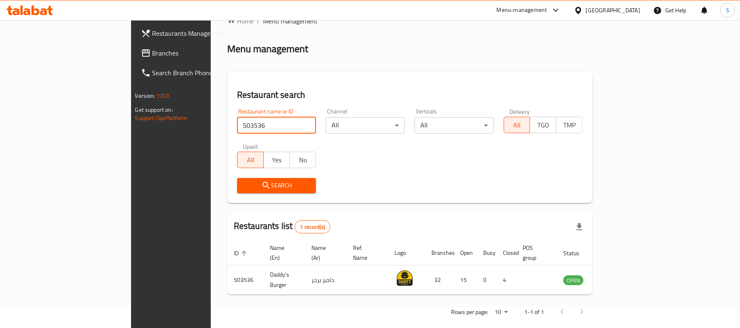
scroll to position [23, 0]
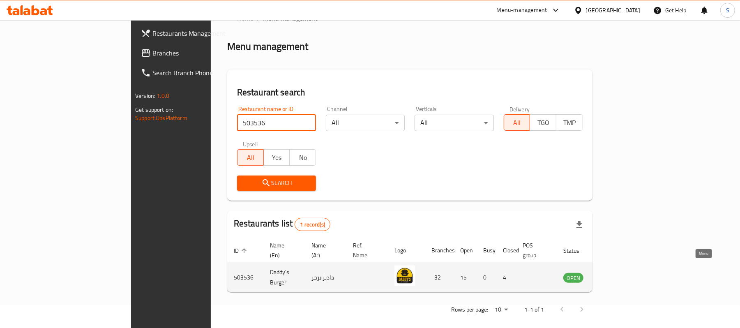
click at [616, 272] on icon "enhanced table" at bounding box center [611, 277] width 10 height 10
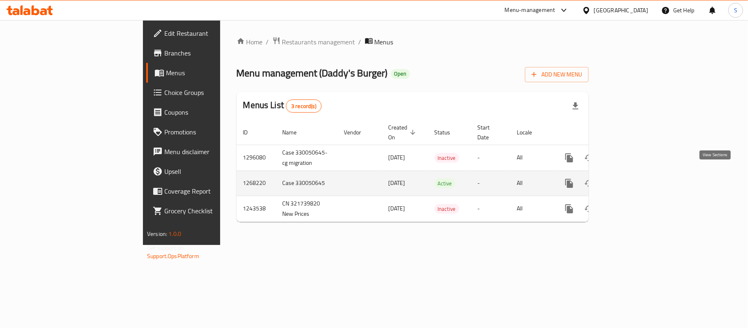
click at [633, 178] on icon "enhanced table" at bounding box center [628, 183] width 10 height 10
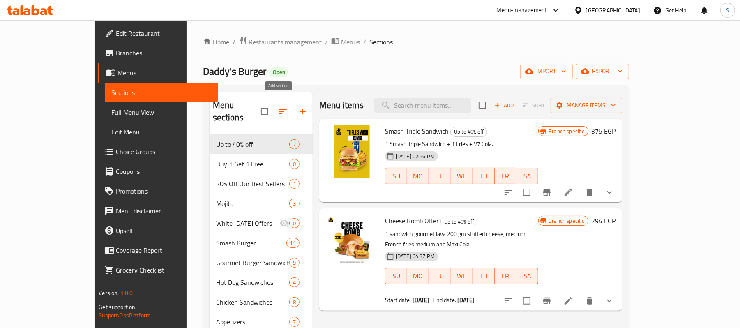
click at [293, 108] on button "button" at bounding box center [303, 111] width 20 height 20
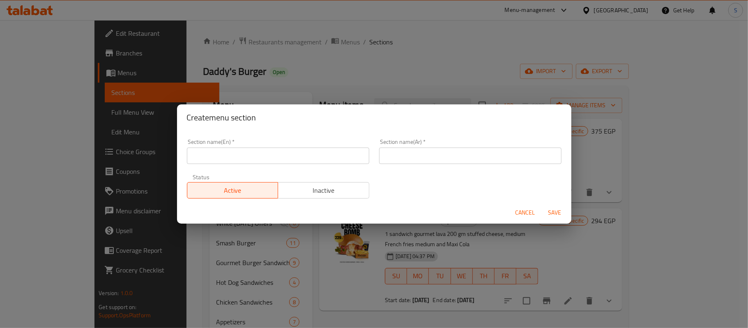
click at [281, 156] on input "text" at bounding box center [278, 155] width 182 height 16
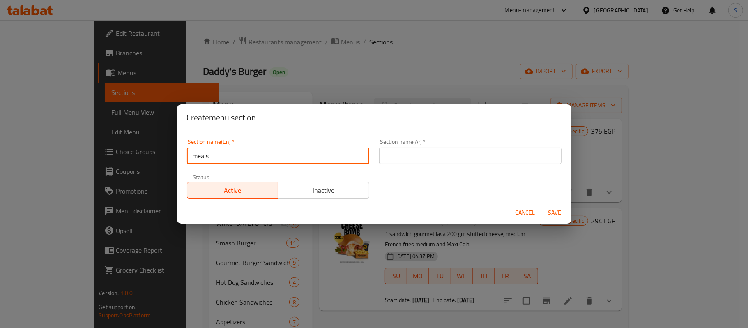
type input "Meals"
click at [401, 160] on input "text" at bounding box center [470, 155] width 182 height 16
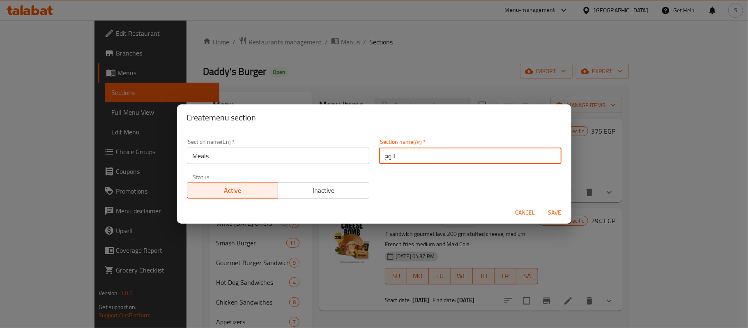
type input "الوجبات"
click at [559, 212] on span "Save" at bounding box center [555, 212] width 20 height 10
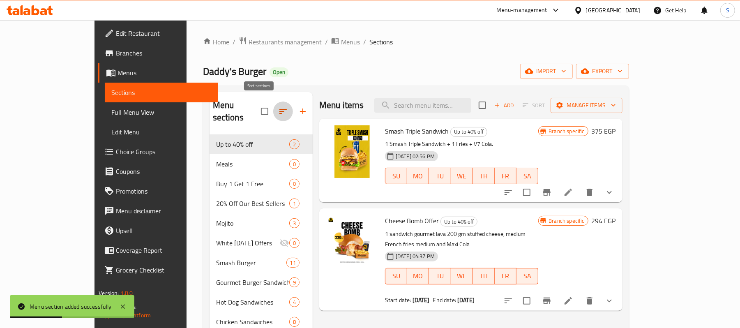
click at [278, 106] on icon "button" at bounding box center [283, 111] width 10 height 10
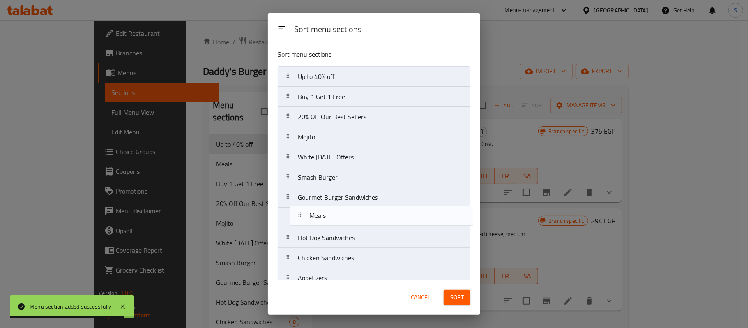
drag, startPoint x: 305, startPoint y: 99, endPoint x: 317, endPoint y: 223, distance: 124.7
click at [317, 223] on nav "Up to 40% off Meals Buy 1 Get 1 Free 20% Off Our Best Sellers Mojito White Frid…" at bounding box center [374, 288] width 193 height 444
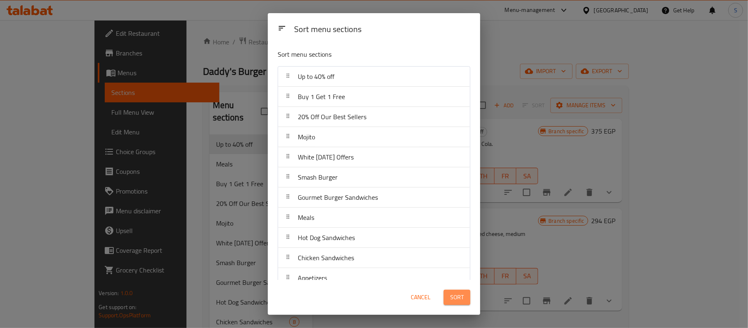
click at [454, 293] on span "Sort" at bounding box center [457, 297] width 14 height 10
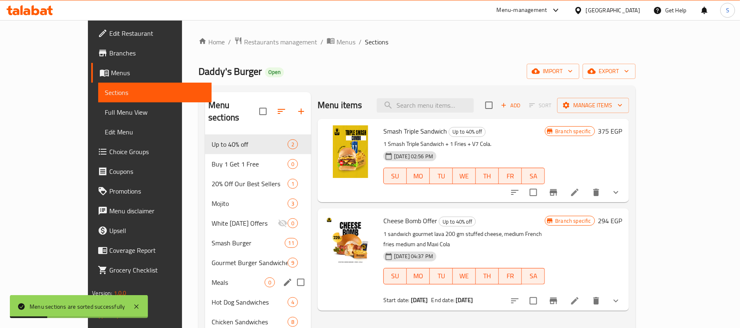
click at [205, 272] on div "Meals 0" at bounding box center [258, 282] width 106 height 20
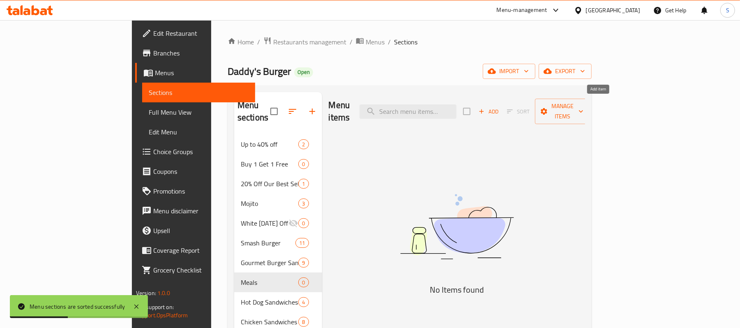
click at [485, 108] on icon "button" at bounding box center [481, 111] width 7 height 7
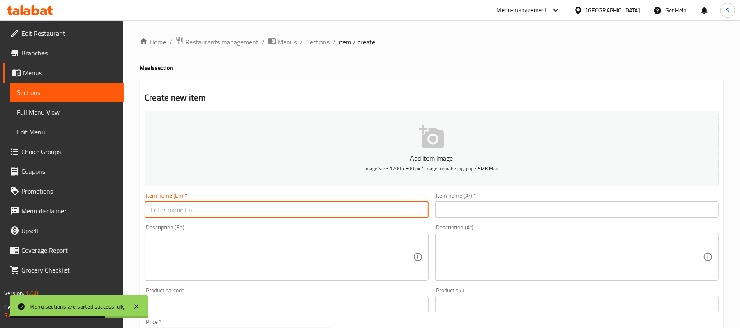
click at [239, 214] on input "text" at bounding box center [286, 209] width 283 height 16
paste input "Chicky Meal"
type input "Chicky Meal"
click at [540, 204] on input "text" at bounding box center [576, 209] width 283 height 16
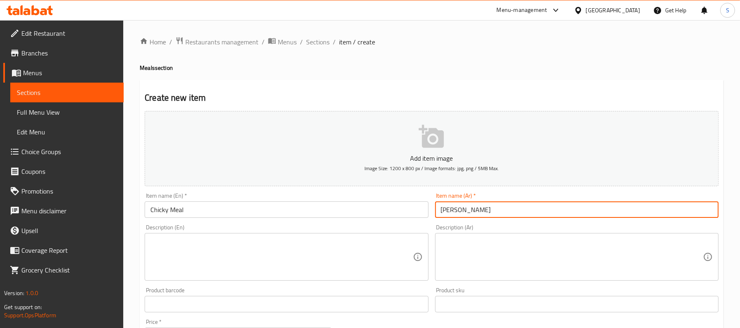
type input "[PERSON_NAME]"
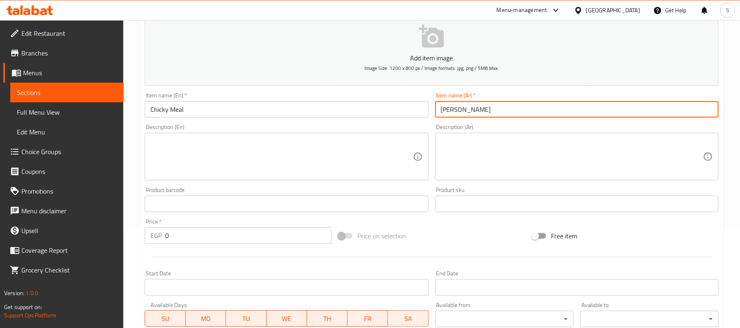
scroll to position [109, 0]
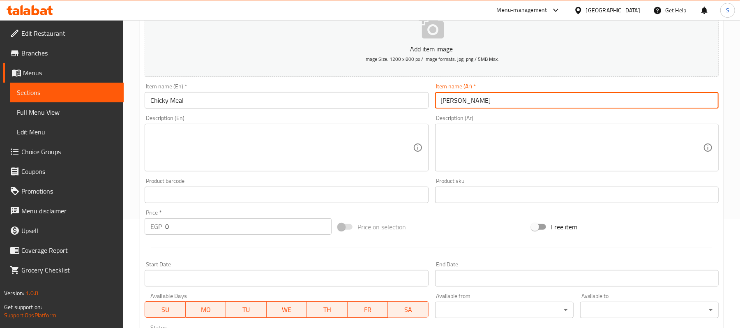
click at [124, 214] on div "Home / Restaurants management / Menus / Sections / item / create Meals section …" at bounding box center [431, 191] width 617 height 560
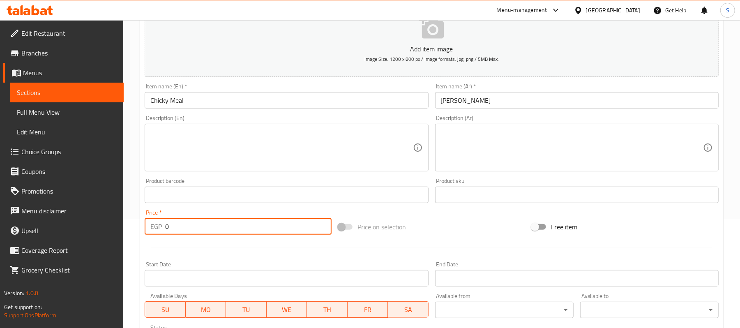
paste input "235"
type input "235"
click at [134, 224] on div "Home / Restaurants management / Menus / Sections / item / create Meals section …" at bounding box center [431, 191] width 617 height 560
click at [225, 154] on textarea at bounding box center [281, 147] width 262 height 39
paste textarea "1 sandwich chicken+fries+ v7 Cola"
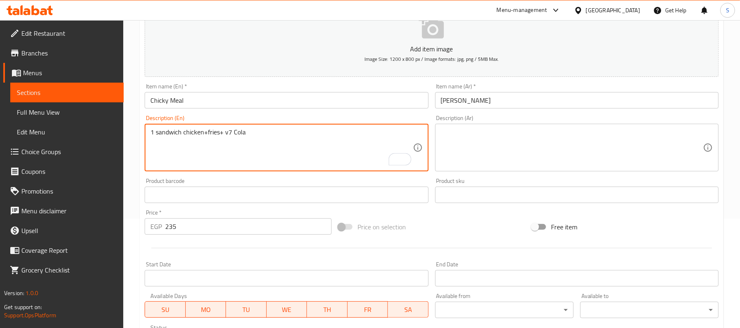
click at [204, 135] on textarea "1 sandwich chicken+fries+ v7 Cola" at bounding box center [281, 147] width 262 height 39
click at [209, 131] on textarea "1 sandwich chicken, french fries+ v7 Cola" at bounding box center [281, 147] width 262 height 39
click at [242, 134] on textarea "1 sandwich chicken, French fries+ v7 Cola" at bounding box center [281, 147] width 262 height 39
drag, startPoint x: 275, startPoint y: 132, endPoint x: 127, endPoint y: 130, distance: 148.7
click at [127, 130] on div "Home / Restaurants management / Menus / Sections / item / create Meals section …" at bounding box center [431, 191] width 617 height 560
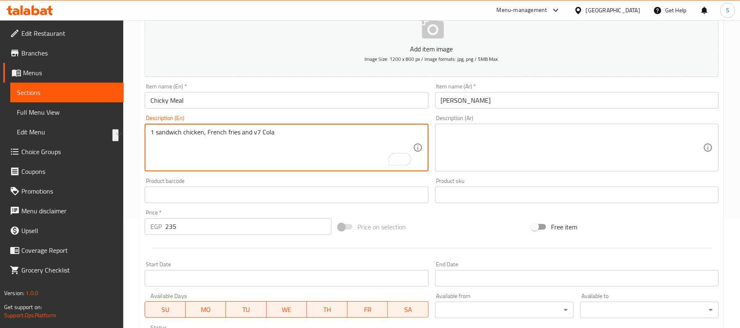
type textarea "1 sandwich chicken, French fries and v7 Cola"
click at [616, 145] on textarea at bounding box center [572, 147] width 262 height 39
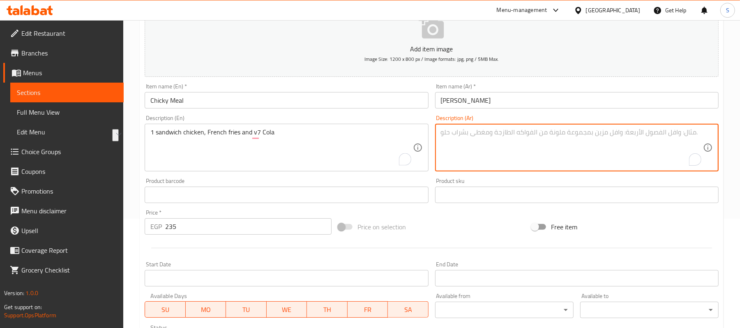
paste textarea "1 ساندويتش دجاج، بطاطس مقلية وكولا V7"
click at [679, 135] on textarea "1 ساندويتش دجاج، بطاطس مقلية وكولا V7" at bounding box center [572, 147] width 262 height 39
drag, startPoint x: 597, startPoint y: 134, endPoint x: 590, endPoint y: 132, distance: 7.6
click at [590, 132] on textarea "1 ساندوتش دجاج، بطاطس مقلية وكولا V7" at bounding box center [572, 147] width 262 height 39
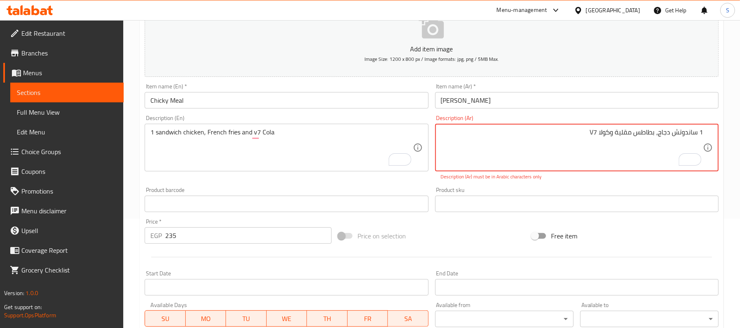
click at [610, 133] on textarea "1 ساندوتش دجاج، بطاطس مقلية وكولا V7" at bounding box center [572, 147] width 262 height 39
drag, startPoint x: 579, startPoint y: 132, endPoint x: 504, endPoint y: 117, distance: 76.8
click at [504, 117] on div "Description (Ar) 1 ساندوتش دجاج، بطاطس مقلية وفي 7 كولا V7 Description (Ar) Des…" at bounding box center [576, 147] width 283 height 65
click at [600, 134] on textarea "1 ساندوتش دجاج، بطاطس مقلية وفي 7 كولا" at bounding box center [572, 147] width 262 height 39
type textarea "1 ساندوتش دجاج، بطاطس مقلية وفي7 كولا"
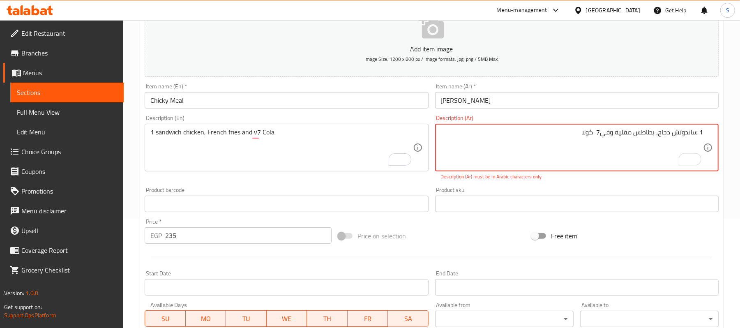
click at [728, 170] on div "Home / Restaurants management / Menus / Sections / item / create Meals section …" at bounding box center [431, 195] width 617 height 569
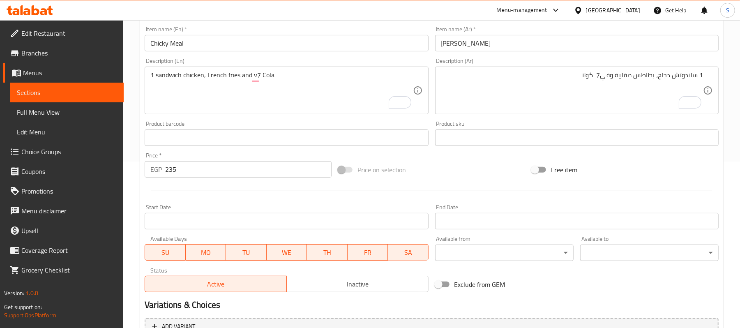
scroll to position [219, 0]
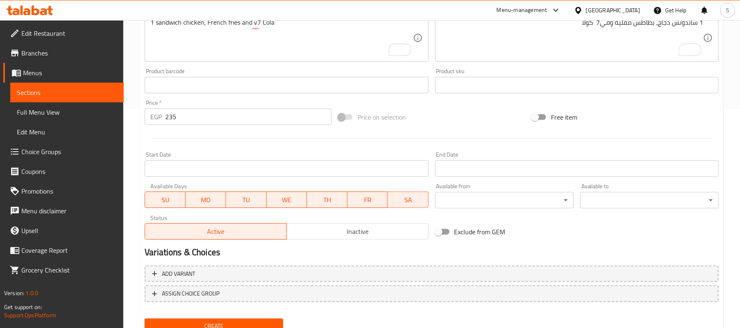
click at [323, 232] on span "Inactive" at bounding box center [357, 231] width 135 height 12
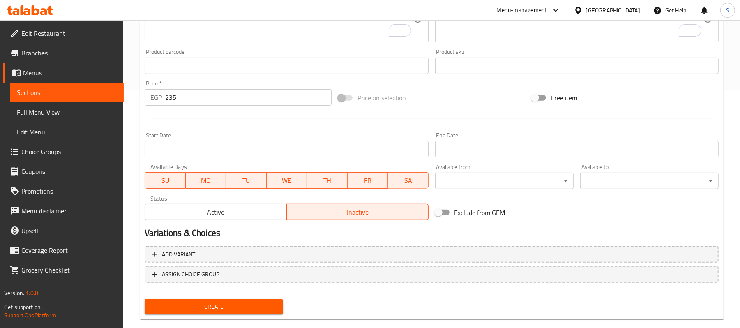
scroll to position [252, 0]
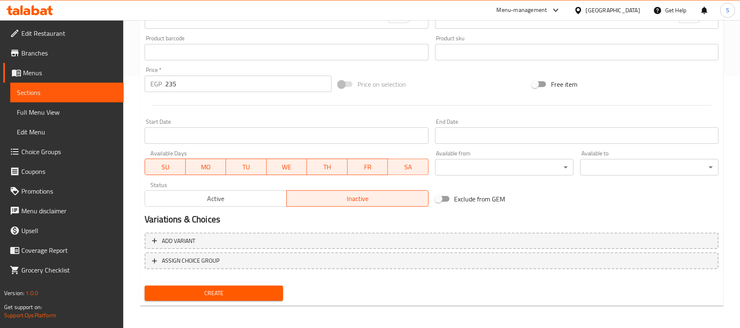
click at [228, 286] on button "Create" at bounding box center [214, 292] width 138 height 15
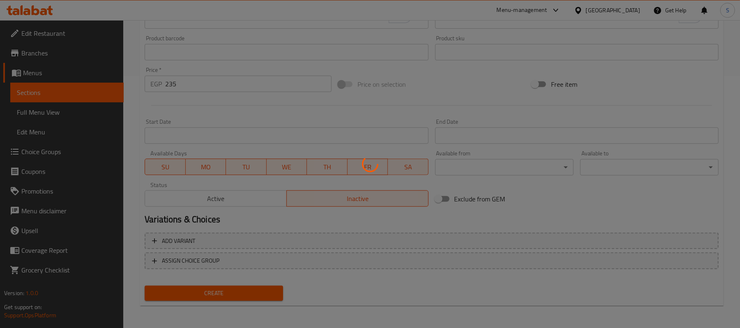
type input "0"
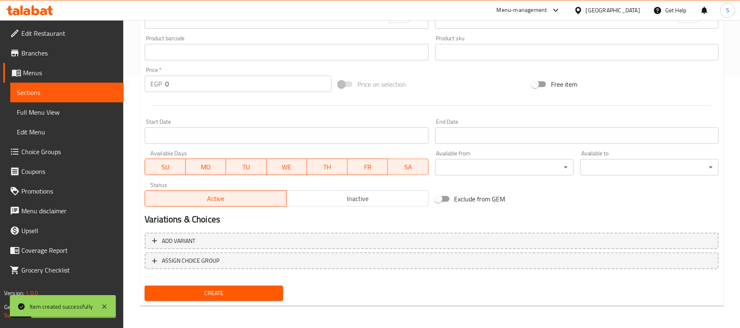
click at [37, 149] on span "Choice Groups" at bounding box center [69, 152] width 96 height 10
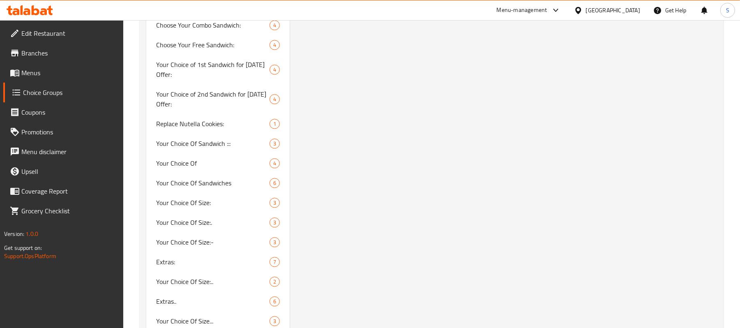
scroll to position [1238, 0]
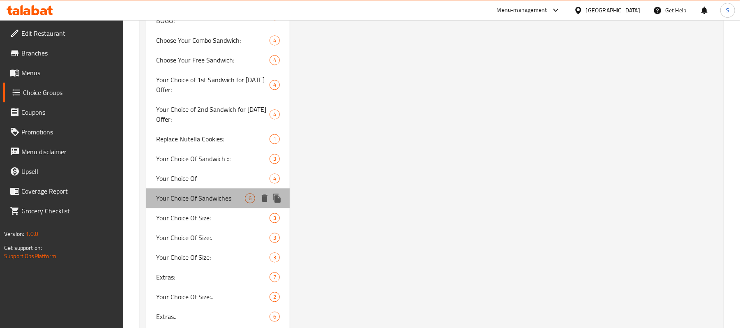
drag, startPoint x: 151, startPoint y: 189, endPoint x: 221, endPoint y: 192, distance: 69.9
click at [221, 192] on div "Your Choice Of Sandwiches 6" at bounding box center [217, 198] width 143 height 20
type input "Your Choice Of Sandwiches"
type input "إختيارك من الساندوتشات"
type input "0"
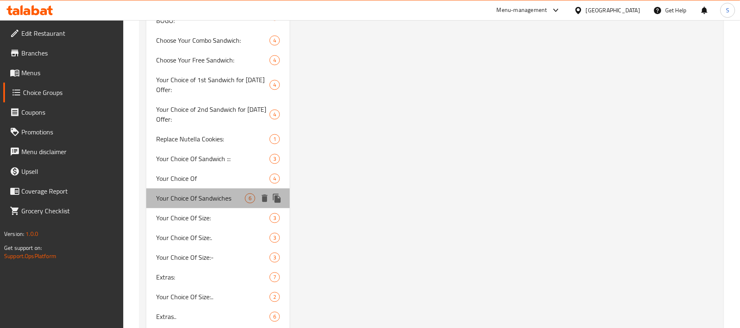
type input "4"
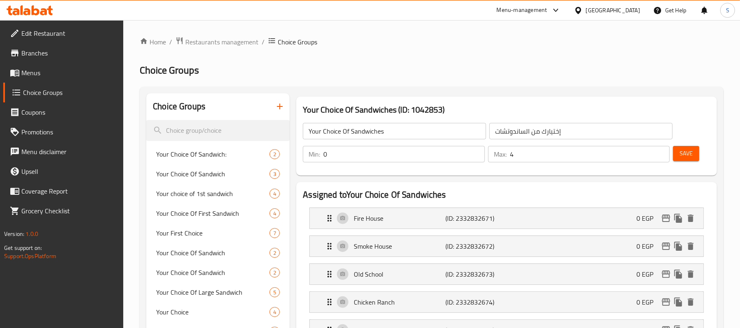
scroll to position [55, 0]
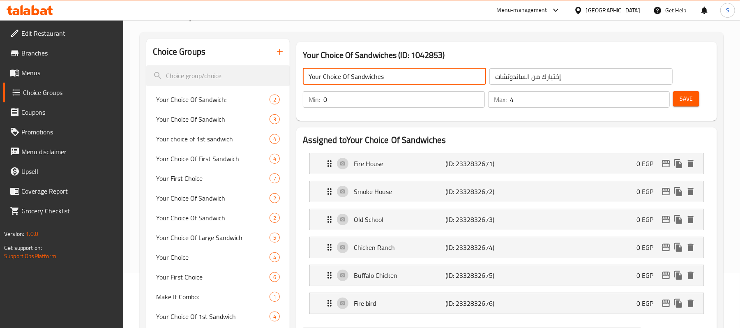
drag, startPoint x: 387, startPoint y: 76, endPoint x: 306, endPoint y: 69, distance: 81.3
click at [306, 69] on input "Your Choice Of Sandwiches" at bounding box center [394, 76] width 183 height 16
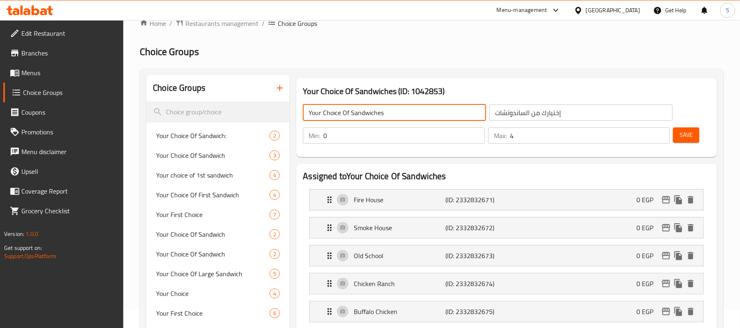
scroll to position [0, 0]
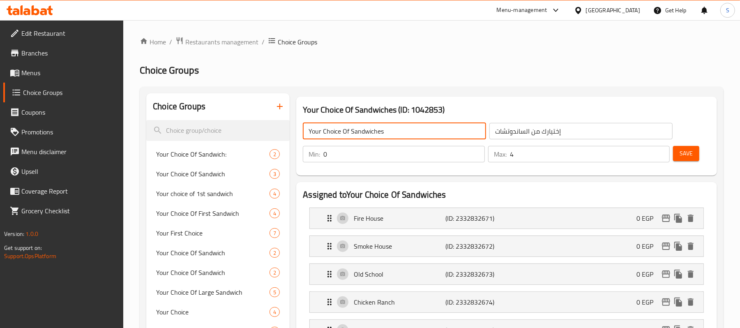
click at [472, 41] on ol "Home / Restaurants management / Choice Groups" at bounding box center [432, 42] width 584 height 11
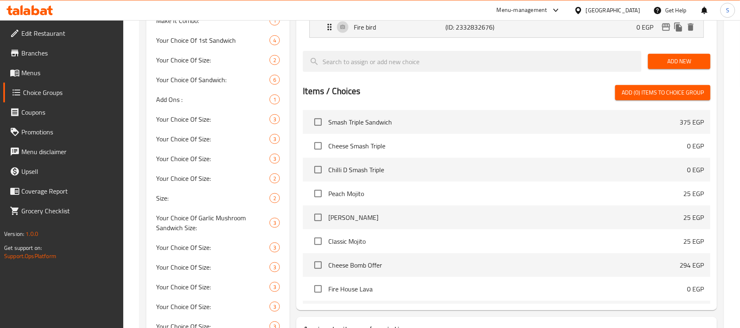
scroll to position [57, 0]
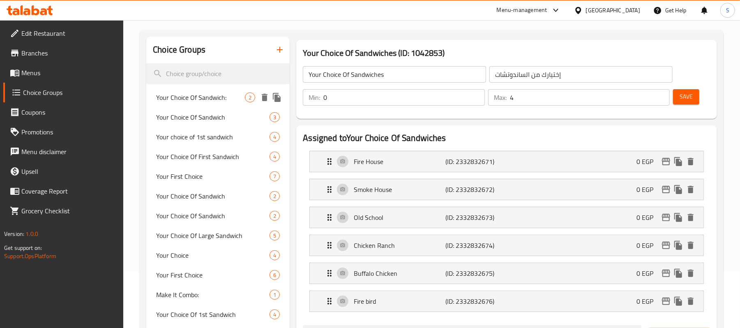
click at [197, 99] on span "Your Choice Of Sandwich:" at bounding box center [200, 97] width 89 height 10
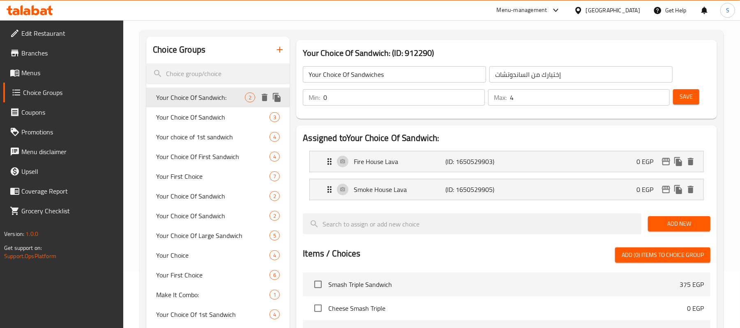
type input "Your Choice Of Sandwich:"
type input "إختيارك من الساندويتش"
type input "1"
click at [209, 198] on span "Your Choice Of Sandwich" at bounding box center [200, 196] width 89 height 10
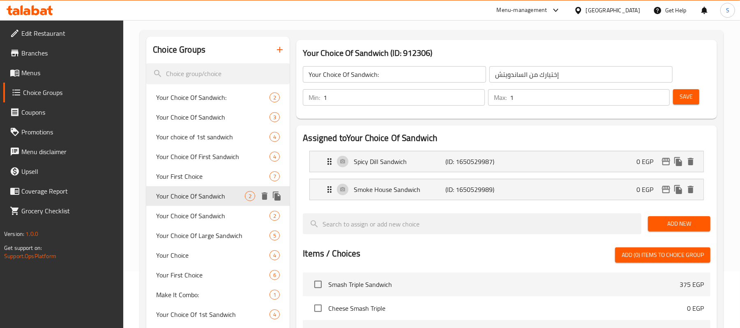
type input "Your Choice Of Sandwich"
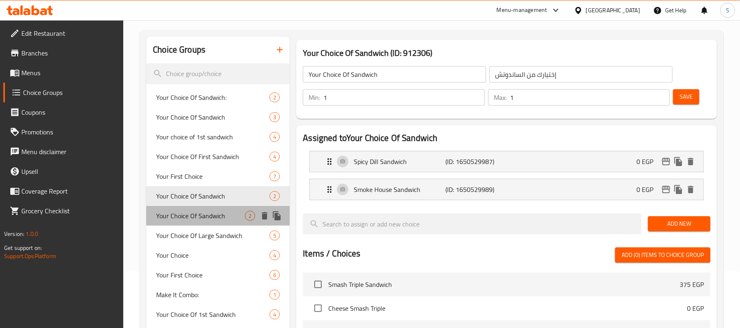
click at [196, 214] on span "Your Choice Of Sandwich" at bounding box center [200, 216] width 89 height 10
type input "اختيارك من الساندوتش"
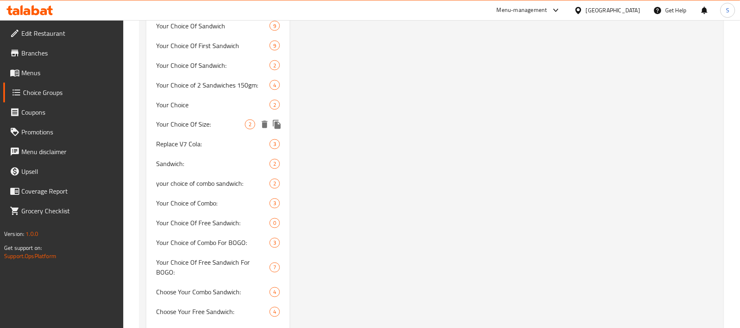
scroll to position [933, 0]
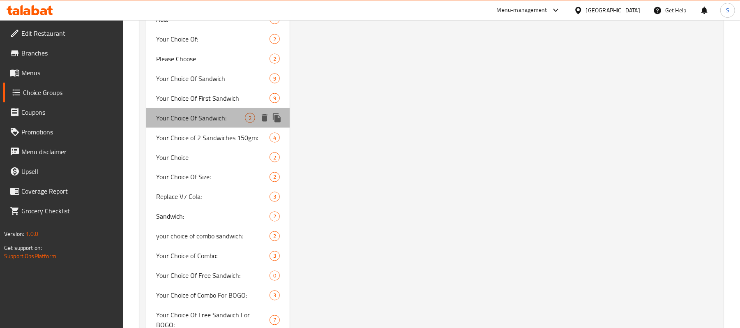
click at [188, 120] on span "Your Choice Of Sandwich:" at bounding box center [200, 118] width 89 height 10
type input "Your Choice Of Sandwich:"
type input "اختيارك من الساندويتش:"
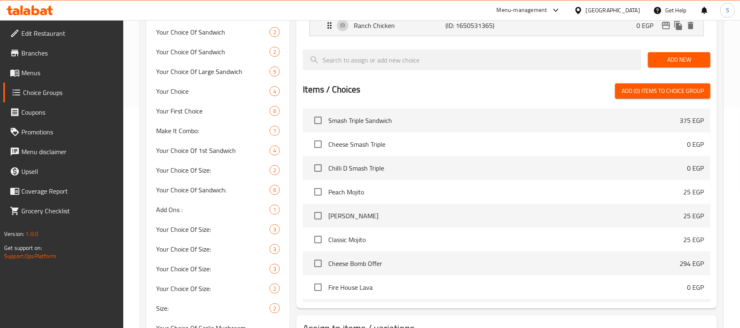
scroll to position [0, 0]
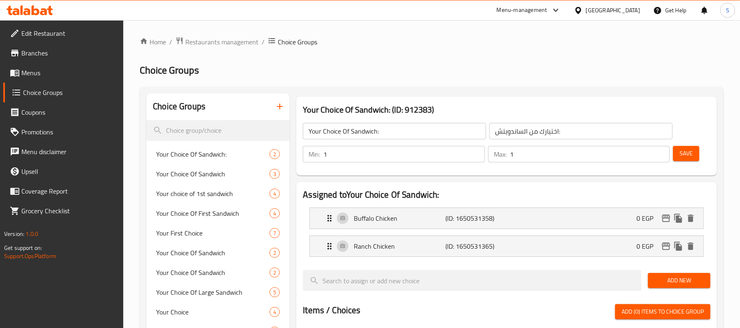
click at [410, 37] on ol "Home / Restaurants management / Choice Groups" at bounding box center [432, 42] width 584 height 11
click at [280, 106] on icon "button" at bounding box center [280, 106] width 10 height 10
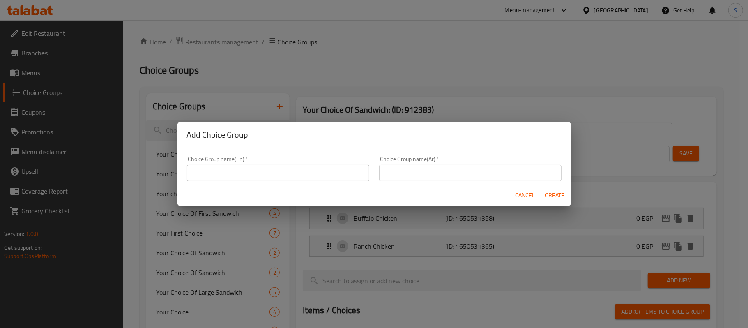
click at [285, 175] on input "text" at bounding box center [278, 173] width 182 height 16
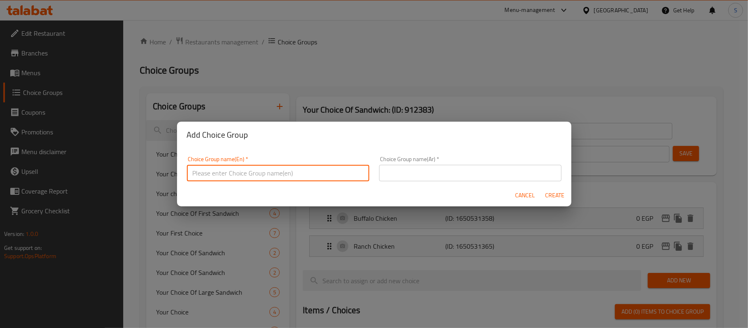
paste input "Your Choice Of Sandwiches"
type input "Your Choice Of Sandwich :"
click at [436, 170] on input "text" at bounding box center [470, 173] width 182 height 16
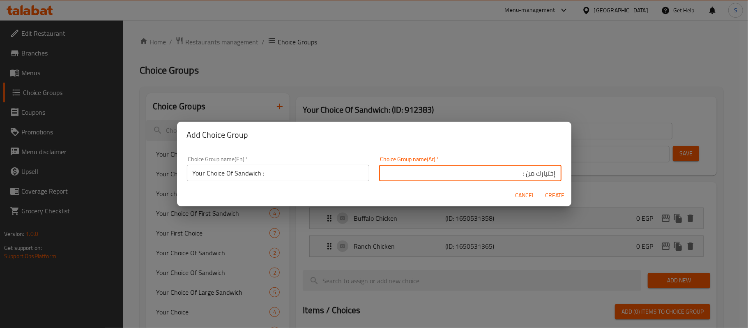
click at [516, 176] on input "إختيارك من :" at bounding box center [470, 173] width 182 height 16
type input "إختيارك من الساندوتش :"
click at [559, 192] on span "Create" at bounding box center [555, 195] width 20 height 10
type input "Your Choice Of Sandwich :"
type input "إختيارك من الساندوتش :"
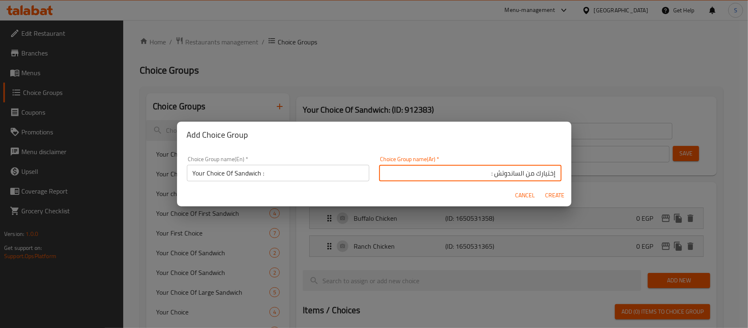
type input "0"
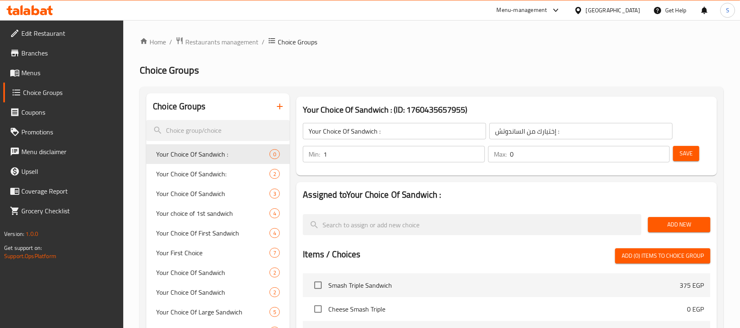
type input "1"
click at [475, 152] on input "1" at bounding box center [403, 154] width 161 height 16
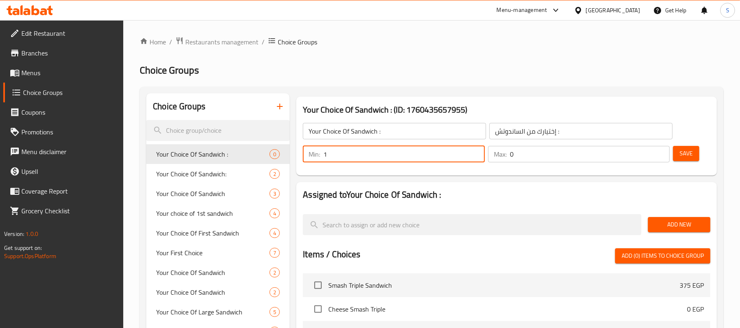
type input "1"
click at [660, 151] on input "1" at bounding box center [590, 154] width 160 height 16
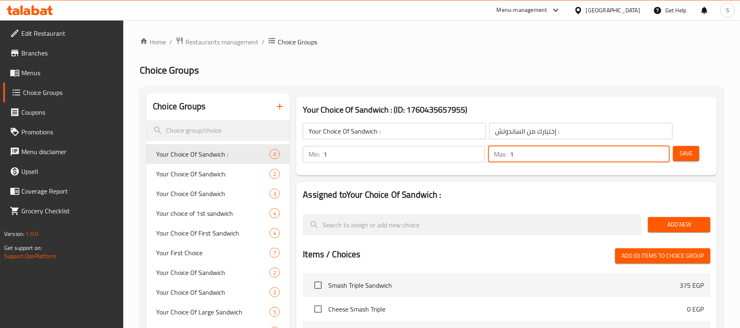
click at [687, 152] on span "Save" at bounding box center [685, 153] width 13 height 10
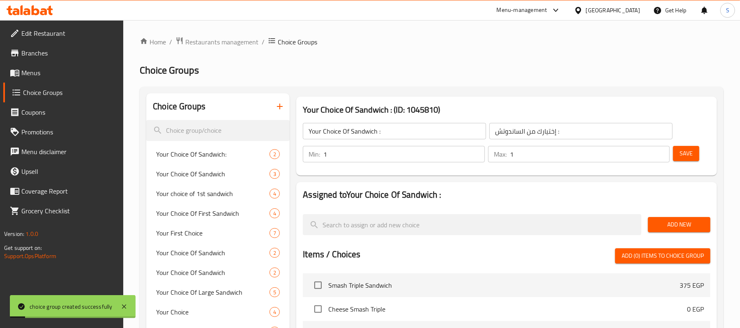
click at [675, 224] on span "Add New" at bounding box center [678, 224] width 49 height 10
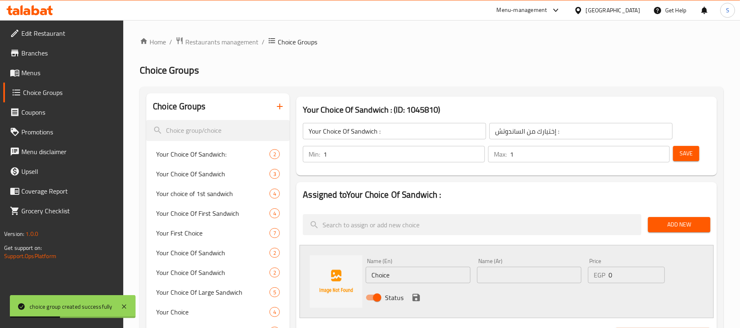
scroll to position [55, 0]
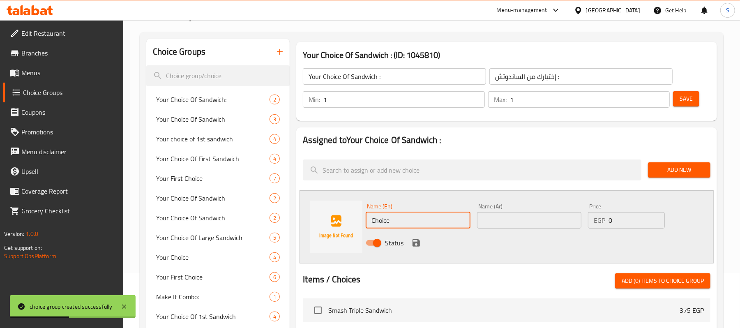
drag, startPoint x: 395, startPoint y: 214, endPoint x: 353, endPoint y: 217, distance: 41.6
click at [353, 217] on div "Name (En) Choice Name (En) Name (Ar) Name (Ar) Price EGP 0 Price Status" at bounding box center [506, 226] width 414 height 73
paste input "icken Ranch"
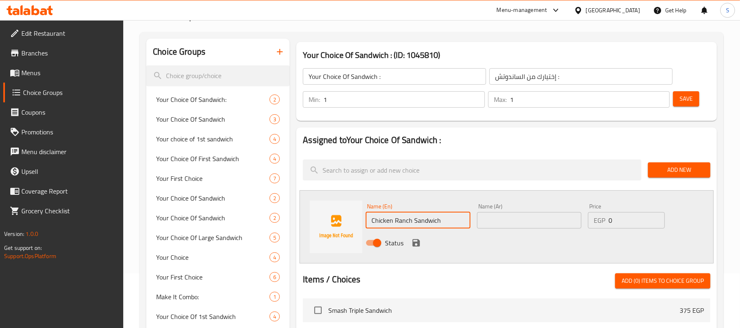
type input "Chicken Ranch Sandwich"
click at [517, 224] on input "text" at bounding box center [529, 220] width 104 height 16
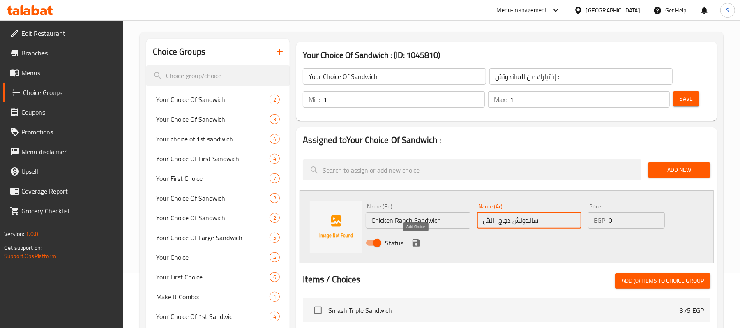
type input "ساندوتش دجاج رانش"
click at [416, 241] on icon "save" at bounding box center [416, 243] width 10 height 10
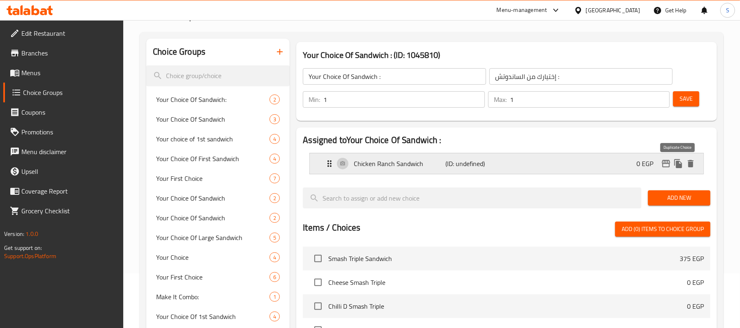
click at [676, 159] on icon "duplicate" at bounding box center [678, 163] width 8 height 9
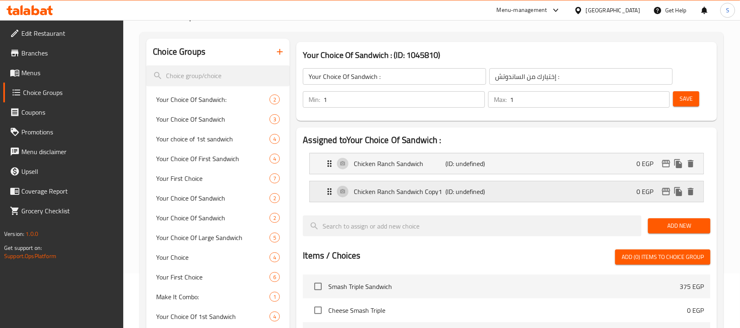
click at [403, 191] on p "Chicken Ranch Sandwich Copy1" at bounding box center [400, 191] width 92 height 10
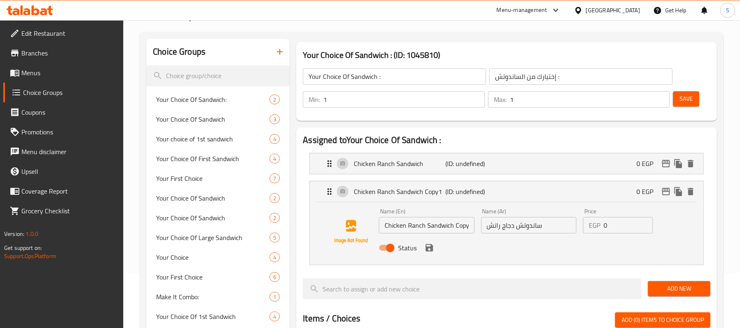
scroll to position [0, 2]
drag, startPoint x: 454, startPoint y: 227, endPoint x: 534, endPoint y: 231, distance: 80.6
click at [534, 231] on div "Name (En) Chicken Ranch Sandwich Copy1 Name (En) Name (Ar) ساندوتش دجاج رانش Na…" at bounding box center [528, 232] width 306 height 54
drag, startPoint x: 424, startPoint y: 225, endPoint x: 313, endPoint y: 202, distance: 113.7
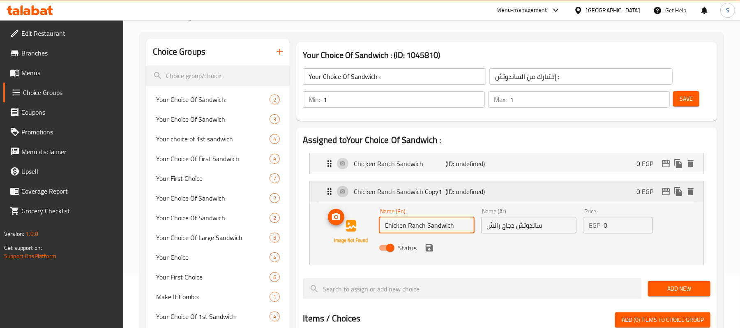
click at [314, 202] on div "Chicken Ranch Sandwich Copy1 (ID: undefined) 0 EGP Name (En) Chicken Ranch Sand…" at bounding box center [506, 222] width 393 height 83
paste input "FireBird Chicken"
type input "FireBird Chicken Sandwich"
click at [551, 228] on input "ساندوتش دجاج رانش" at bounding box center [528, 225] width 95 height 16
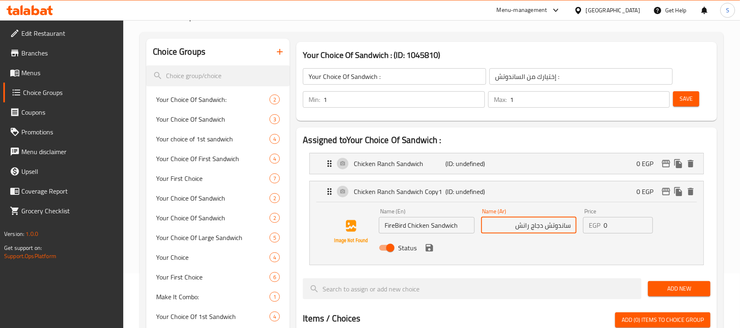
drag, startPoint x: 528, startPoint y: 226, endPoint x: 497, endPoint y: 226, distance: 31.6
click at [497, 226] on input "ساندوتش دجاج رانش" at bounding box center [528, 225] width 95 height 16
click at [428, 247] on icon "save" at bounding box center [429, 247] width 7 height 7
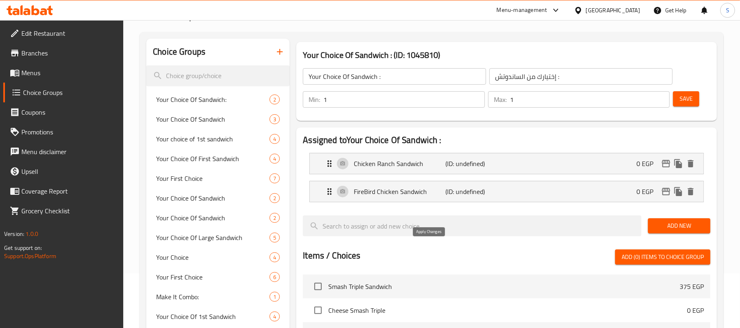
type input "ساندوتش دجاج فايربيرد"
drag, startPoint x: 686, startPoint y: 101, endPoint x: 678, endPoint y: 112, distance: 13.6
click at [686, 101] on span "Save" at bounding box center [685, 99] width 13 height 10
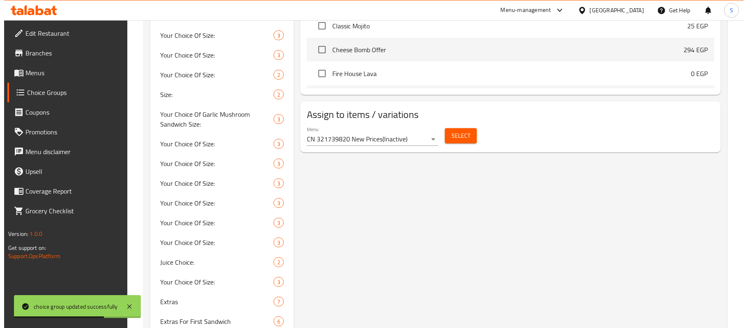
scroll to position [438, 0]
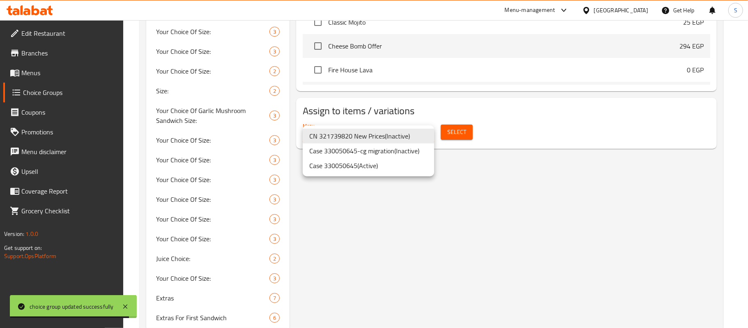
click at [380, 164] on li "Case 330050645 ( Active )" at bounding box center [368, 165] width 131 height 15
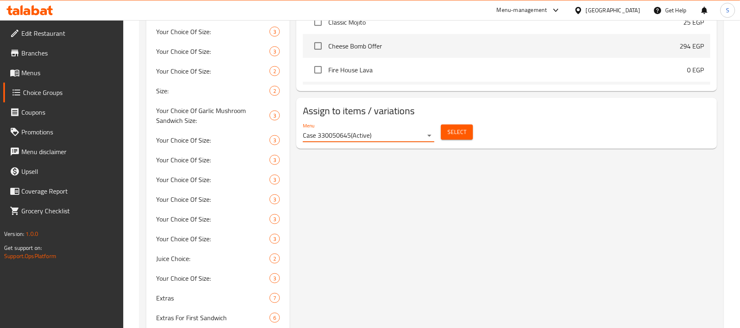
click at [456, 132] on span "Select" at bounding box center [456, 132] width 19 height 10
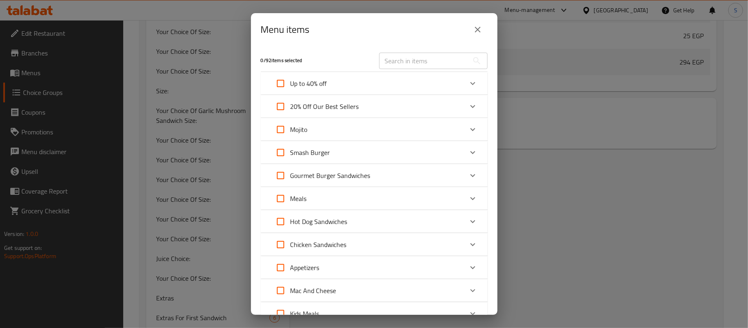
click at [468, 201] on icon "Expand" at bounding box center [473, 198] width 10 height 10
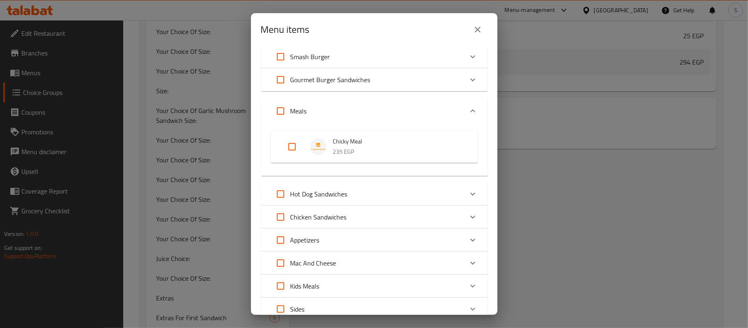
scroll to position [109, 0]
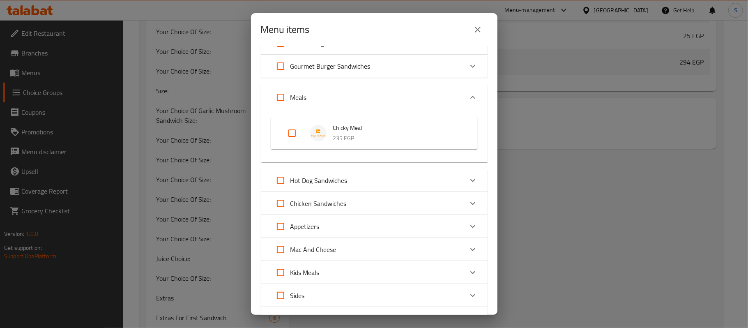
click at [288, 131] on input "Expand" at bounding box center [292, 133] width 20 height 20
checkbox input "true"
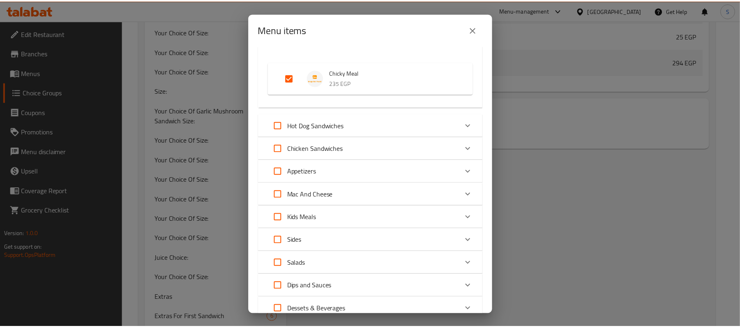
scroll to position [250, 0]
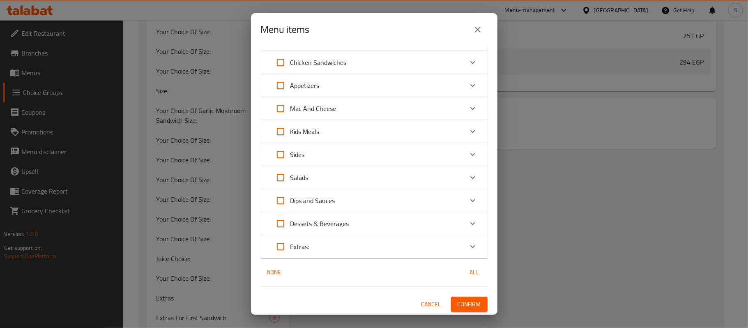
click at [462, 300] on span "Confirm" at bounding box center [469, 304] width 23 height 10
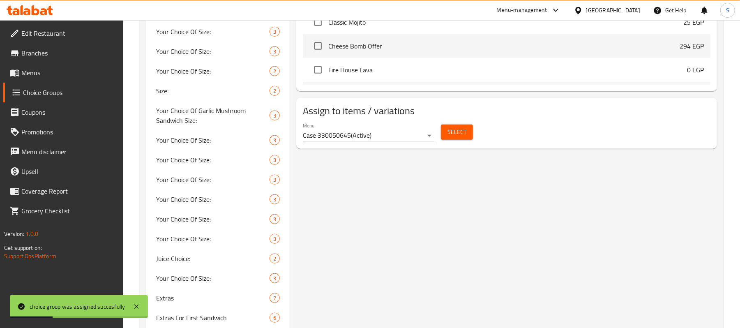
drag, startPoint x: 45, startPoint y: 70, endPoint x: 127, endPoint y: 69, distance: 82.1
click at [45, 70] on span "Menus" at bounding box center [69, 73] width 96 height 10
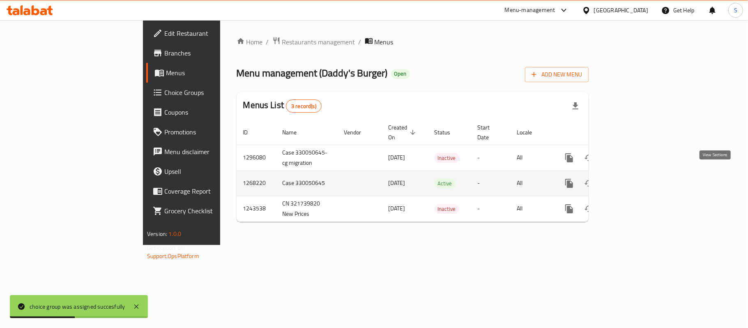
click at [633, 178] on icon "enhanced table" at bounding box center [628, 183] width 10 height 10
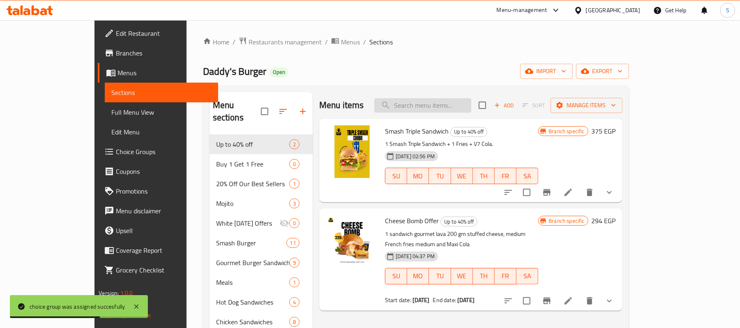
click at [438, 100] on input "search" at bounding box center [422, 105] width 97 height 14
paste input "Chicken Ranch"
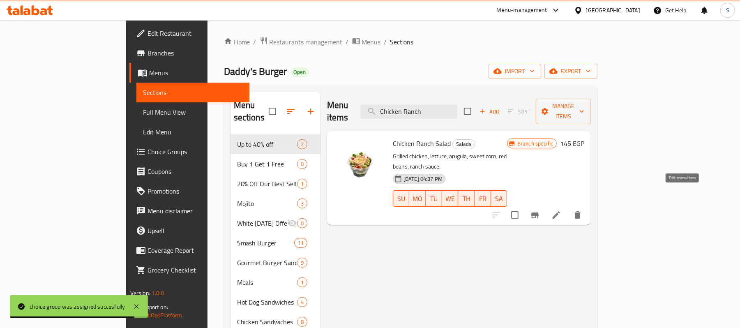
type input "Chicken Ranch"
click at [561, 210] on icon at bounding box center [556, 215] width 10 height 10
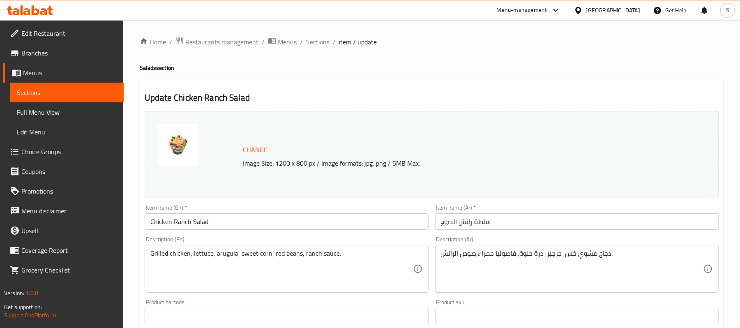
click at [320, 40] on span "Sections" at bounding box center [317, 42] width 23 height 10
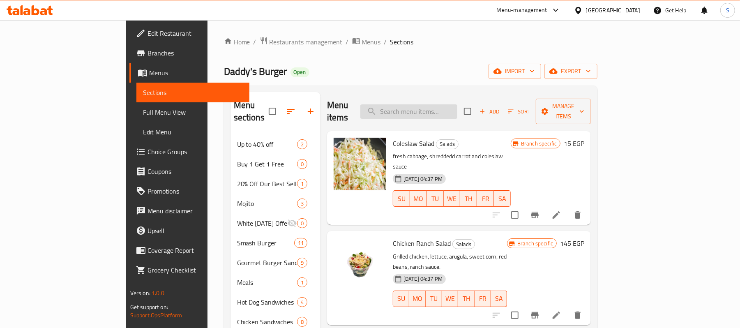
click at [436, 107] on input "search" at bounding box center [408, 111] width 97 height 14
paste input "Chicken Ranch"
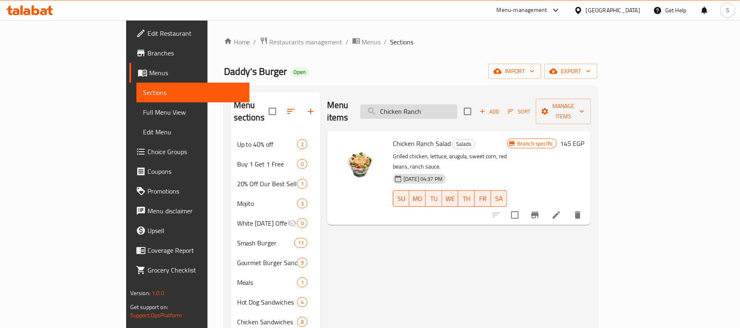
click at [443, 111] on input "Chicken Ranch" at bounding box center [408, 111] width 97 height 14
paste input "FireBird"
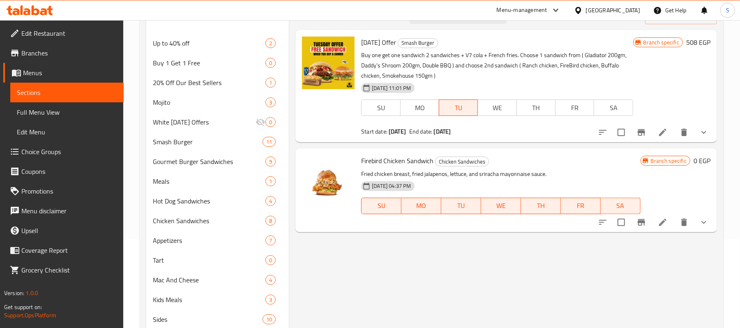
scroll to position [109, 0]
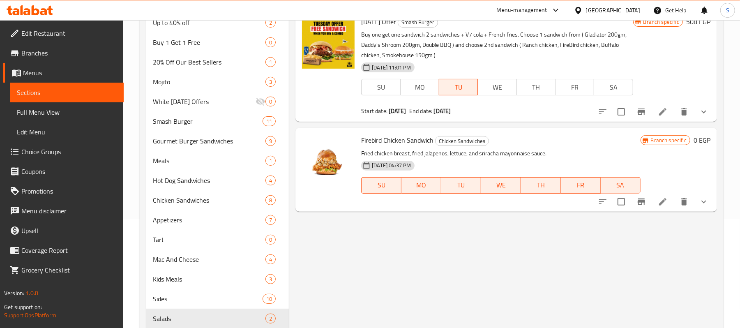
type input "FireBird"
click at [664, 201] on icon at bounding box center [662, 201] width 7 height 7
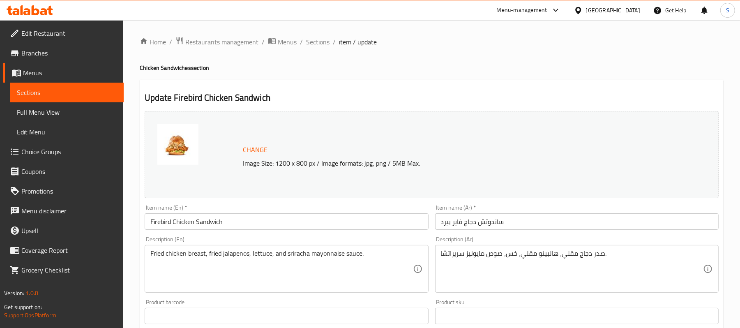
click at [319, 39] on span "Sections" at bounding box center [317, 42] width 23 height 10
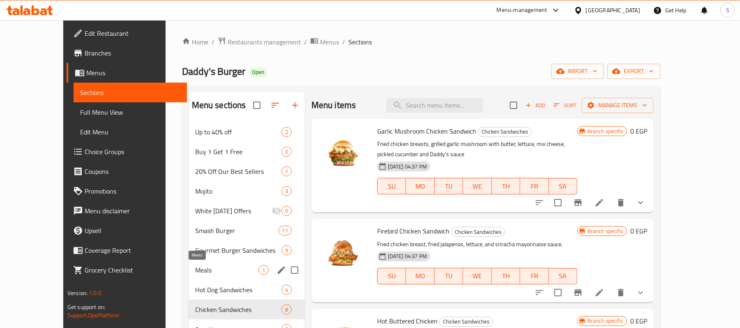
click at [195, 273] on span "Meals" at bounding box center [226, 270] width 63 height 10
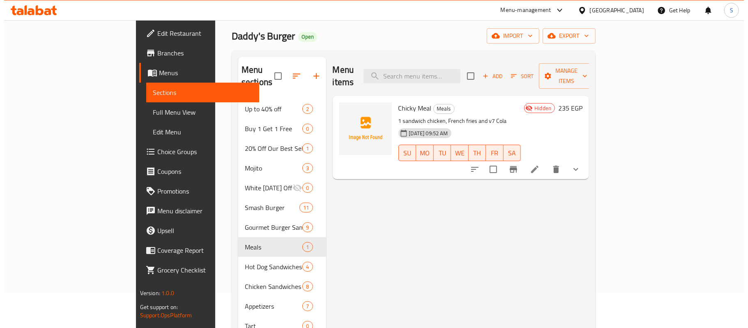
scroll to position [55, 0]
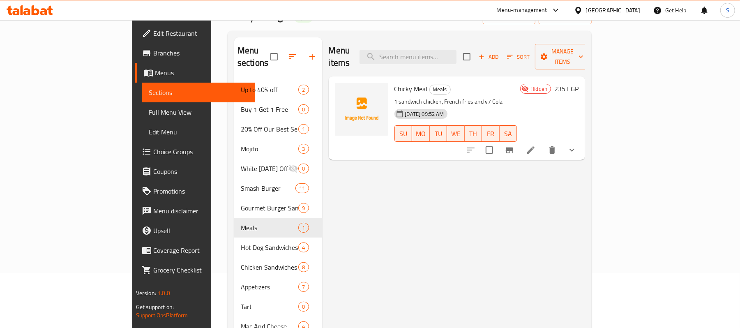
click at [577, 145] on icon "show more" at bounding box center [572, 150] width 10 height 10
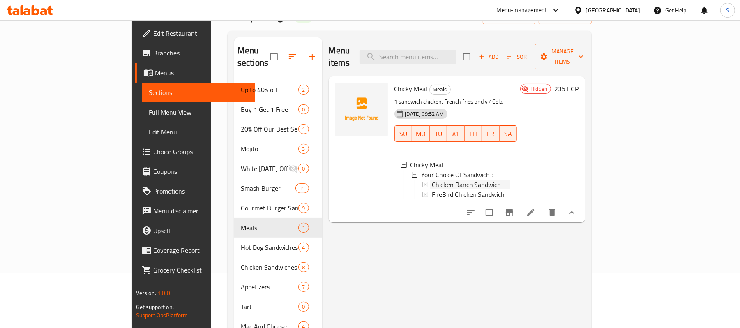
click at [437, 179] on span "Chicken Ranch Sandwich" at bounding box center [466, 184] width 69 height 10
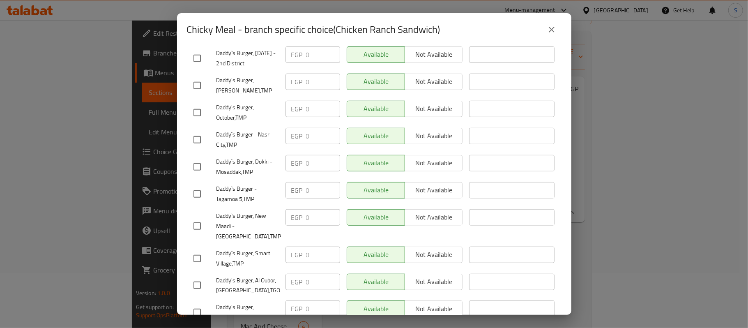
scroll to position [493, 0]
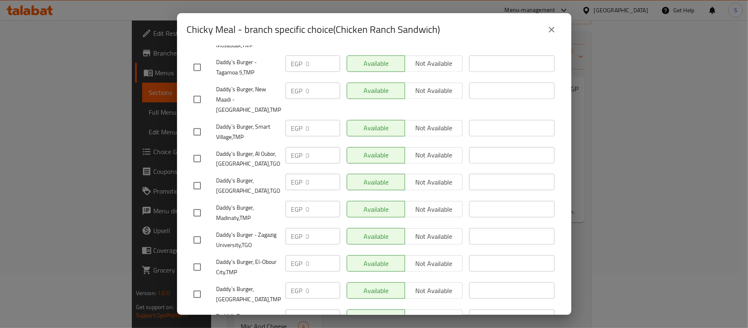
click at [554, 29] on icon "close" at bounding box center [552, 30] width 10 height 10
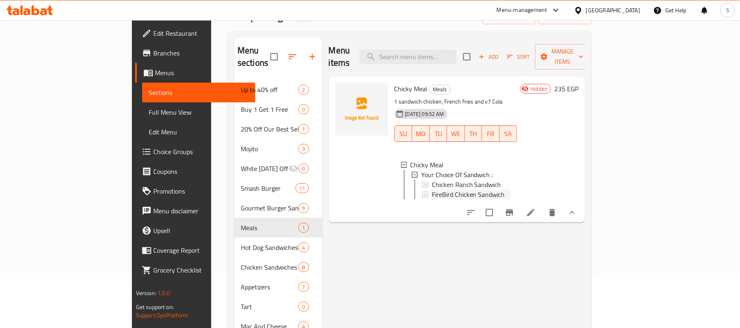
click at [432, 189] on span "FireBird Chicken Sandwich" at bounding box center [468, 194] width 73 height 10
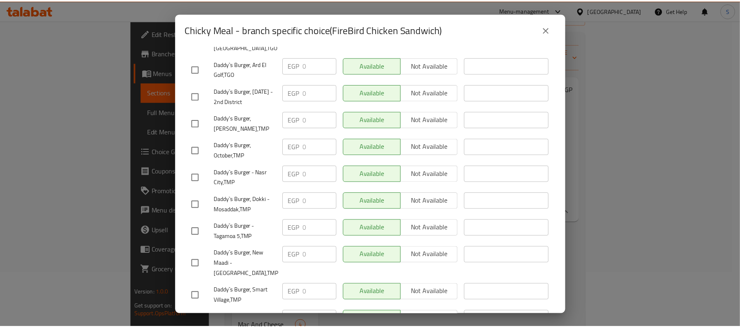
scroll to position [712, 0]
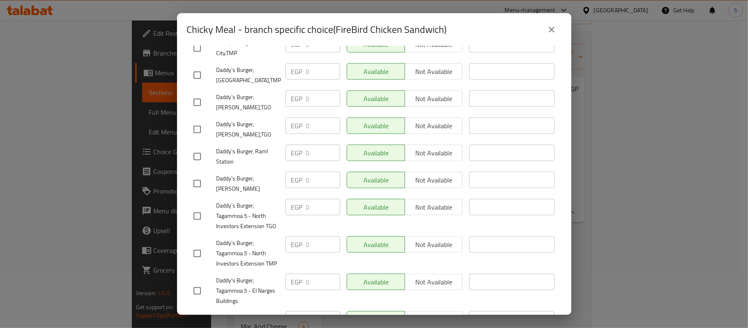
click at [547, 28] on icon "close" at bounding box center [552, 30] width 10 height 10
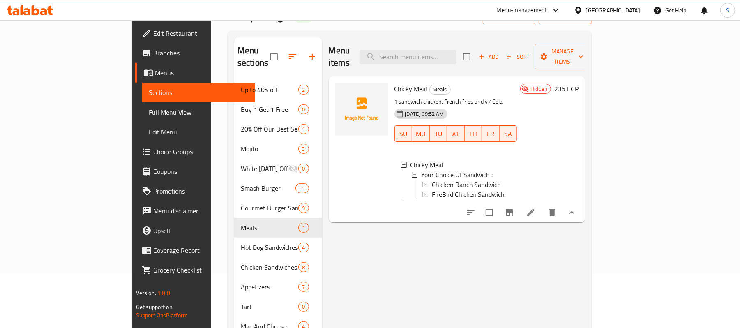
click at [536, 207] on icon at bounding box center [531, 212] width 10 height 10
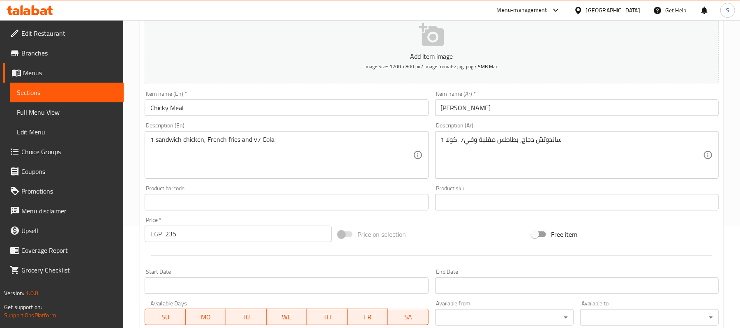
scroll to position [267, 0]
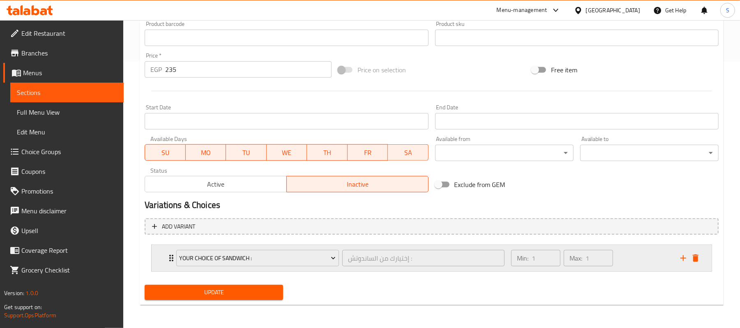
click at [644, 260] on div "Min: 1 ​ Max: 1 ​" at bounding box center [590, 258] width 169 height 26
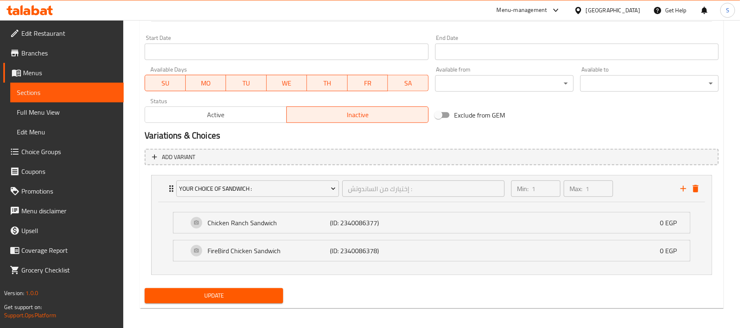
scroll to position [340, 0]
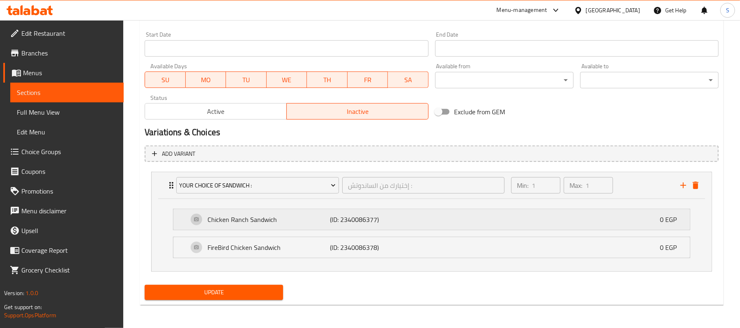
click at [294, 221] on p "Chicken Ranch Sandwich" at bounding box center [268, 219] width 122 height 10
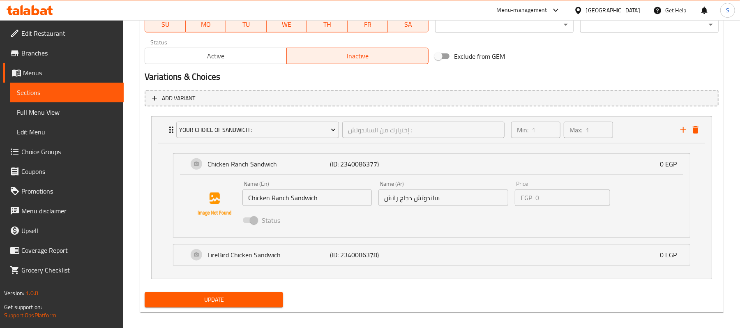
scroll to position [403, 0]
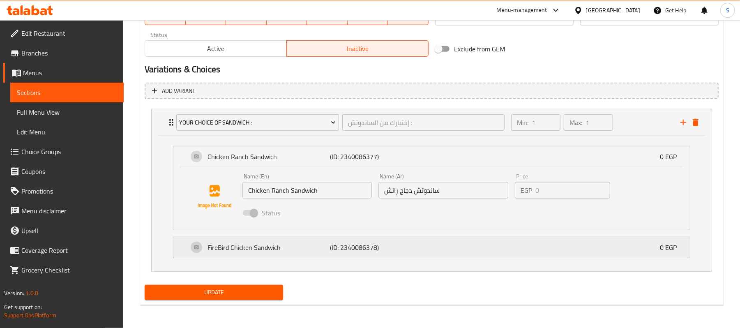
click at [285, 257] on div "FireBird Chicken Sandwich (ID: 2340086378) 0 EGP" at bounding box center [434, 247] width 492 height 21
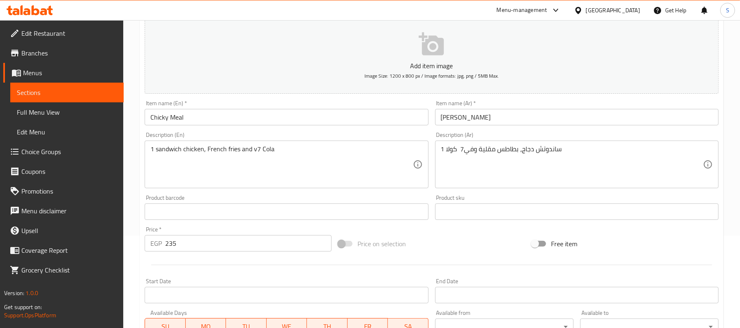
scroll to position [0, 0]
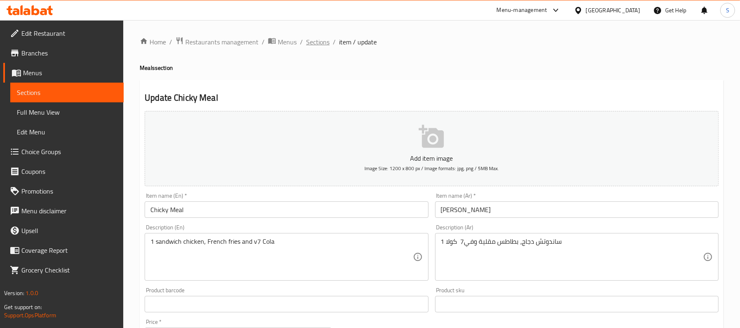
click at [319, 40] on span "Sections" at bounding box center [317, 42] width 23 height 10
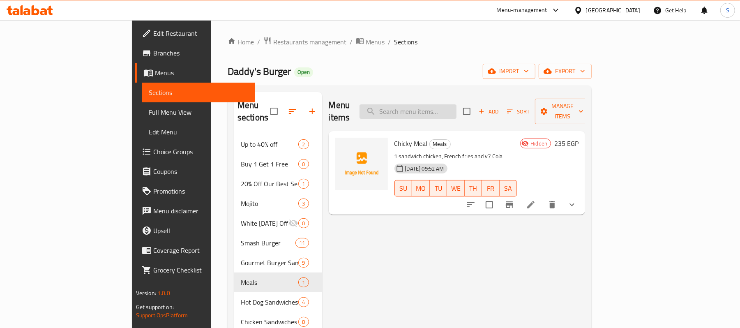
click at [456, 109] on input "search" at bounding box center [407, 111] width 97 height 14
paste input "Make it Double"
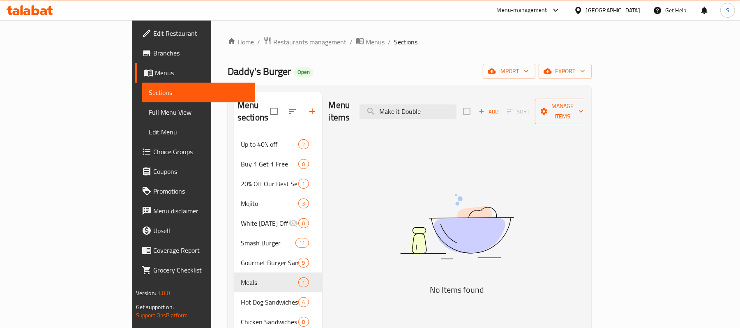
type input "Make it Double"
drag, startPoint x: 27, startPoint y: 108, endPoint x: 518, endPoint y: 0, distance: 502.4
click at [149, 108] on span "Full Menu View" at bounding box center [199, 112] width 100 height 10
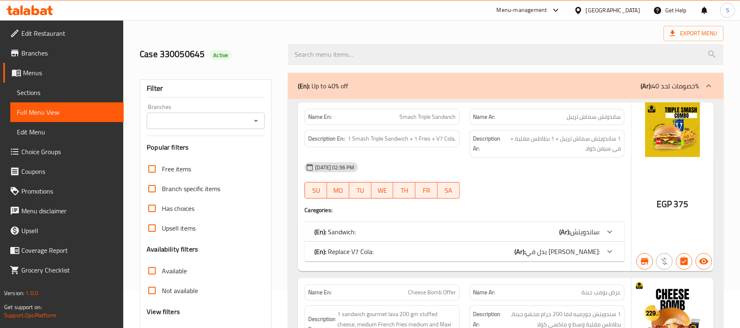
scroll to position [109, 0]
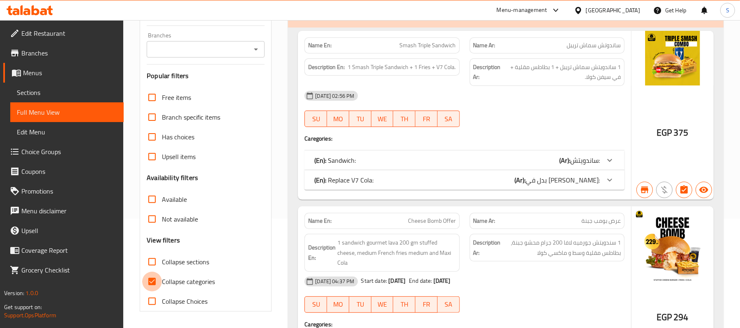
click at [151, 280] on input "Collapse categories" at bounding box center [152, 281] width 20 height 20
checkbox input "false"
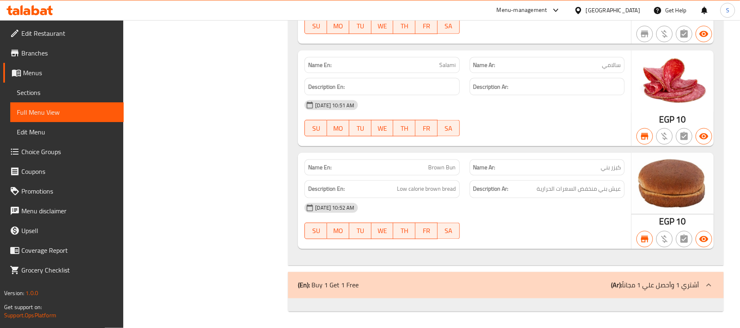
scroll to position [0, 0]
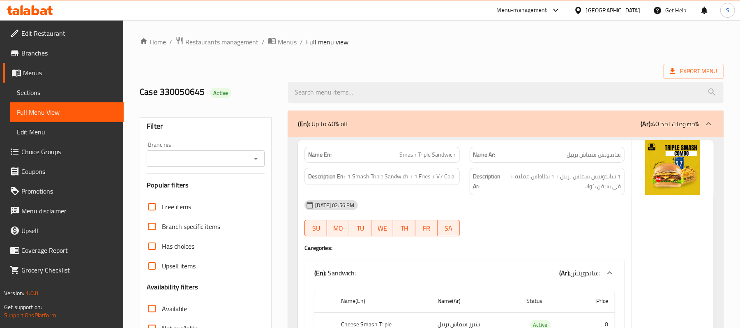
click at [475, 40] on ol "Home / Restaurants management / Menus / Full menu view" at bounding box center [432, 42] width 584 height 11
click at [33, 154] on span "Choice Groups" at bounding box center [69, 152] width 96 height 10
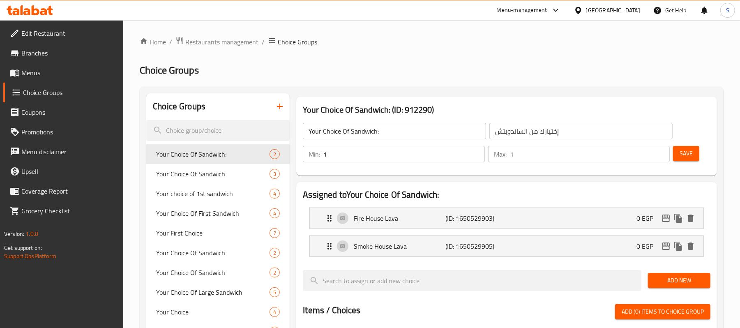
click at [279, 106] on icon "button" at bounding box center [280, 106] width 10 height 10
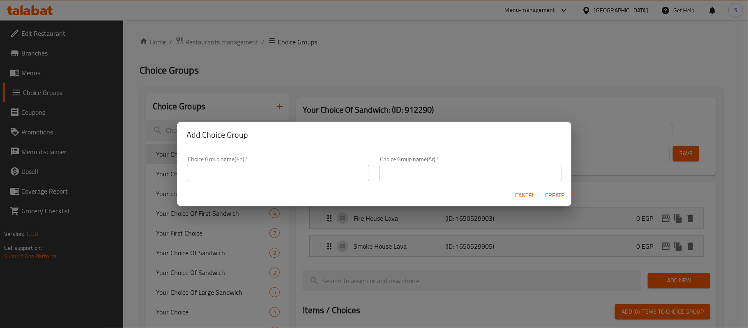
click at [315, 181] on div "Choice Group name(En)   * Choice Group name(En) *" at bounding box center [278, 168] width 192 height 35
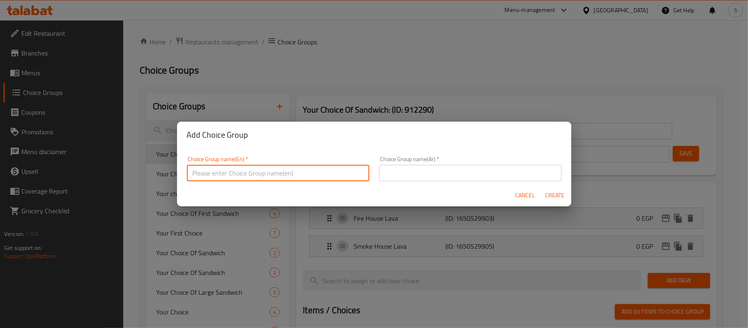
click at [314, 175] on input "text" at bounding box center [278, 173] width 182 height 16
click at [232, 175] on input "Your Choice Of :" at bounding box center [278, 173] width 182 height 16
type input "Your Choice Of :"
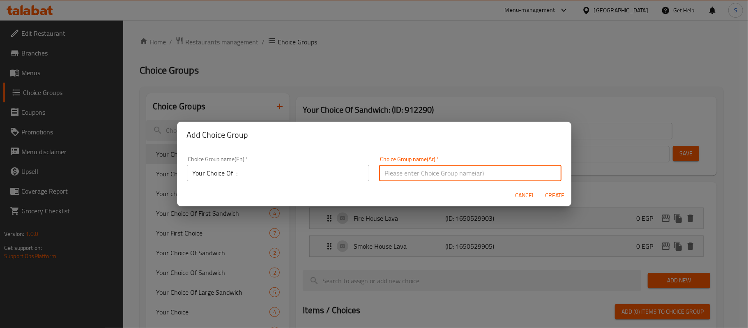
click at [435, 175] on input "text" at bounding box center [470, 173] width 182 height 16
type input "إختيارك من :"
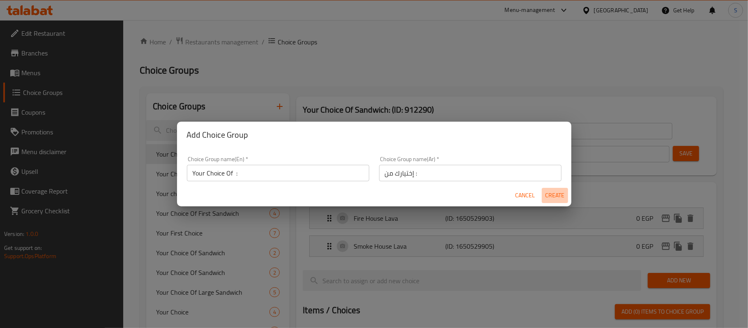
click at [551, 191] on span "Create" at bounding box center [555, 195] width 20 height 10
type input "Your Choice Of :"
type input "إختيارك من :"
type input "0"
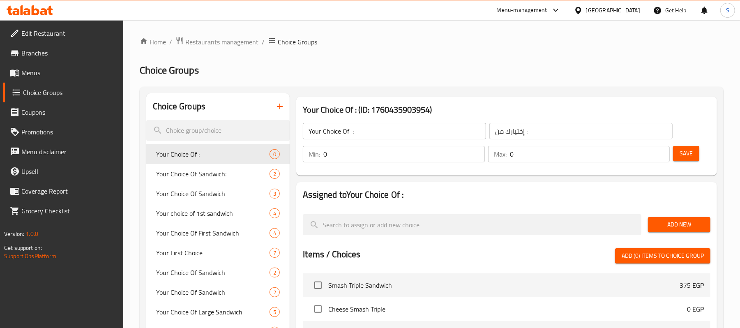
click at [690, 154] on span "Save" at bounding box center [685, 153] width 13 height 10
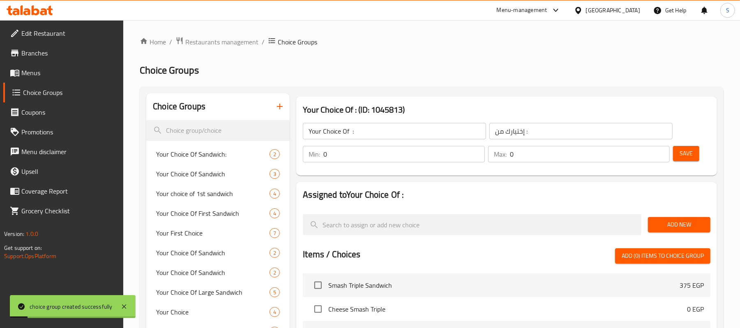
click at [672, 221] on span "Add New" at bounding box center [678, 224] width 49 height 10
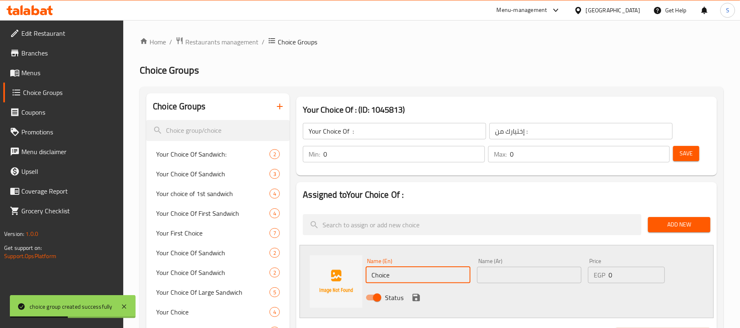
drag, startPoint x: 400, startPoint y: 274, endPoint x: 280, endPoint y: 260, distance: 120.8
paste input "Make it Doubl"
type input "Make it Double"
click at [497, 285] on div "Name (Ar) Name (Ar)" at bounding box center [529, 271] width 111 height 32
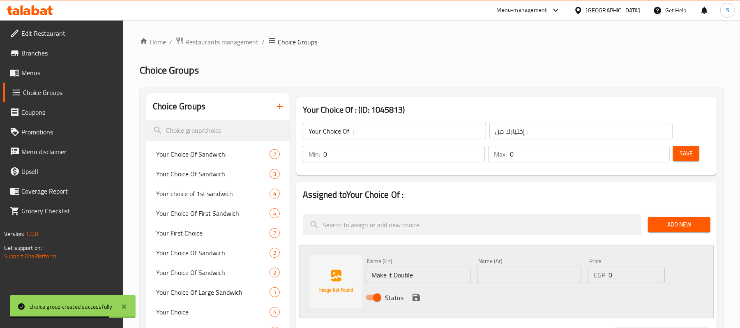
click at [504, 281] on input "text" at bounding box center [529, 275] width 104 height 16
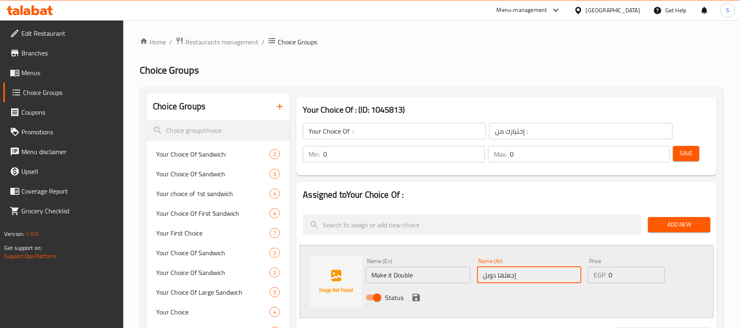
type input "إجعلها دوبل"
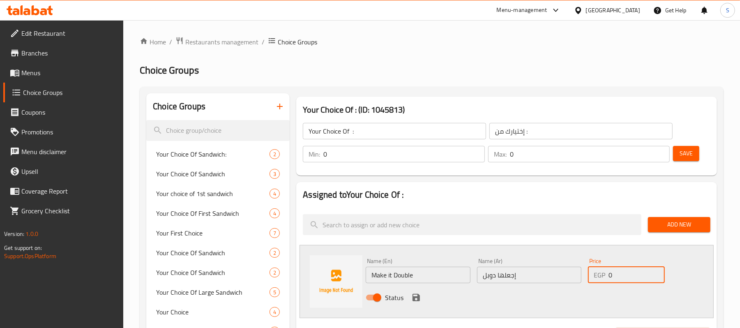
drag, startPoint x: 615, startPoint y: 279, endPoint x: 600, endPoint y: 274, distance: 15.9
click at [600, 274] on div "EGP 0 Price" at bounding box center [626, 275] width 77 height 16
paste input "85"
type input "85"
click at [414, 297] on icon "save" at bounding box center [415, 297] width 7 height 7
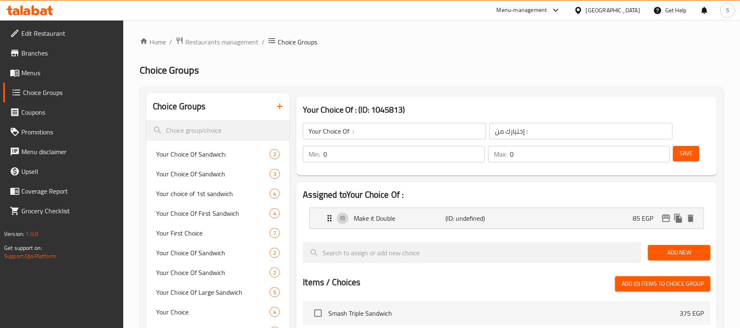
click at [690, 159] on button "Save" at bounding box center [686, 153] width 26 height 15
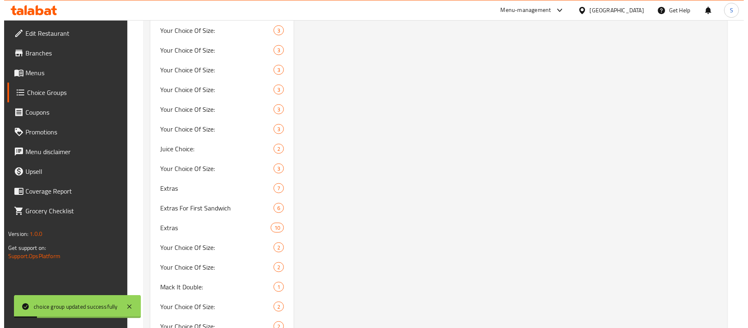
scroll to position [438, 0]
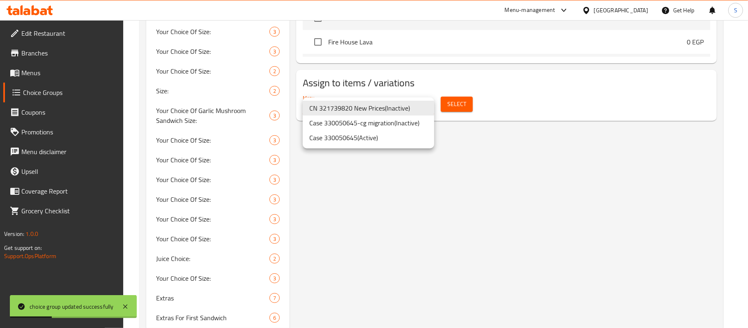
click at [380, 137] on li "Case 330050645 ( Active )" at bounding box center [368, 137] width 131 height 15
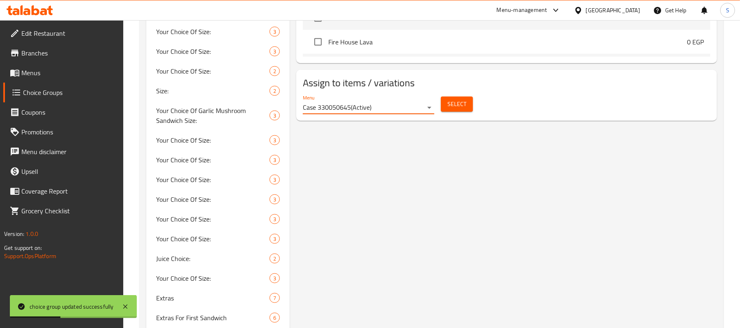
click at [454, 102] on span "Select" at bounding box center [456, 104] width 19 height 10
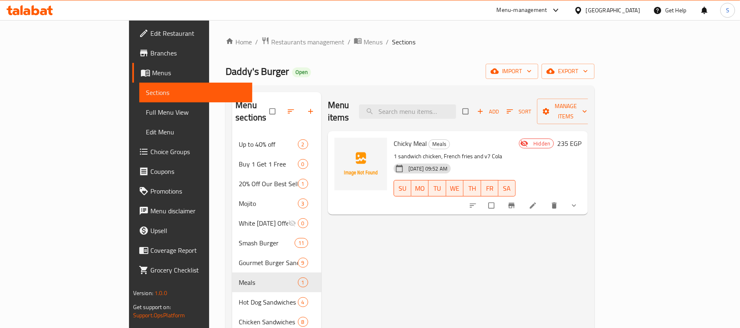
click at [488, 44] on ol "Home / Restaurants management / Menus / Sections" at bounding box center [409, 42] width 369 height 11
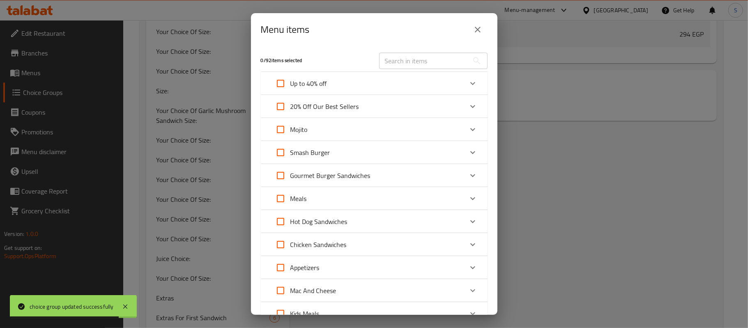
click at [468, 197] on icon "Expand" at bounding box center [473, 198] width 10 height 10
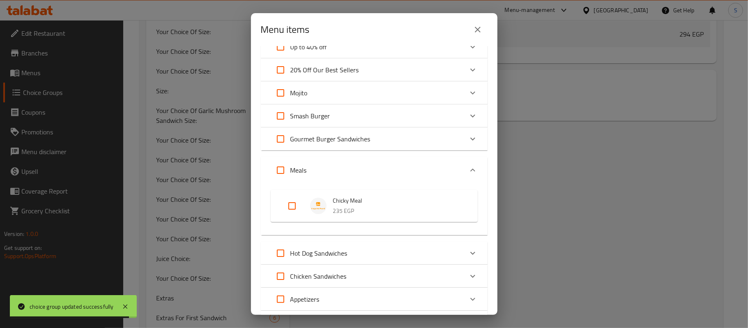
scroll to position [55, 0]
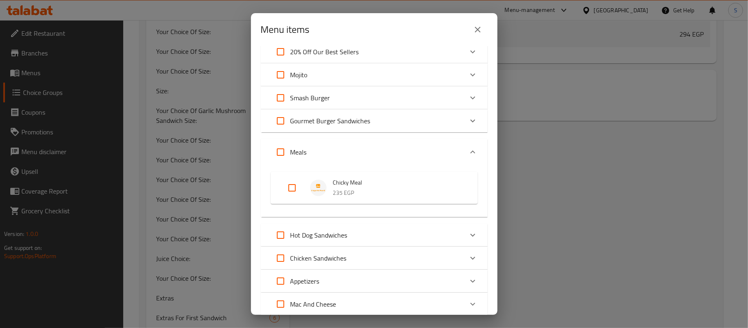
click at [296, 186] on input "Expand" at bounding box center [292, 188] width 20 height 20
checkbox input "true"
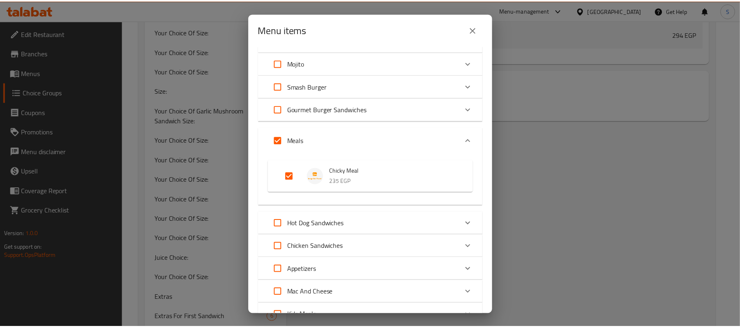
scroll to position [250, 0]
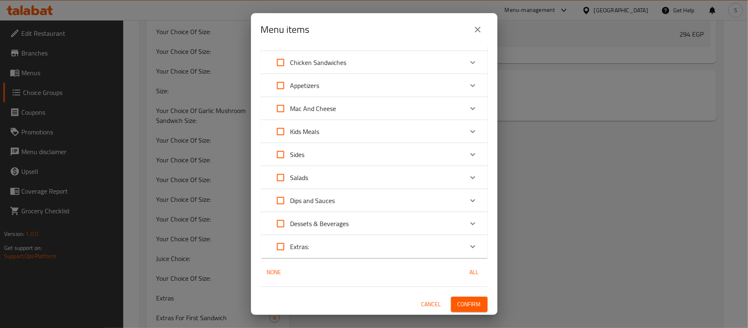
click at [469, 308] on span "Confirm" at bounding box center [469, 304] width 23 height 10
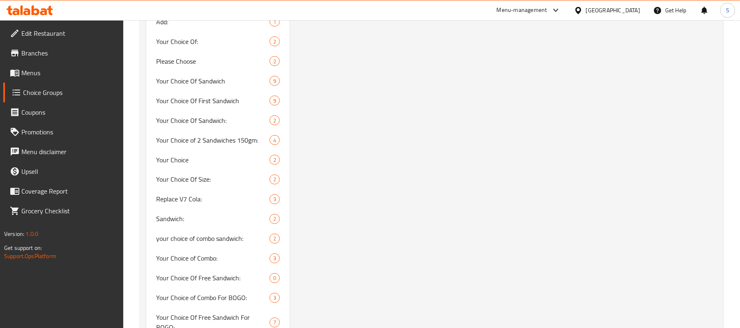
scroll to position [266, 0]
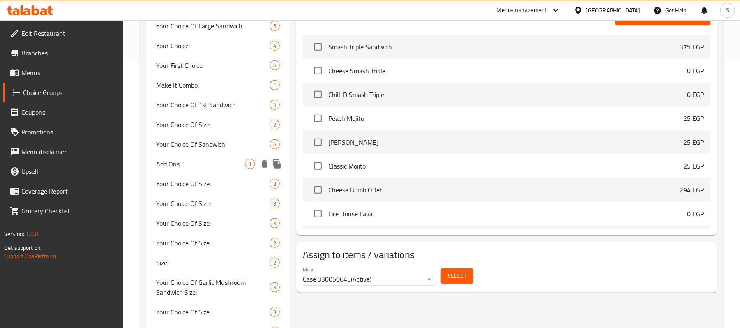
click at [181, 160] on span "Add Ons :" at bounding box center [200, 164] width 89 height 10
type input "Add Ons :"
type input "أضافات:"
type input "1"
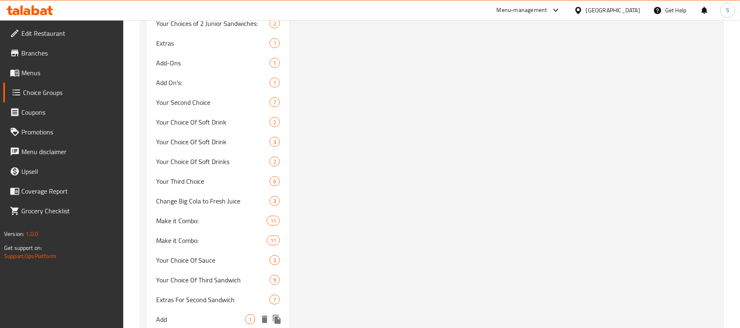
scroll to position [2491, 0]
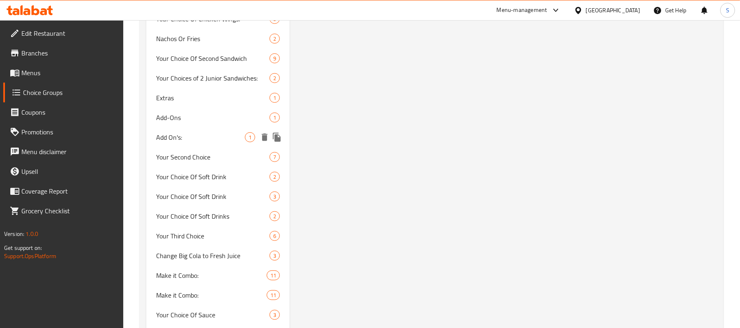
click at [177, 132] on span "Add On's:" at bounding box center [200, 137] width 89 height 10
type input "Add On's:"
type input "الإضافات"
type input "0"
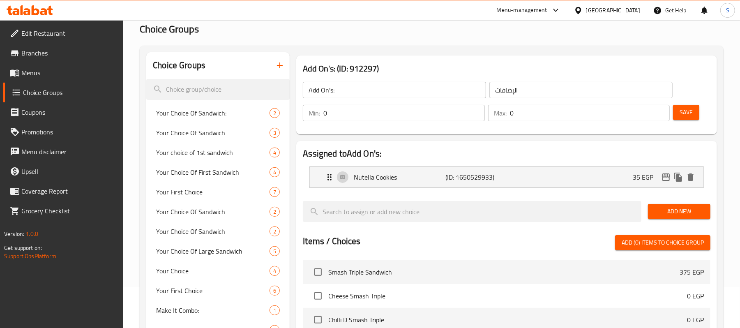
scroll to position [0, 0]
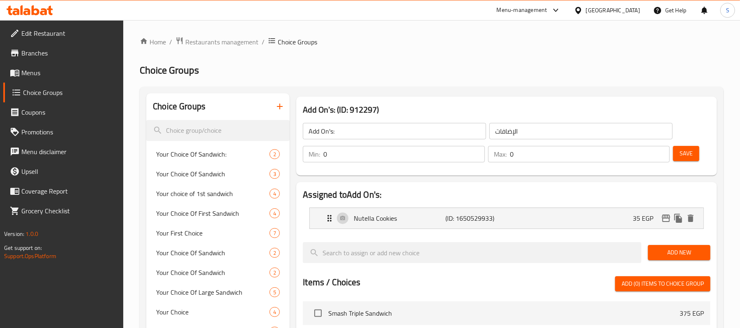
click at [278, 108] on icon "button" at bounding box center [280, 106] width 10 height 10
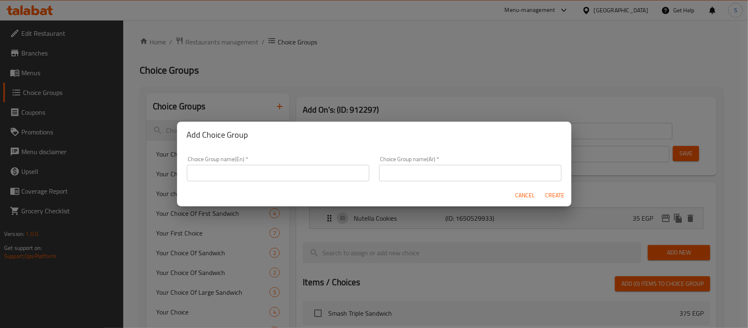
click at [285, 174] on input "text" at bounding box center [278, 173] width 182 height 16
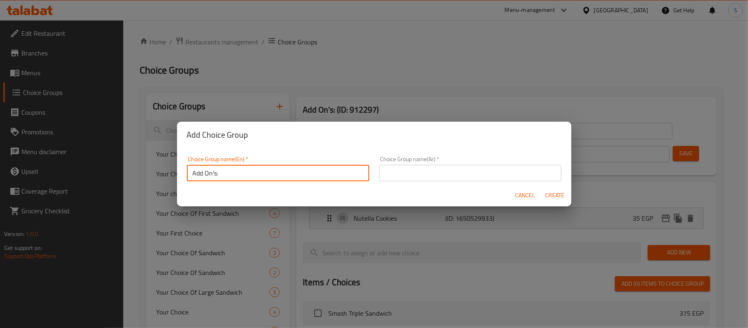
click at [216, 173] on input "Add On's:" at bounding box center [278, 173] width 182 height 16
type input "Add On's :"
click at [421, 178] on input "text" at bounding box center [470, 173] width 182 height 16
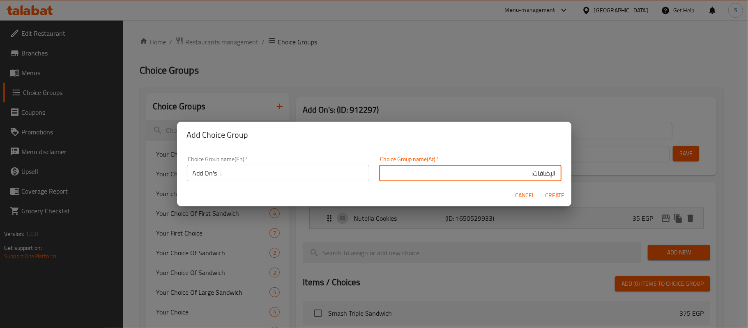
click at [526, 171] on input "الإضافات:" at bounding box center [470, 173] width 182 height 16
type input "الإضافات :"
click at [554, 196] on span "Create" at bounding box center [555, 195] width 20 height 10
type input "Add On's :"
type input "الإضافات :"
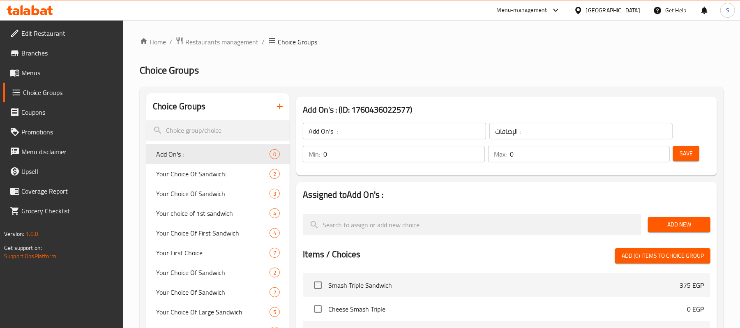
click at [689, 152] on span "Save" at bounding box center [685, 153] width 13 height 10
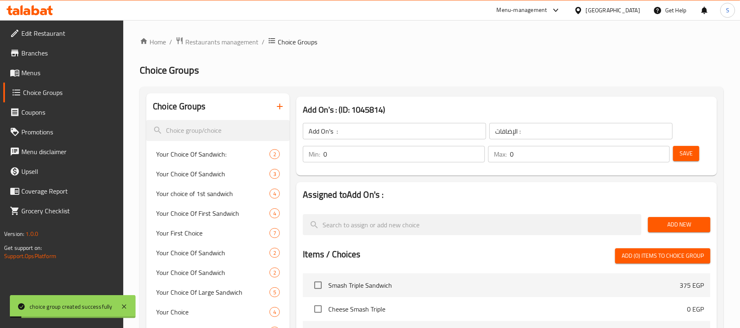
click at [679, 222] on span "Add New" at bounding box center [678, 224] width 49 height 10
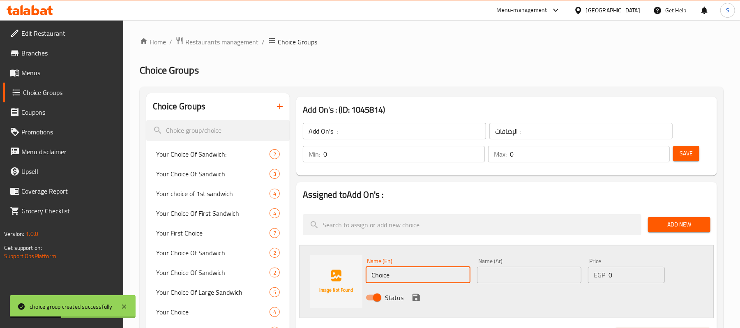
drag, startPoint x: 401, startPoint y: 278, endPoint x: 348, endPoint y: 261, distance: 55.1
click at [348, 261] on div "Name (En) Choice Name (En) Name (Ar) Name (Ar) Price EGP 0 Price Status" at bounding box center [506, 281] width 414 height 73
paste input "oleslaw"
type input "Coleslaw"
click at [499, 269] on input "text" at bounding box center [529, 275] width 104 height 16
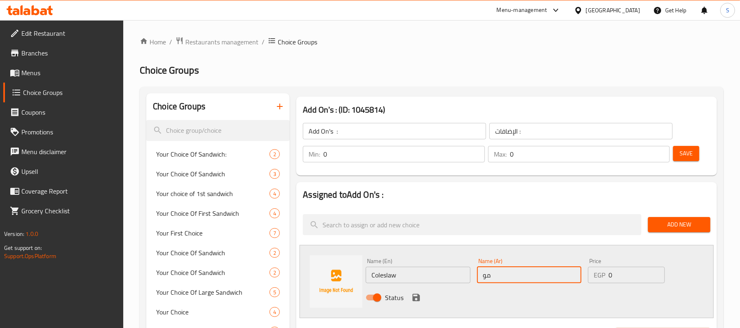
type input "م"
type input "كول سلو"
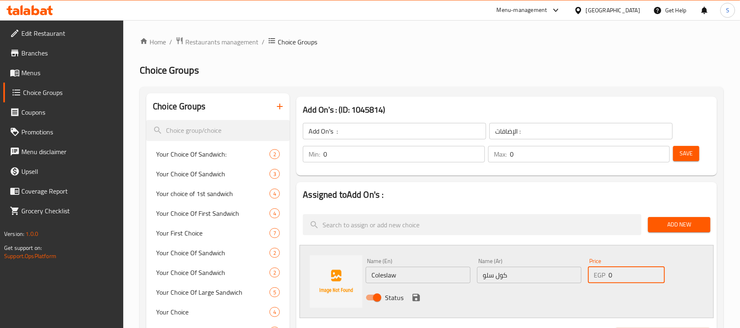
drag, startPoint x: 618, startPoint y: 278, endPoint x: 595, endPoint y: 273, distance: 23.5
click at [595, 273] on div "EGP 0 Price" at bounding box center [626, 275] width 77 height 16
paste input "25"
type input "25"
click at [415, 299] on icon "save" at bounding box center [416, 297] width 10 height 10
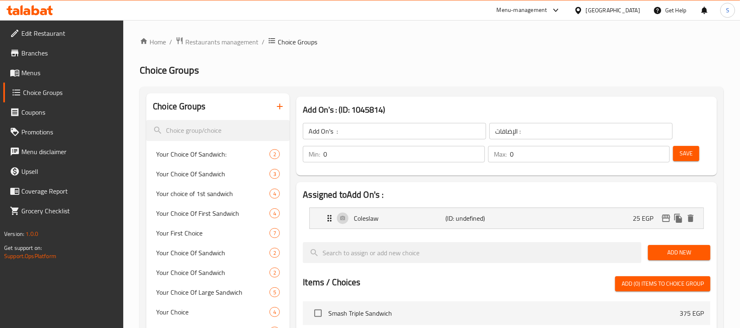
click at [691, 151] on span "Save" at bounding box center [685, 153] width 13 height 10
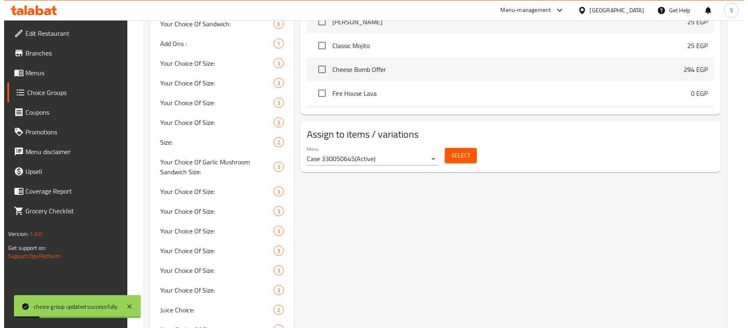
scroll to position [383, 0]
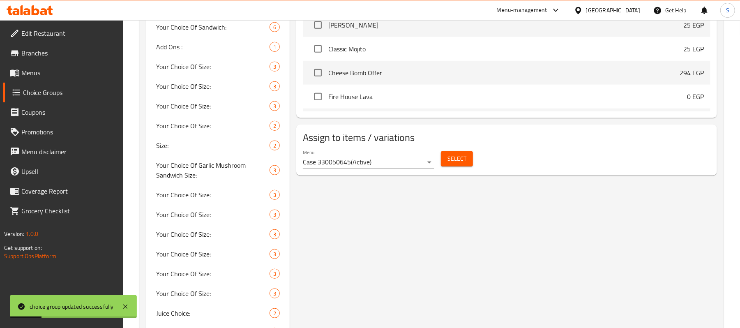
click at [461, 155] on span "Select" at bounding box center [456, 159] width 19 height 10
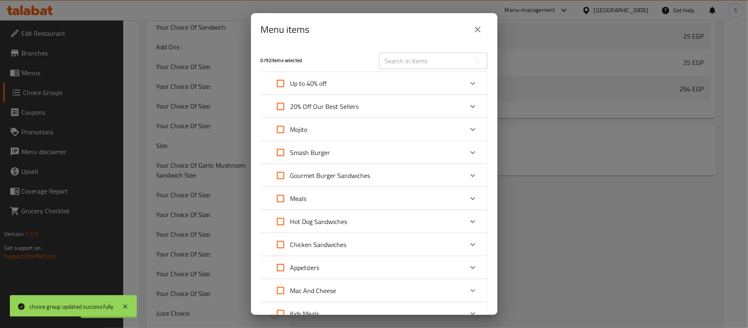
click at [470, 198] on icon "Expand" at bounding box center [472, 198] width 5 height 3
click at [292, 243] on input "Expand" at bounding box center [292, 242] width 20 height 20
checkbox input "true"
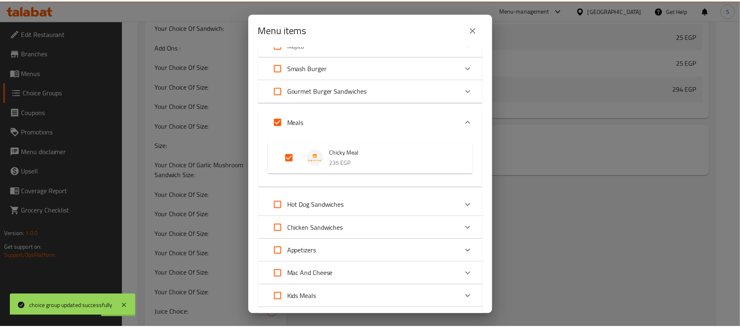
scroll to position [250, 0]
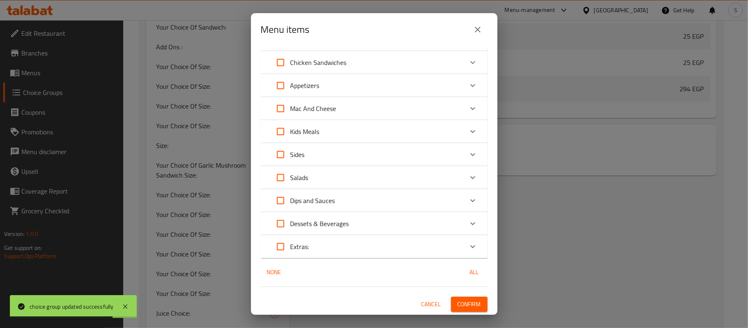
click at [467, 303] on span "Confirm" at bounding box center [469, 304] width 23 height 10
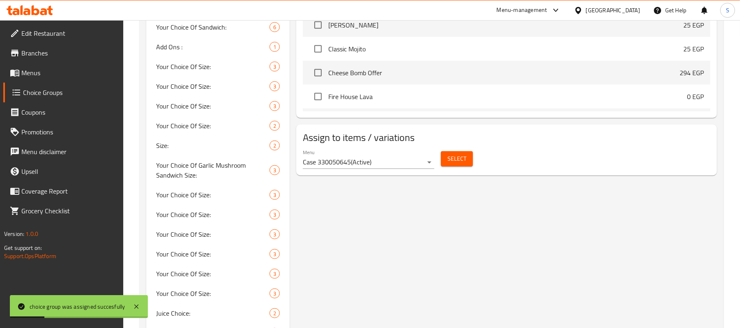
drag, startPoint x: 28, startPoint y: 70, endPoint x: 73, endPoint y: 72, distance: 44.8
click at [28, 70] on span "Menus" at bounding box center [69, 73] width 96 height 10
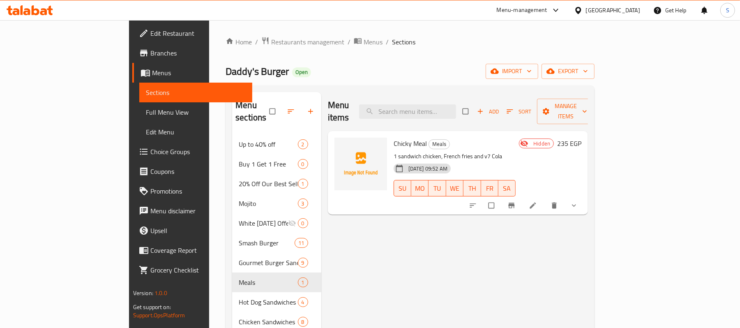
click at [580, 201] on span "show more" at bounding box center [575, 205] width 10 height 8
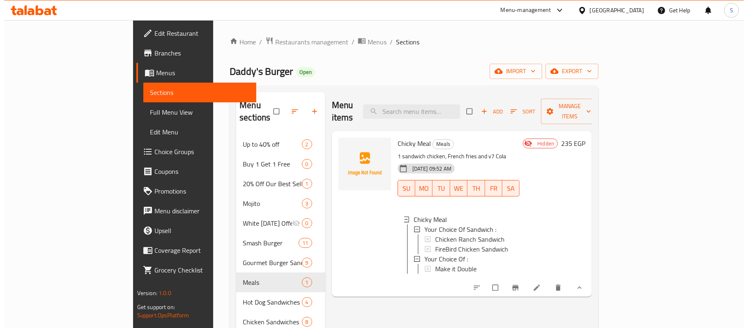
scroll to position [1, 0]
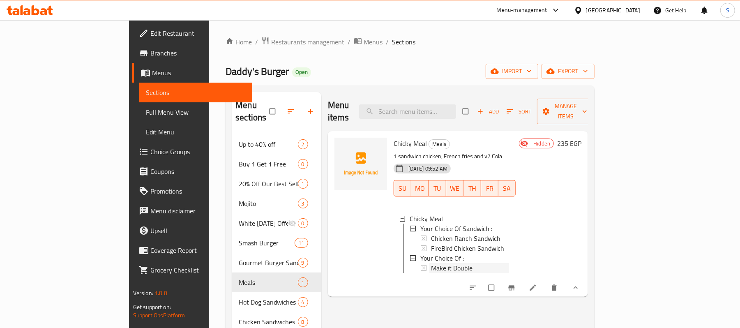
click at [443, 263] on div "Make it Double" at bounding box center [470, 268] width 78 height 10
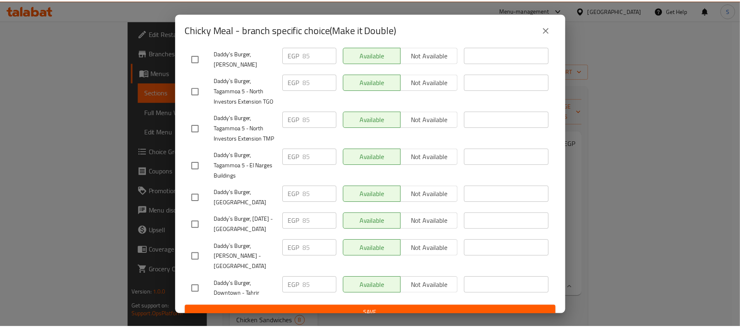
scroll to position [840, 0]
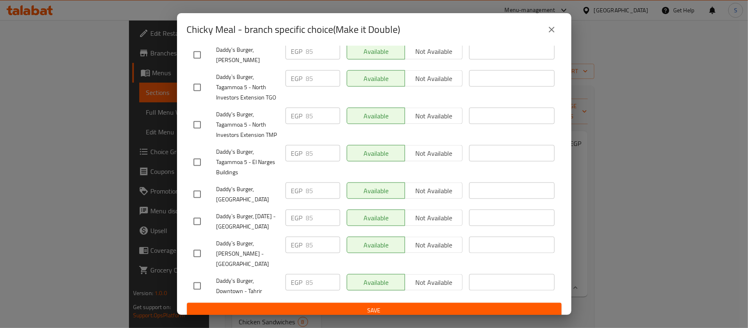
click at [549, 30] on icon "close" at bounding box center [552, 30] width 10 height 10
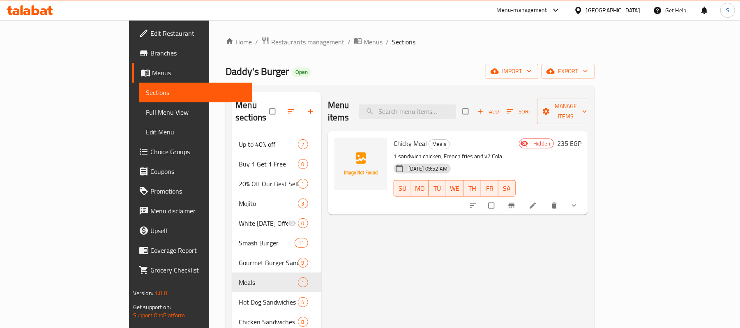
click at [536, 202] on icon at bounding box center [533, 205] width 6 height 6
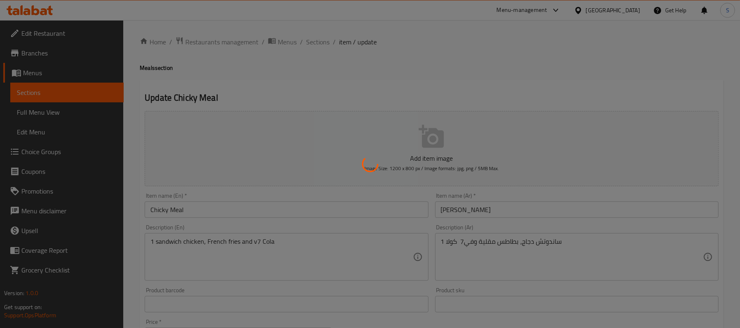
type input "إختيارك من الساندوتش :"
type input "1"
type input "إختيارك من :"
type input "0"
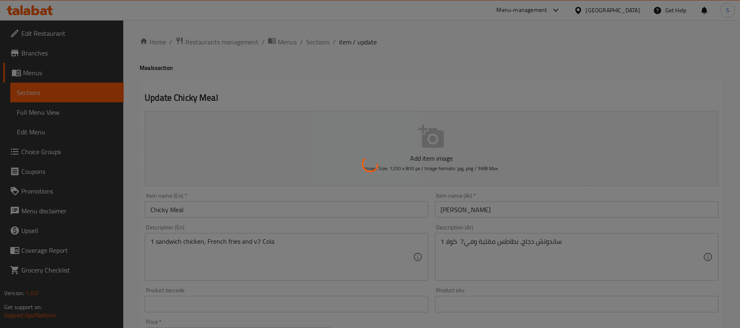
type input "0"
type input "الإضافات :"
type input "0"
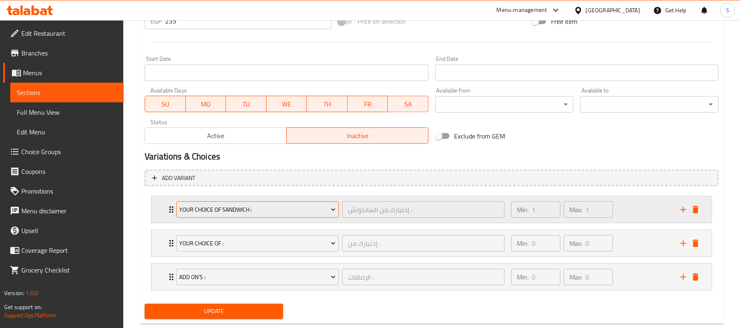
scroll to position [329, 0]
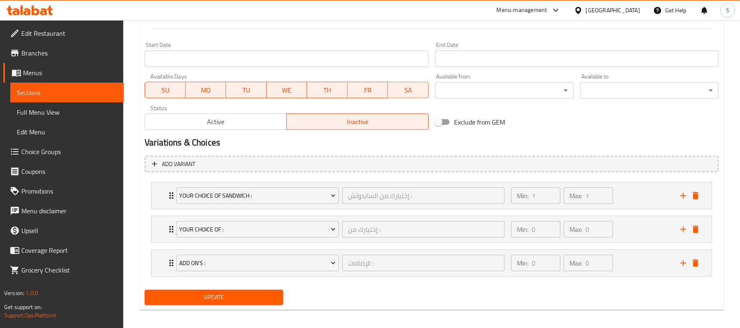
click at [227, 125] on span "Active" at bounding box center [215, 122] width 135 height 12
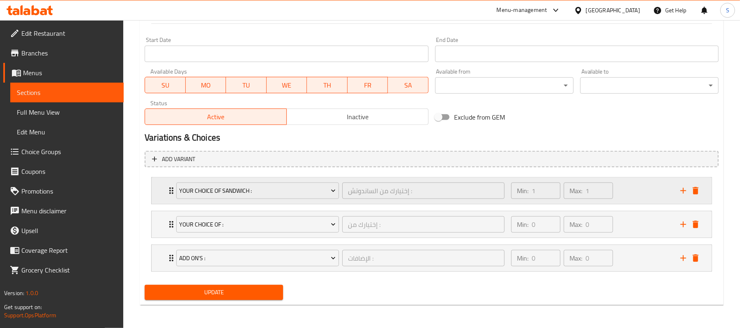
scroll to position [335, 0]
click at [217, 287] on span "Update" at bounding box center [213, 292] width 125 height 10
click at [642, 188] on div "Min: 1 ​ Max: 1 ​" at bounding box center [590, 190] width 169 height 26
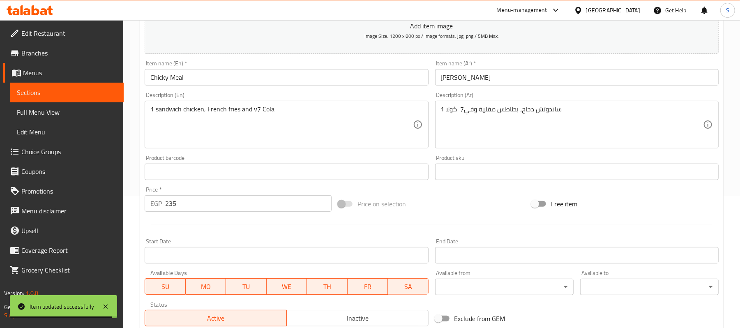
scroll to position [0, 0]
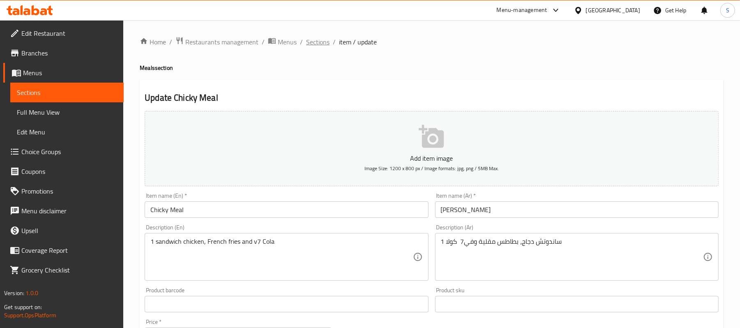
click at [308, 45] on span "Sections" at bounding box center [317, 42] width 23 height 10
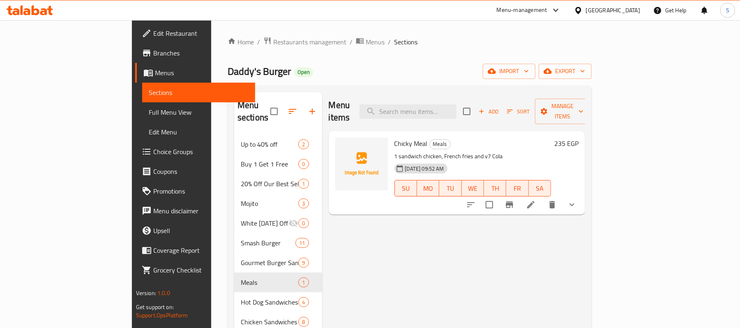
click at [448, 248] on div "Menu items Add Sort Manage items Chicky Meal Meals 1 sandwich chicken, French f…" at bounding box center [453, 331] width 263 height 479
click at [585, 71] on span "export" at bounding box center [565, 71] width 40 height 10
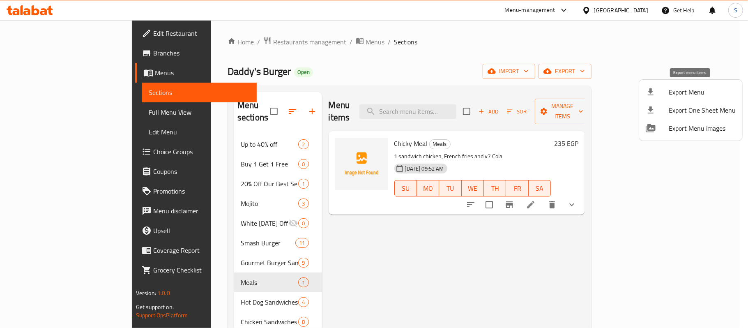
click at [688, 91] on span "Export Menu" at bounding box center [702, 92] width 67 height 10
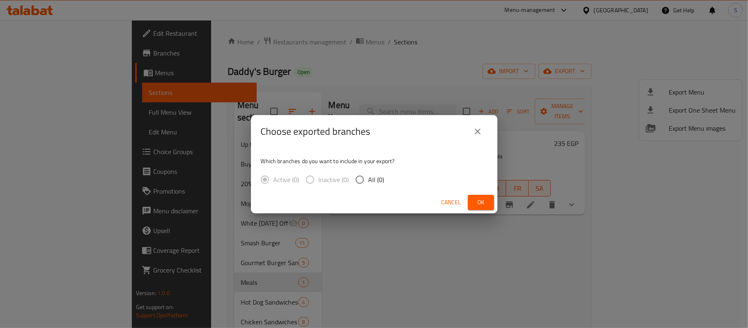
click at [447, 198] on span "Cancel" at bounding box center [452, 202] width 20 height 10
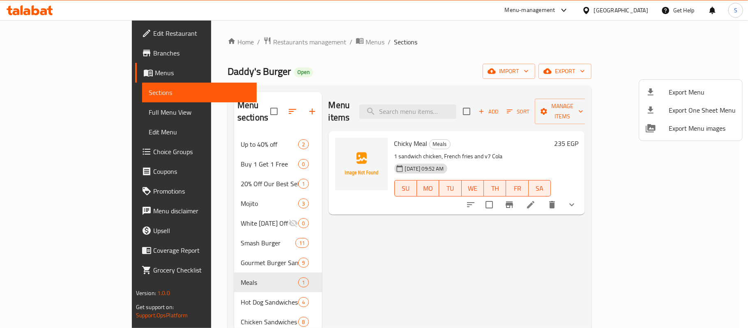
click at [442, 273] on div at bounding box center [374, 164] width 748 height 328
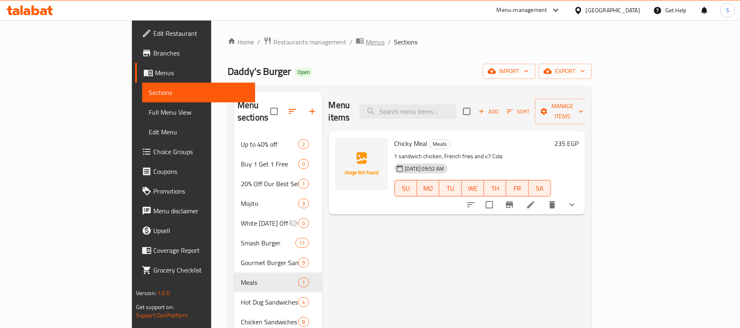
click at [366, 41] on span "Menus" at bounding box center [375, 42] width 19 height 10
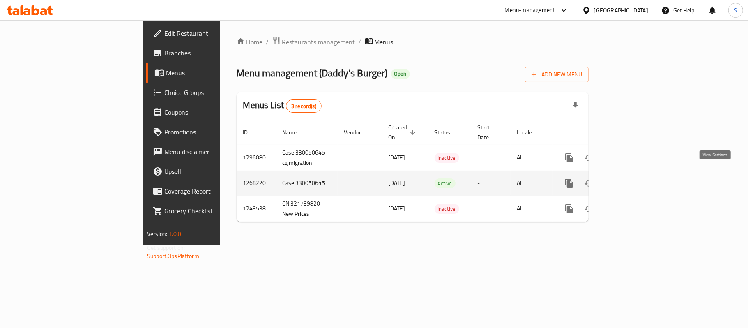
click at [632, 179] on icon "enhanced table" at bounding box center [628, 182] width 7 height 7
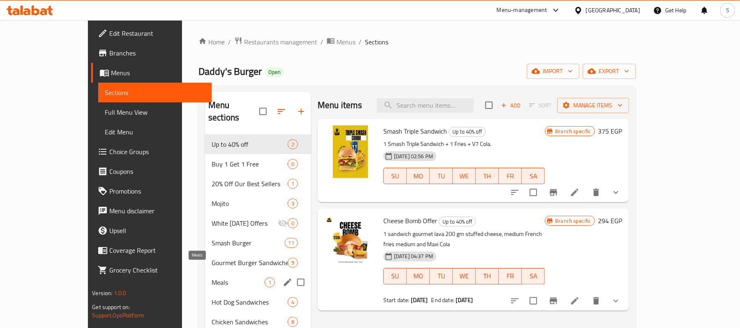
click at [212, 277] on span "Meals" at bounding box center [238, 282] width 53 height 10
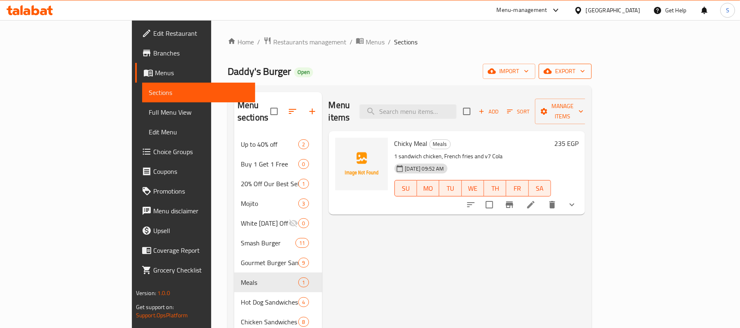
click at [585, 72] on span "export" at bounding box center [565, 71] width 40 height 10
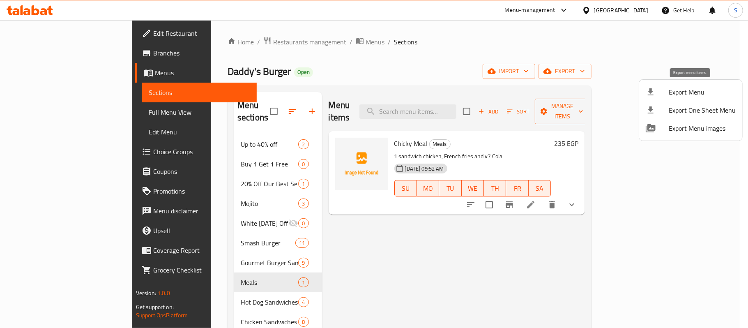
click at [676, 93] on span "Export Menu" at bounding box center [702, 92] width 67 height 10
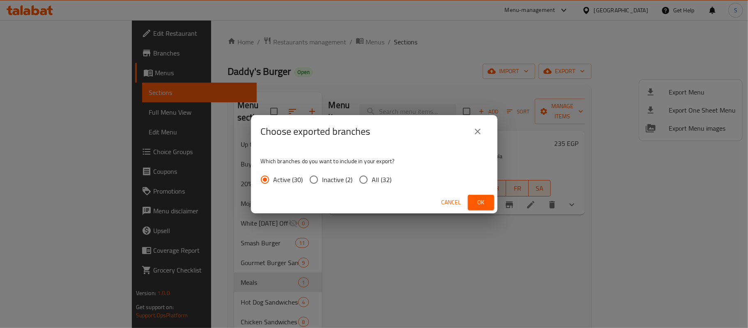
click at [361, 177] on input "All (32)" at bounding box center [363, 179] width 17 height 17
radio input "true"
click at [487, 206] on span "Ok" at bounding box center [480, 202] width 13 height 10
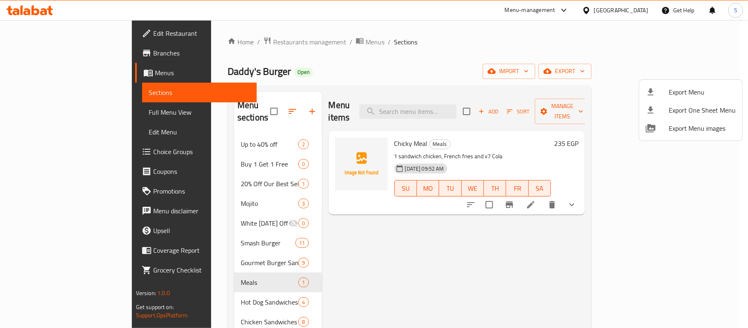
click at [37, 114] on div at bounding box center [374, 164] width 748 height 328
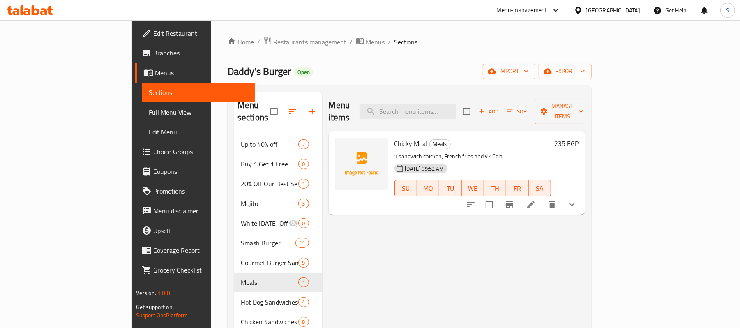
click at [149, 114] on span "Full Menu View" at bounding box center [199, 112] width 100 height 10
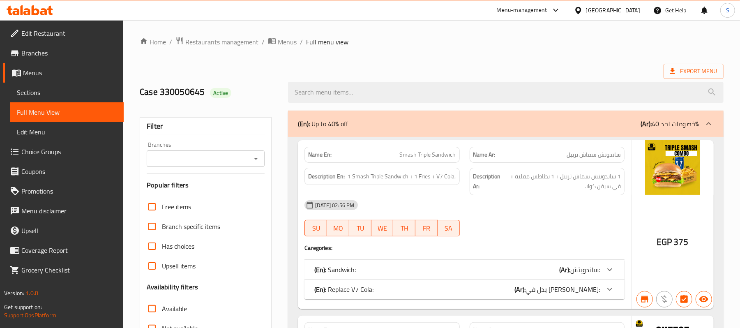
click at [239, 157] on input "Branches" at bounding box center [198, 159] width 99 height 12
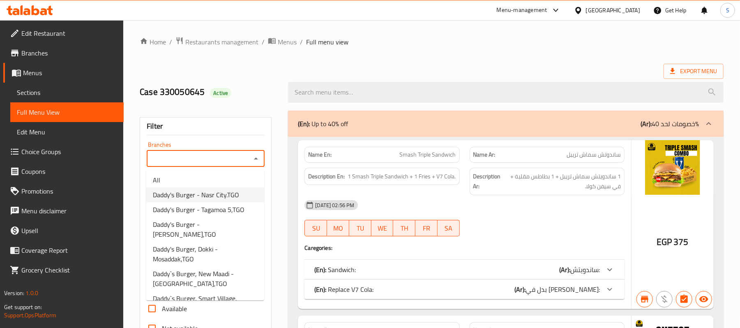
click at [239, 191] on li "Daddy's Burger - Nasr City.TGO" at bounding box center [205, 194] width 118 height 15
type input "Daddy's Burger - Nasr City.TGO"
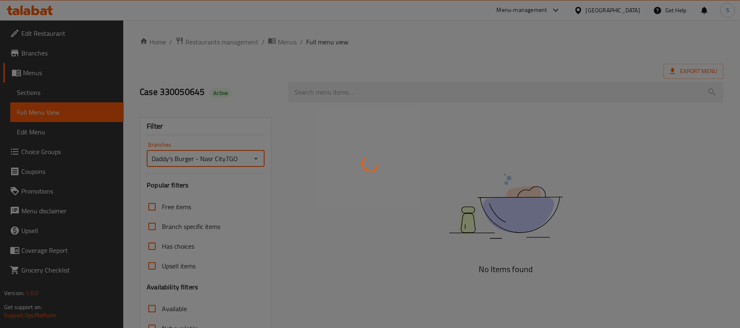
click at [467, 48] on div at bounding box center [370, 164] width 740 height 328
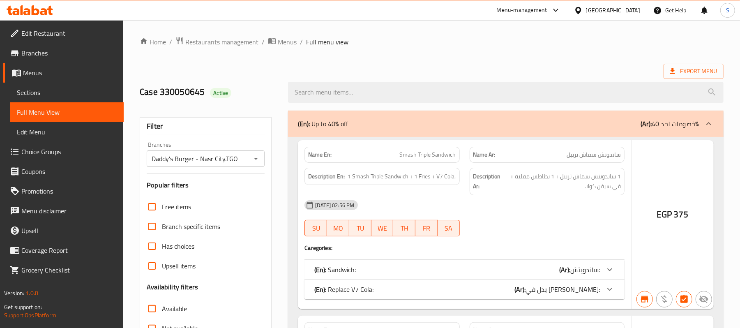
click at [151, 209] on div at bounding box center [370, 164] width 740 height 328
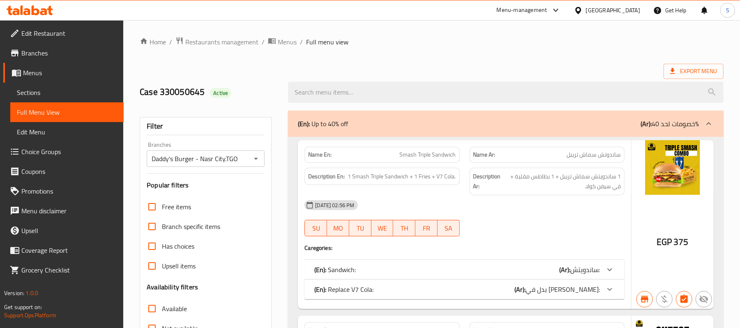
scroll to position [164, 0]
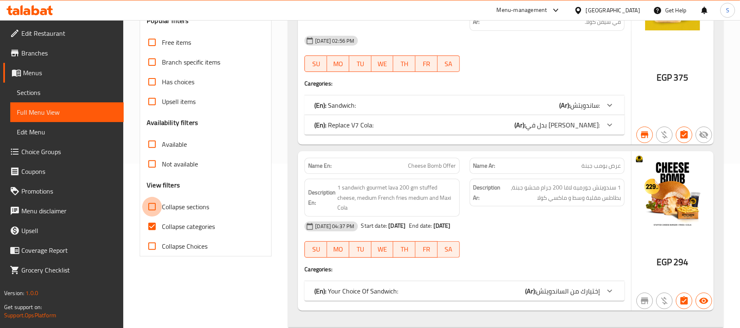
click at [153, 207] on input "Collapse sections" at bounding box center [152, 207] width 20 height 20
checkbox input "true"
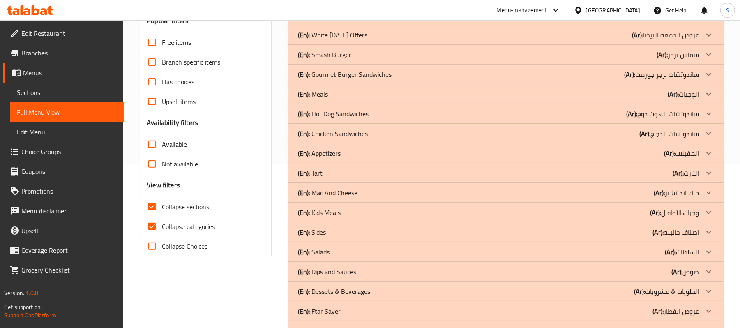
click at [354, 90] on div "(En): Meals (Ar): الوجبات" at bounding box center [498, 94] width 401 height 10
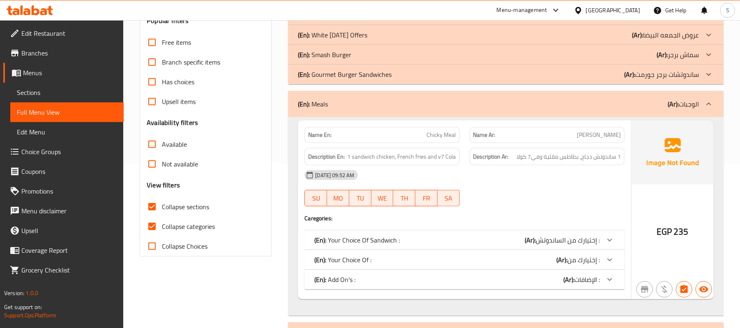
scroll to position [219, 0]
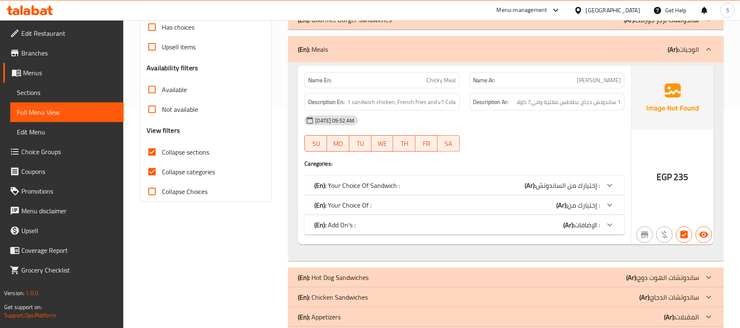
drag, startPoint x: 151, startPoint y: 174, endPoint x: 397, endPoint y: 234, distance: 252.8
click at [151, 173] on input "Collapse categories" at bounding box center [152, 172] width 20 height 20
checkbox input "false"
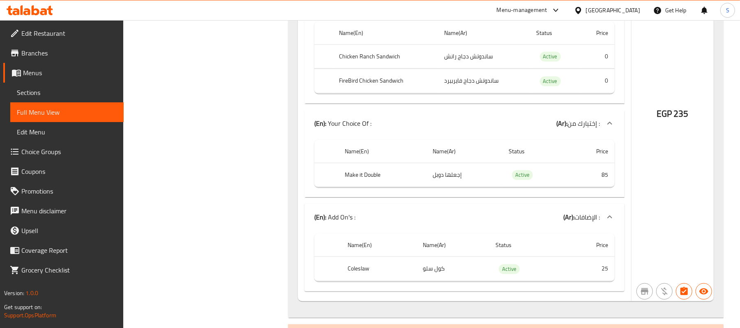
scroll to position [420, 0]
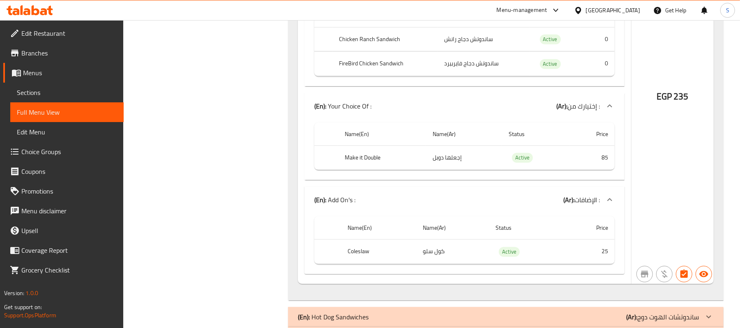
click at [32, 90] on span "Sections" at bounding box center [67, 92] width 100 height 10
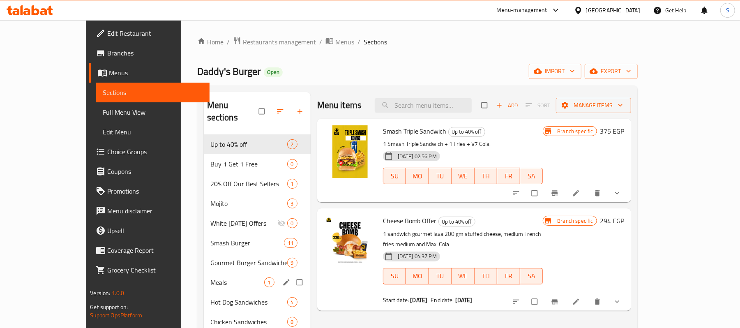
click at [204, 276] on div "Meals 1" at bounding box center [257, 282] width 107 height 20
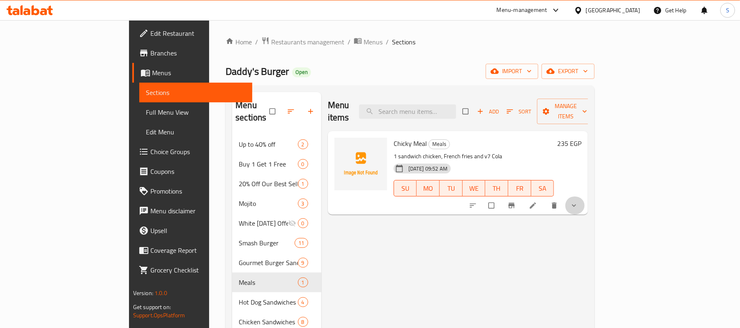
click at [576, 204] on icon "show more" at bounding box center [574, 205] width 4 height 2
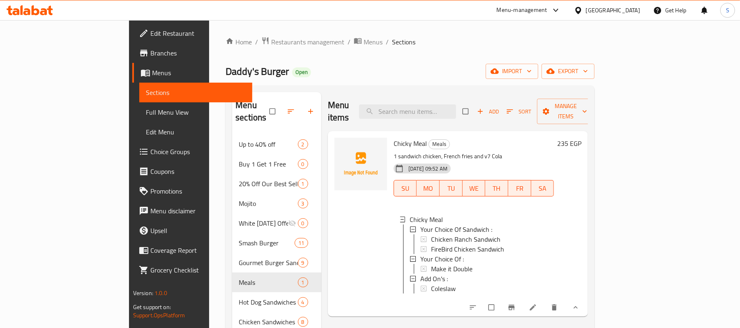
click at [150, 56] on span "Branches" at bounding box center [198, 53] width 96 height 10
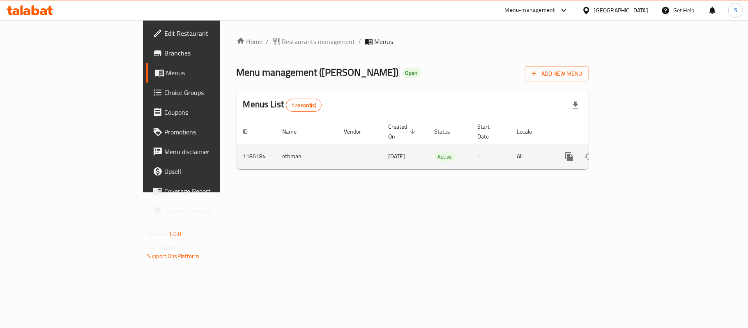
click at [633, 152] on icon "enhanced table" at bounding box center [628, 157] width 10 height 10
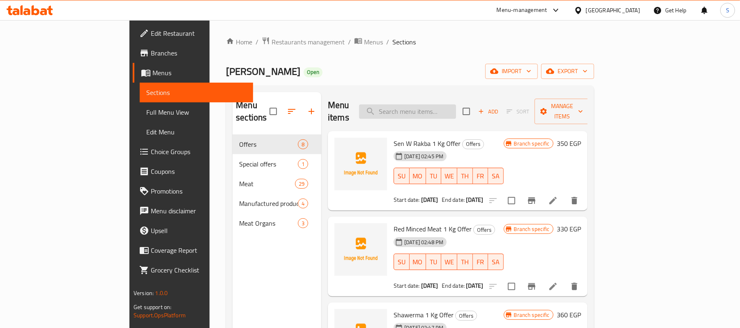
click at [441, 112] on input "search" at bounding box center [407, 111] width 97 height 14
paste input "سن ورقبه"
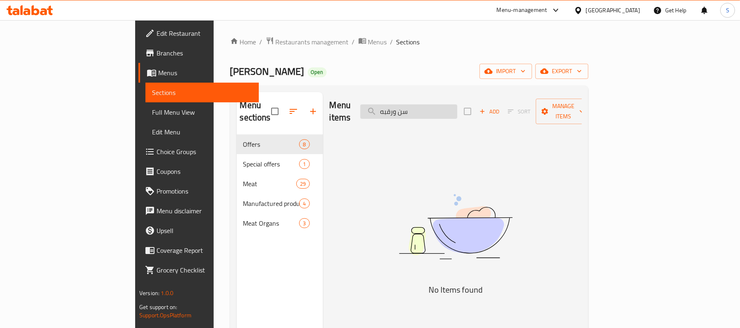
click at [431, 106] on input "سن ورقبه" at bounding box center [408, 111] width 97 height 14
drag, startPoint x: 434, startPoint y: 106, endPoint x: 413, endPoint y: 106, distance: 20.5
click at [413, 106] on input "سن ورقبه" at bounding box center [408, 111] width 97 height 14
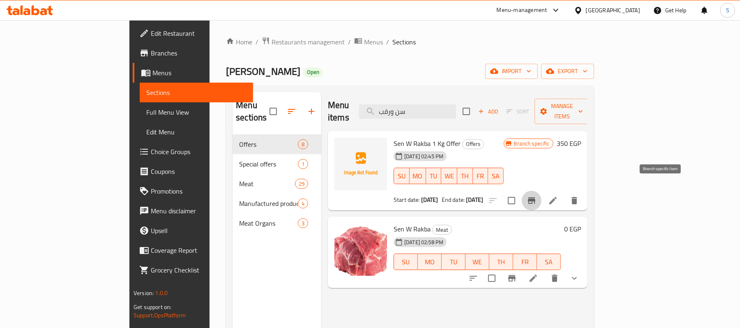
click at [535, 197] on icon "Branch-specific-item" at bounding box center [531, 200] width 7 height 7
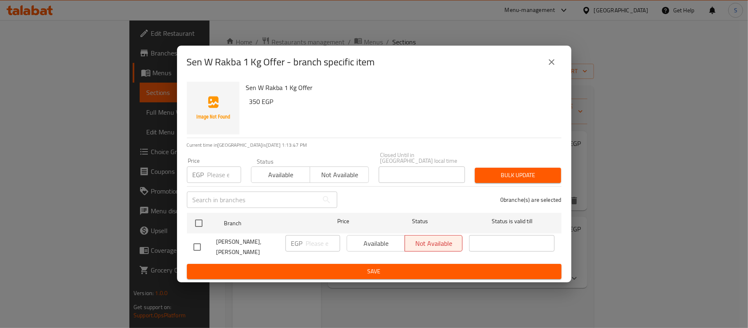
click at [548, 64] on icon "close" at bounding box center [552, 62] width 10 height 10
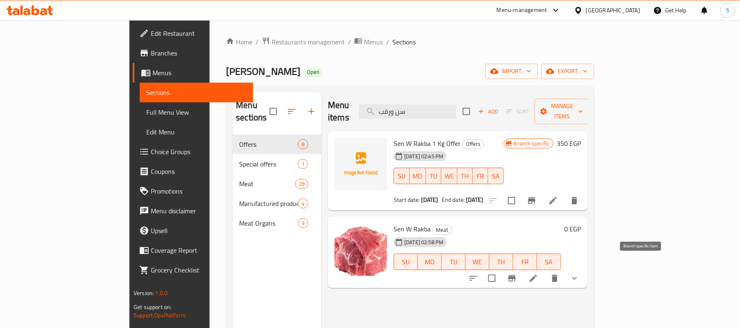
click at [515, 275] on icon "Branch-specific-item" at bounding box center [511, 278] width 7 height 7
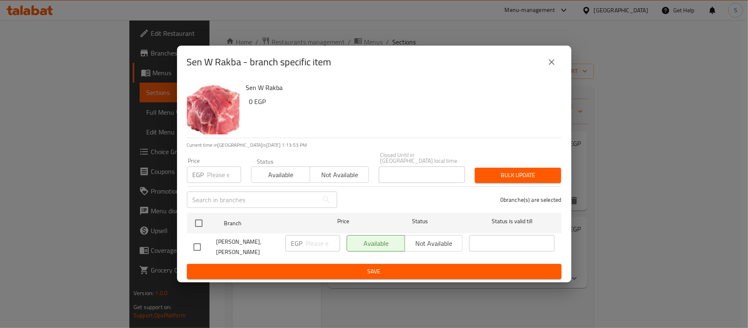
click at [553, 67] on icon "close" at bounding box center [552, 62] width 10 height 10
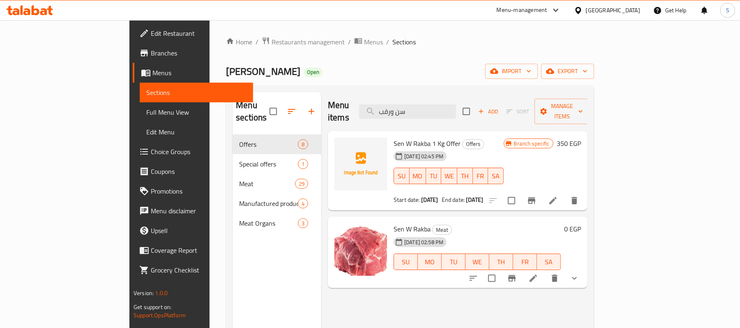
click at [584, 270] on button "show more" at bounding box center [574, 278] width 20 height 20
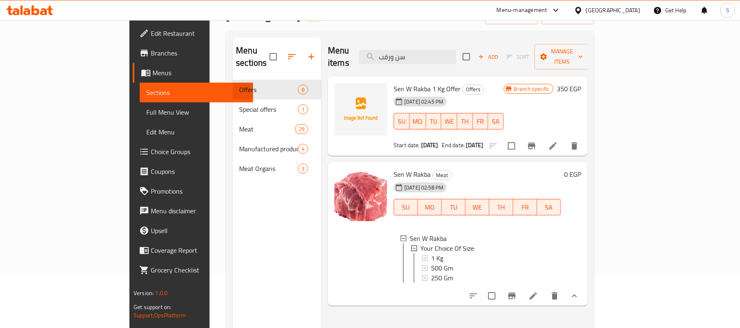
scroll to position [109, 0]
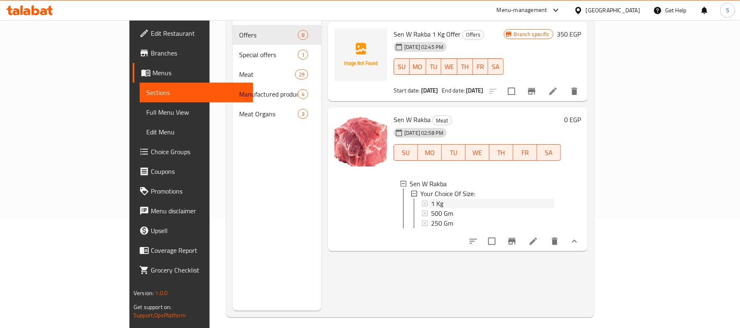
click at [431, 198] on span "1 Kg" at bounding box center [437, 203] width 12 height 10
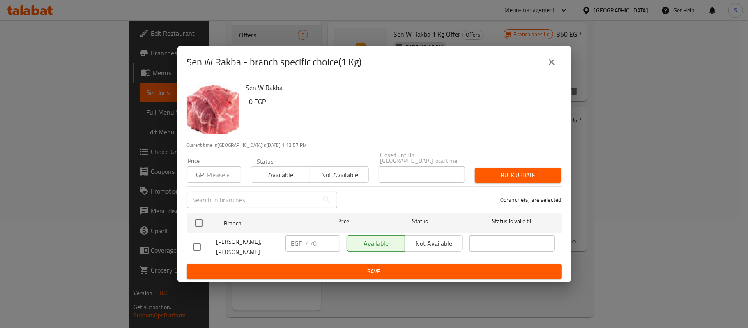
click at [554, 66] on icon "close" at bounding box center [552, 62] width 10 height 10
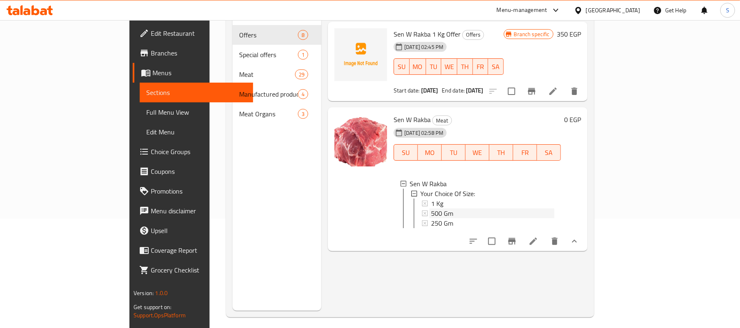
click at [431, 208] on span "500 Gm" at bounding box center [442, 213] width 22 height 10
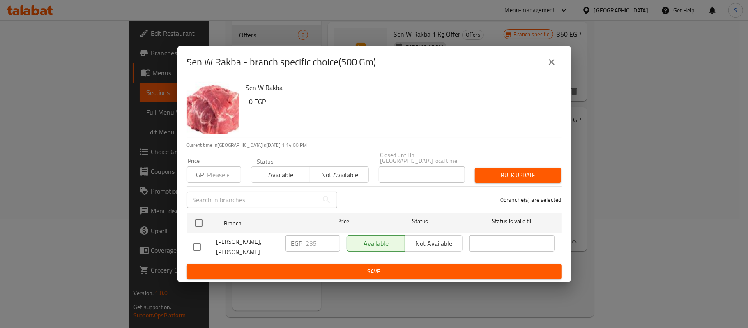
click at [545, 71] on button "close" at bounding box center [552, 62] width 20 height 20
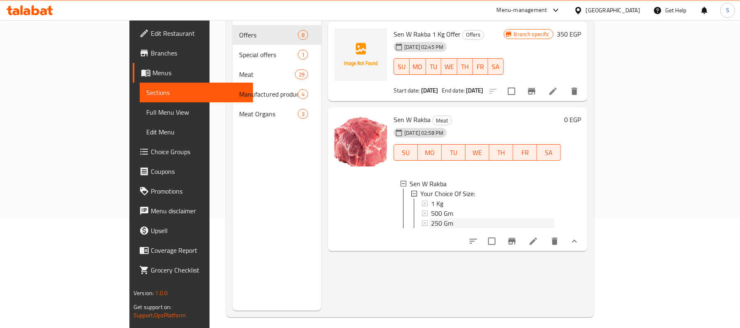
click at [431, 218] on span "250 Gm" at bounding box center [442, 223] width 22 height 10
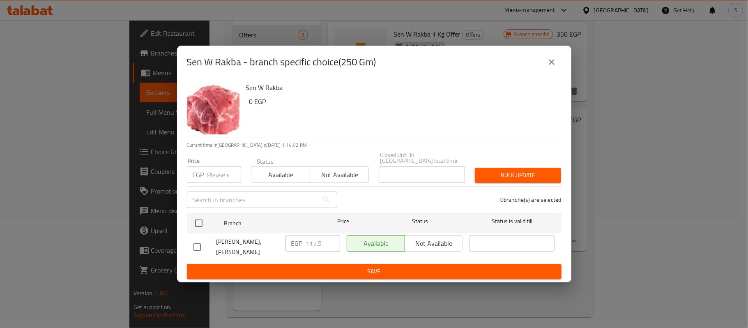
click at [555, 65] on icon "close" at bounding box center [552, 62] width 10 height 10
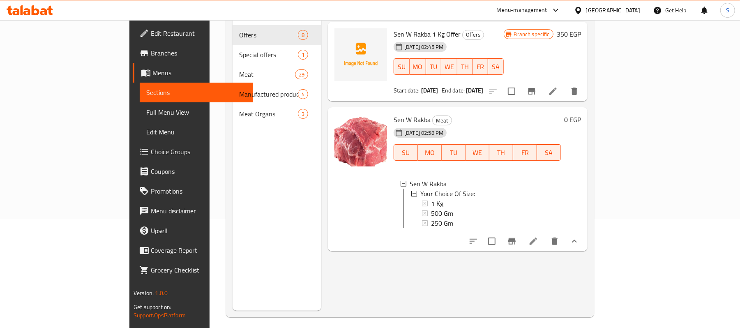
scroll to position [0, 0]
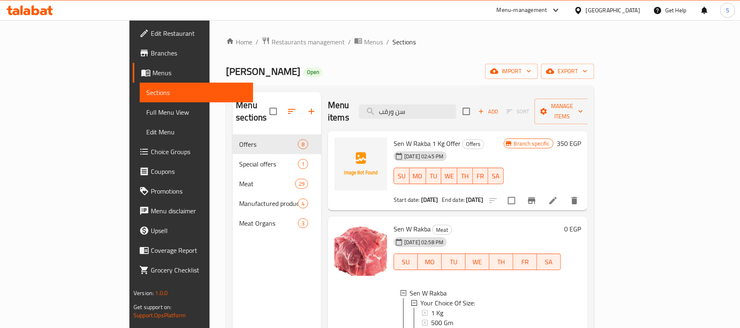
drag, startPoint x: 464, startPoint y: 103, endPoint x: 319, endPoint y: 99, distance: 145.0
click at [328, 99] on div "Menu items سن ورقب Add Sort Manage items" at bounding box center [458, 111] width 260 height 39
paste input "لوح"
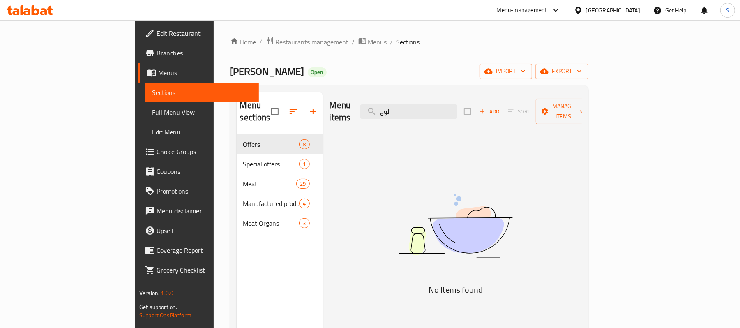
drag, startPoint x: 440, startPoint y: 106, endPoint x: 359, endPoint y: 107, distance: 81.3
click at [359, 107] on div "Menu items لوح Add Sort Manage items" at bounding box center [455, 111] width 252 height 39
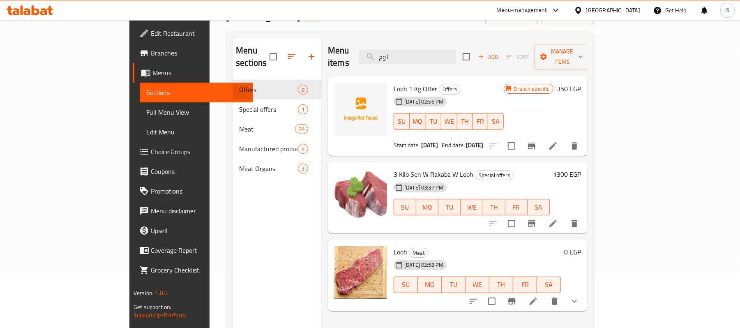
scroll to position [109, 0]
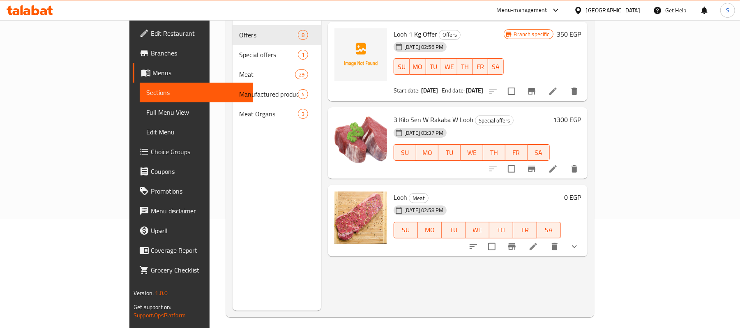
type input "لوح"
click at [579, 242] on icon "show more" at bounding box center [574, 247] width 10 height 10
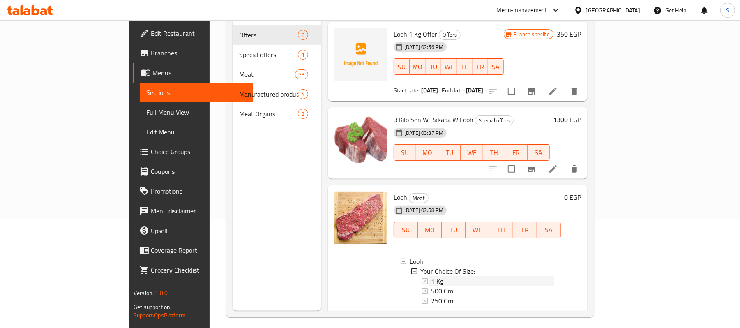
click at [431, 276] on div "1 Kg" at bounding box center [492, 281] width 123 height 10
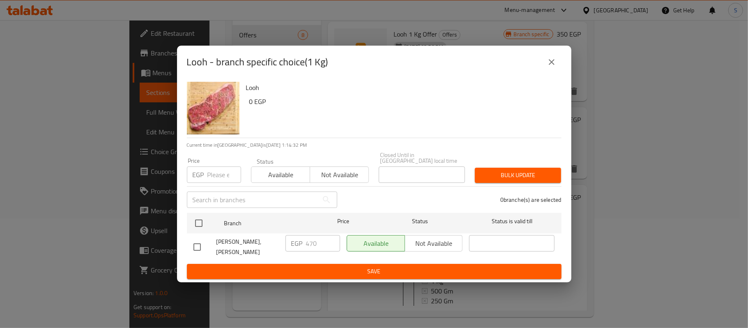
click at [551, 65] on icon "close" at bounding box center [552, 62] width 6 height 6
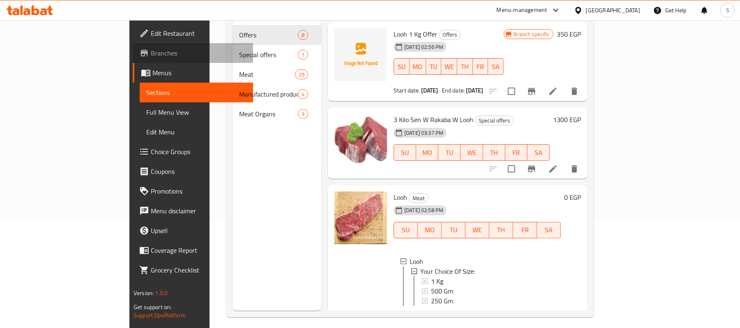
click at [151, 48] on span "Branches" at bounding box center [199, 53] width 96 height 10
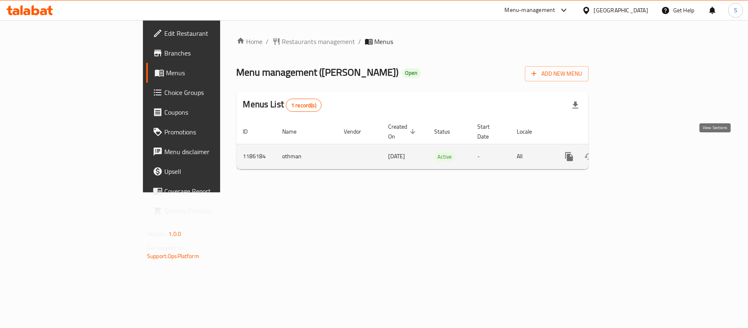
click at [632, 153] on icon "enhanced table" at bounding box center [628, 156] width 7 height 7
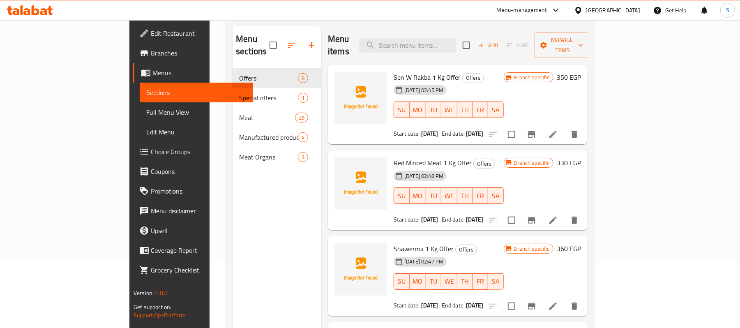
scroll to position [6, 0]
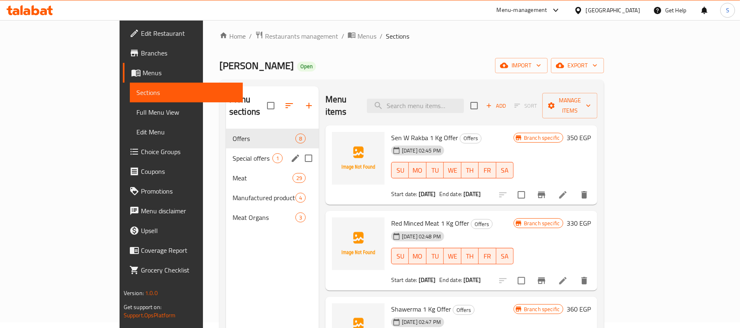
click at [229, 151] on div "Special offers 1" at bounding box center [272, 158] width 93 height 20
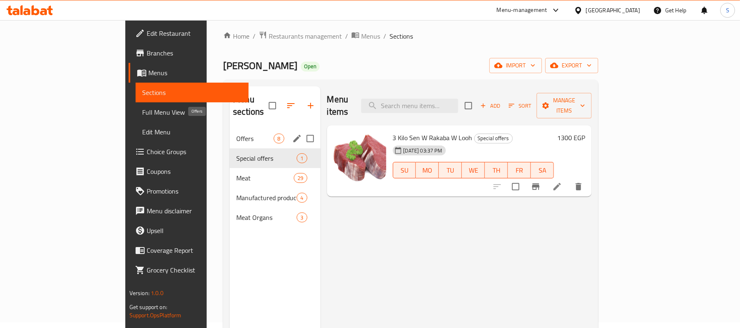
click at [236, 133] on span "Offers" at bounding box center [254, 138] width 37 height 10
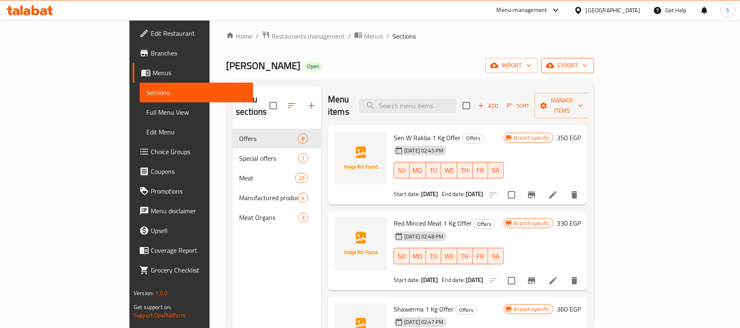
click at [587, 66] on span "export" at bounding box center [568, 65] width 40 height 10
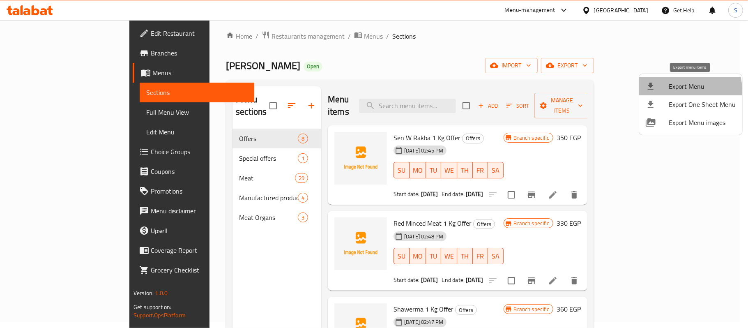
click at [679, 90] on span "Export Menu" at bounding box center [702, 86] width 67 height 10
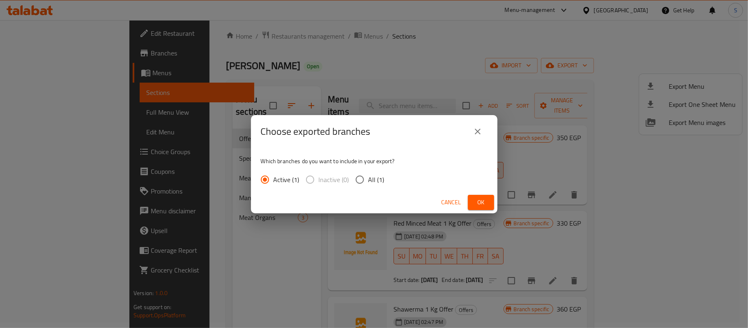
click at [360, 177] on input "All (1)" at bounding box center [359, 179] width 17 height 17
radio input "true"
click at [487, 203] on button "Ok" at bounding box center [481, 202] width 26 height 15
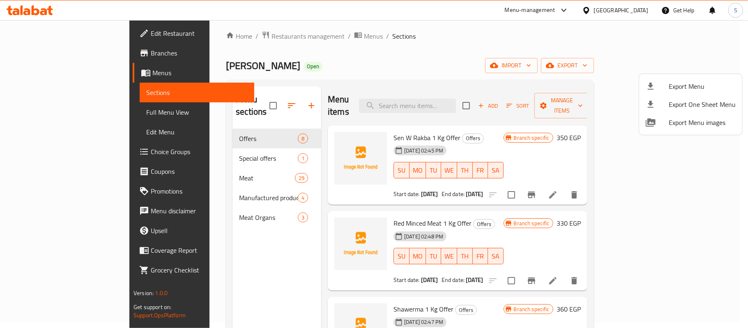
click at [488, 30] on div at bounding box center [374, 164] width 748 height 328
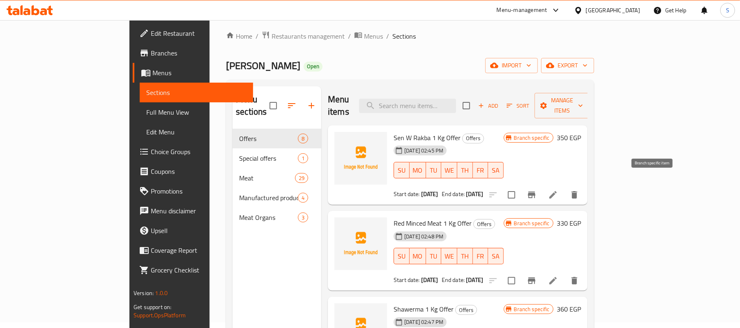
click at [535, 191] on icon "Branch-specific-item" at bounding box center [531, 194] width 7 height 7
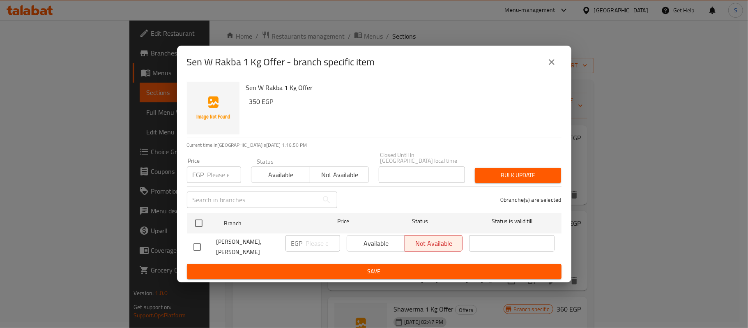
click at [548, 67] on icon "close" at bounding box center [552, 62] width 10 height 10
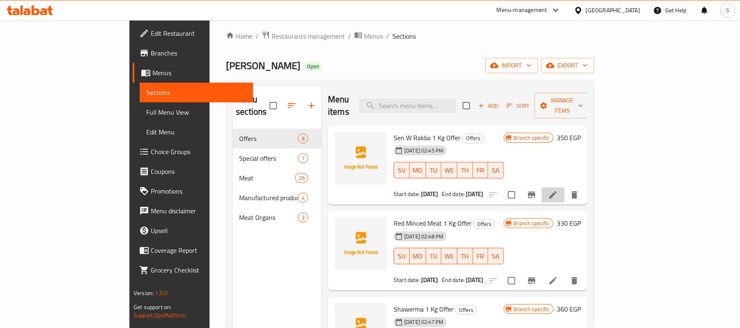
click at [564, 187] on li at bounding box center [552, 194] width 23 height 15
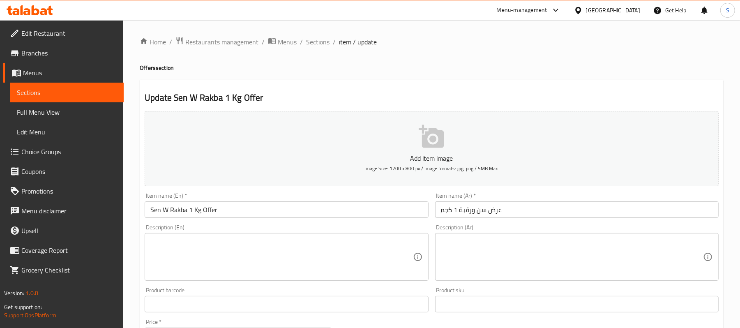
scroll to position [164, 0]
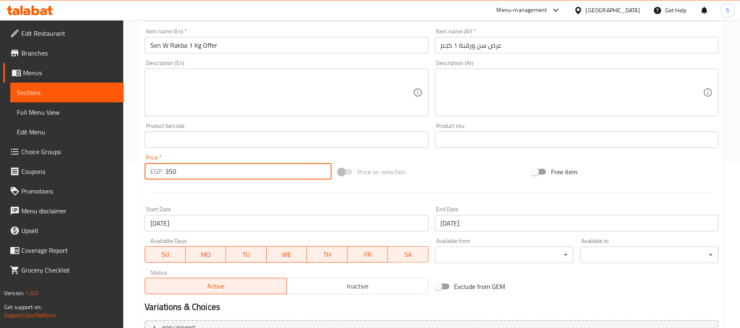
drag, startPoint x: 195, startPoint y: 171, endPoint x: 130, endPoint y: 161, distance: 65.6
click at [130, 161] on div "Home / Restaurants management / Menus / Sections / item / update Offers section…" at bounding box center [431, 136] width 617 height 560
paste input "47"
type input "470"
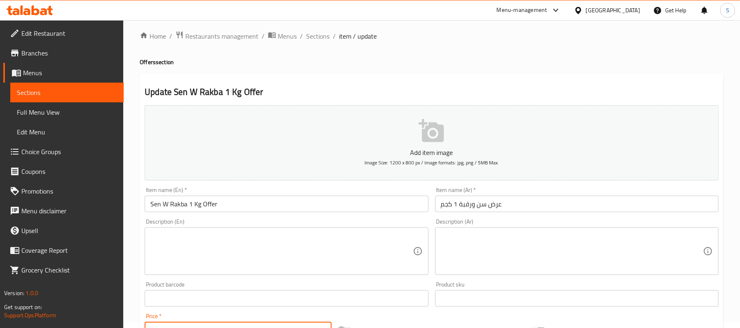
scroll to position [0, 0]
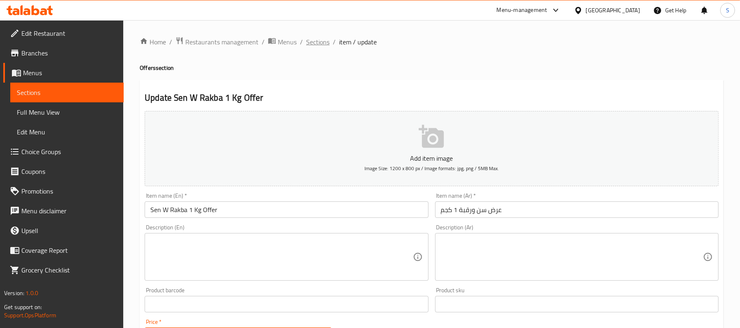
click at [321, 44] on span "Sections" at bounding box center [317, 42] width 23 height 10
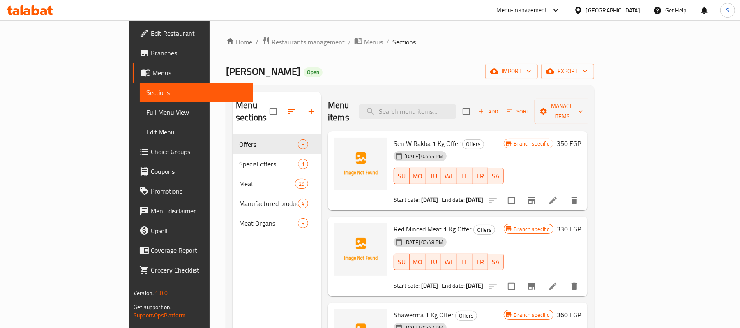
click at [497, 51] on div "Home / Restaurants management / Menus / Sections [PERSON_NAME] Butchery Open im…" at bounding box center [410, 232] width 368 height 390
drag, startPoint x: 361, startPoint y: 131, endPoint x: 398, endPoint y: 133, distance: 36.7
click at [398, 137] on span "Sen W Rakba 1 Kg Offer" at bounding box center [426, 143] width 67 height 12
copy span "Sen W Rakba"
click at [434, 106] on input "search" at bounding box center [407, 111] width 97 height 14
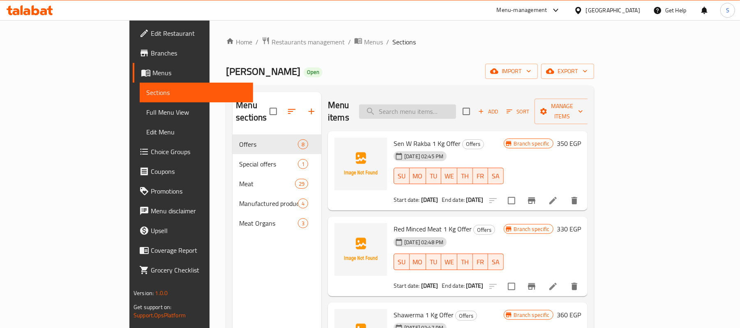
paste input "Sen W Rakba"
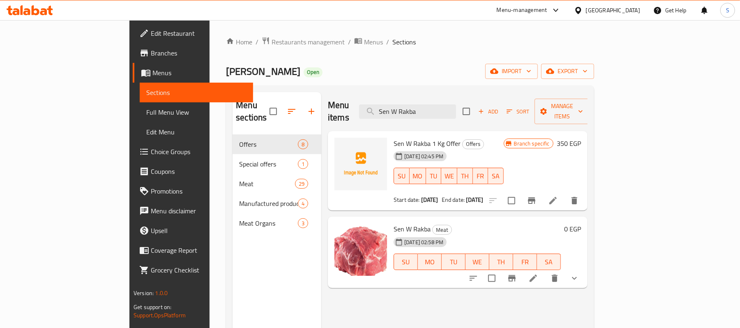
type input "Sen W Rakba"
click at [579, 273] on icon "show more" at bounding box center [574, 278] width 10 height 10
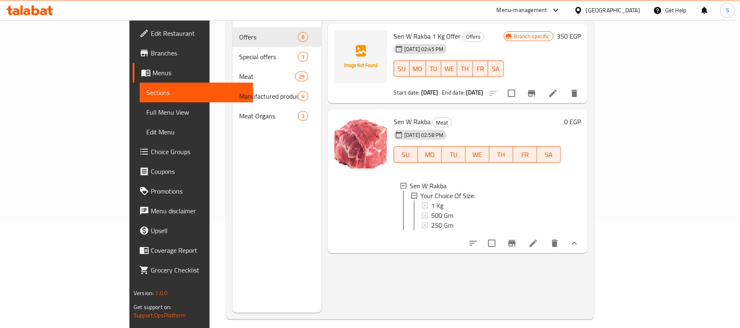
scroll to position [109, 0]
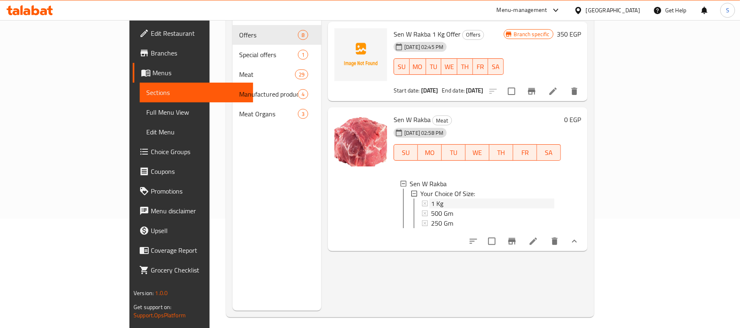
click at [431, 198] on div "1 Kg" at bounding box center [492, 203] width 123 height 10
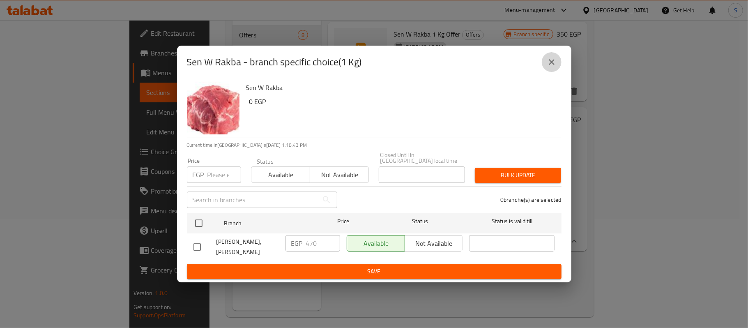
click at [554, 59] on button "close" at bounding box center [552, 62] width 20 height 20
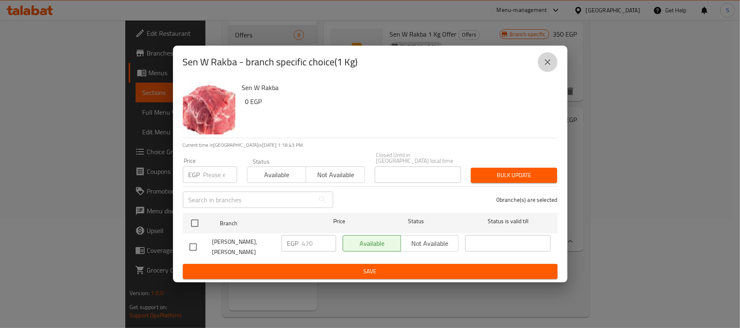
click at [469, 59] on button "TH" at bounding box center [461, 66] width 16 height 16
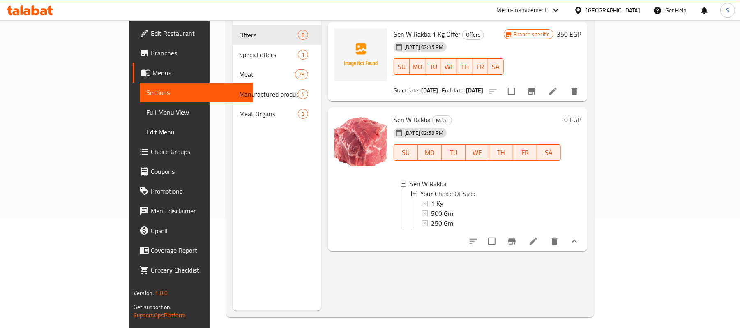
scroll to position [55, 0]
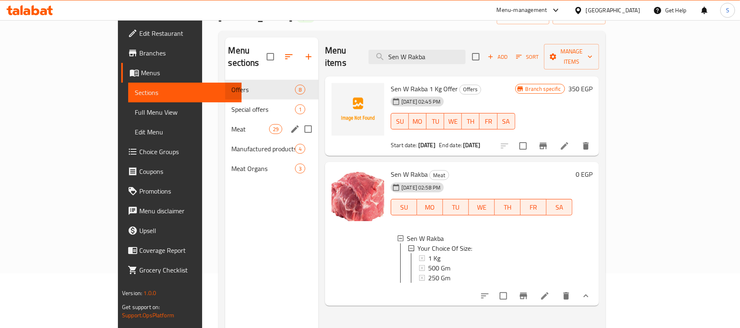
click at [232, 124] on span "Meat" at bounding box center [250, 129] width 37 height 10
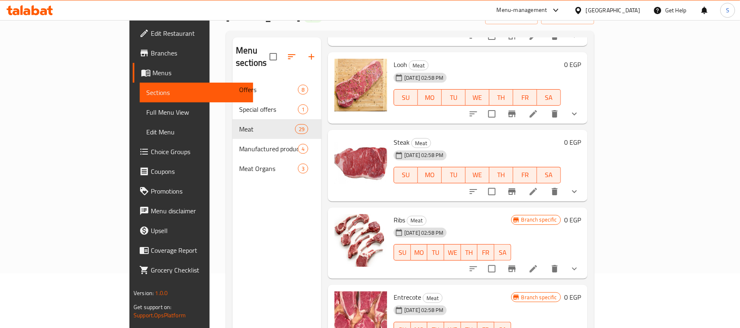
scroll to position [821, 0]
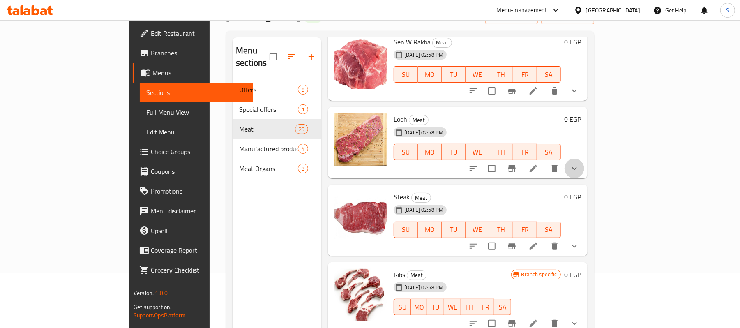
click at [584, 163] on button "show more" at bounding box center [574, 169] width 20 height 20
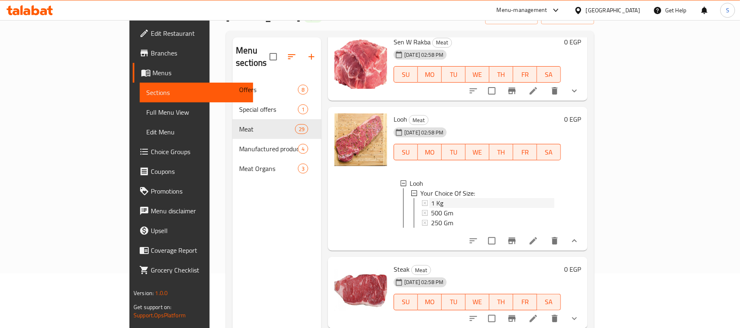
click at [431, 198] on div "1 Kg" at bounding box center [492, 203] width 123 height 10
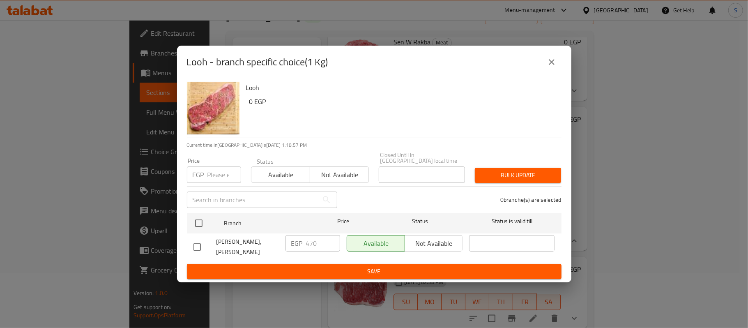
click at [554, 64] on icon "close" at bounding box center [552, 62] width 10 height 10
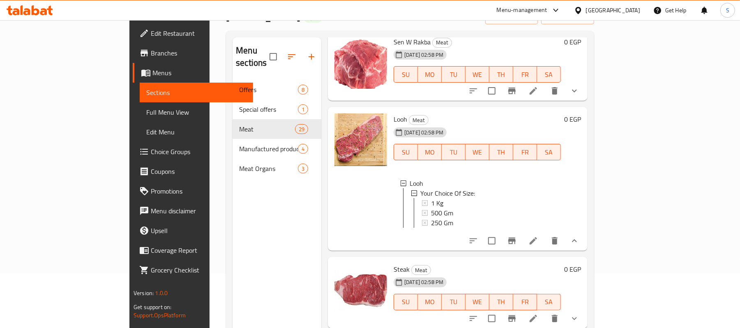
click at [610, 148] on div "Home / Restaurants management / Menus / Sections [PERSON_NAME] Butchery Open im…" at bounding box center [409, 176] width 401 height 423
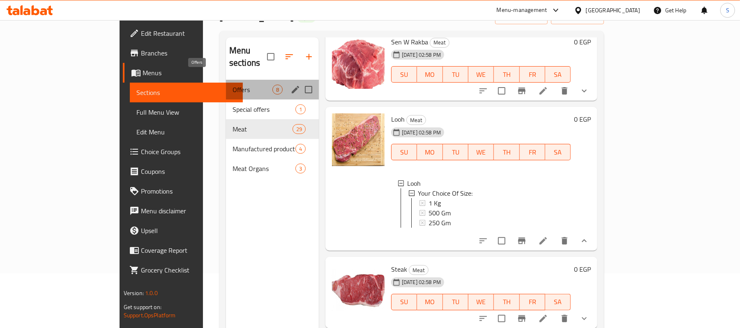
click at [232, 85] on span "Offers" at bounding box center [252, 90] width 40 height 10
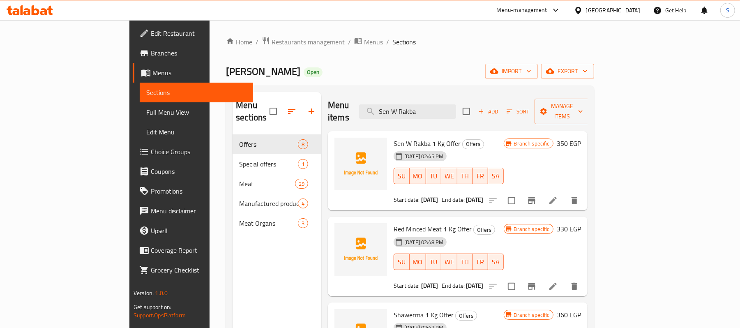
click at [582, 14] on icon at bounding box center [578, 10] width 9 height 9
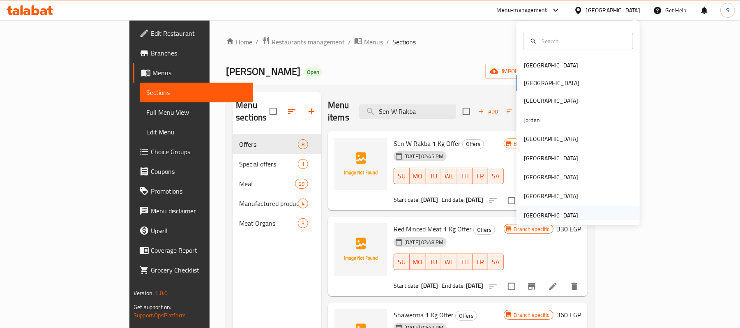
click at [554, 212] on div "[GEOGRAPHIC_DATA]" at bounding box center [551, 215] width 54 height 9
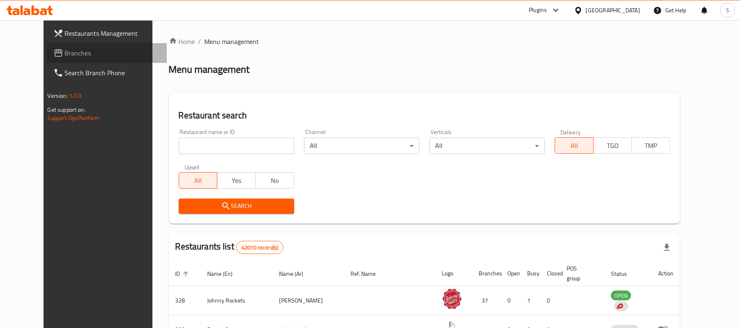
click at [65, 50] on span "Branches" at bounding box center [113, 53] width 96 height 10
